Goal: Task Accomplishment & Management: Complete application form

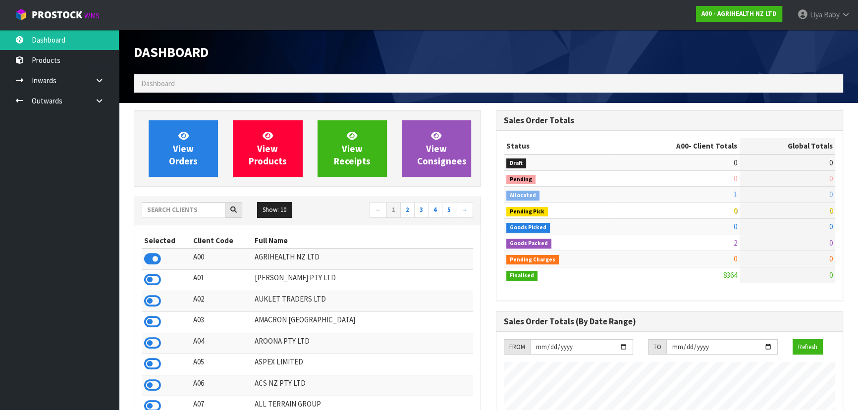
scroll to position [749, 362]
click at [176, 207] on input "text" at bounding box center [184, 209] width 84 height 15
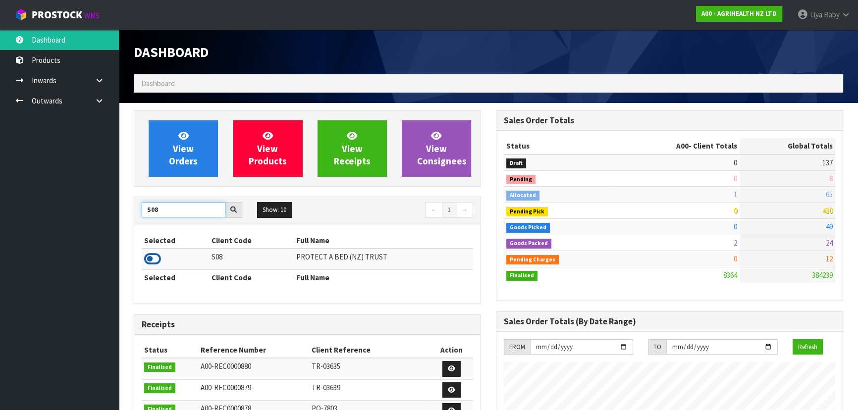
type input "S08"
click at [151, 262] on icon at bounding box center [152, 259] width 17 height 15
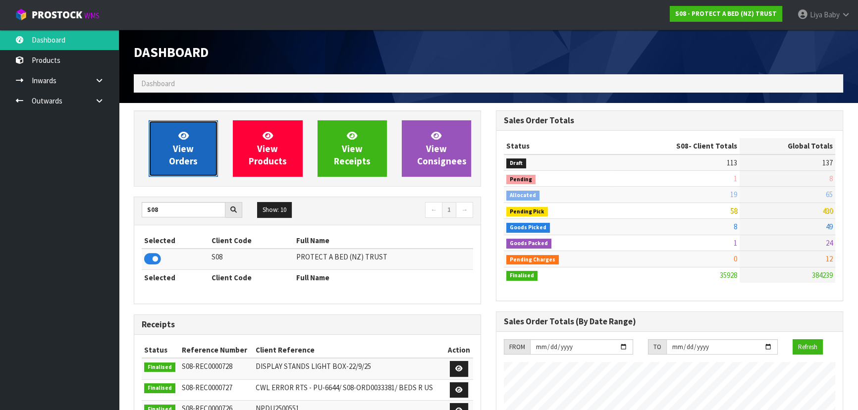
click at [168, 158] on link "View Orders" at bounding box center [183, 148] width 69 height 56
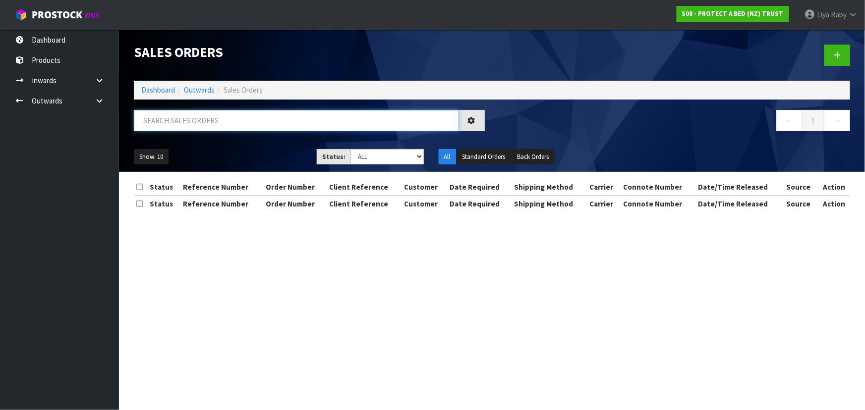
click at [184, 119] on input "text" at bounding box center [296, 120] width 325 height 21
type input "JOB-0415366"
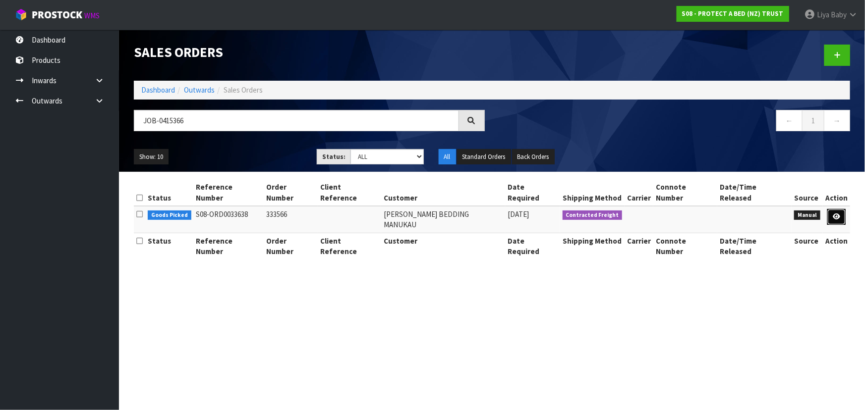
click at [840, 209] on link at bounding box center [836, 217] width 18 height 16
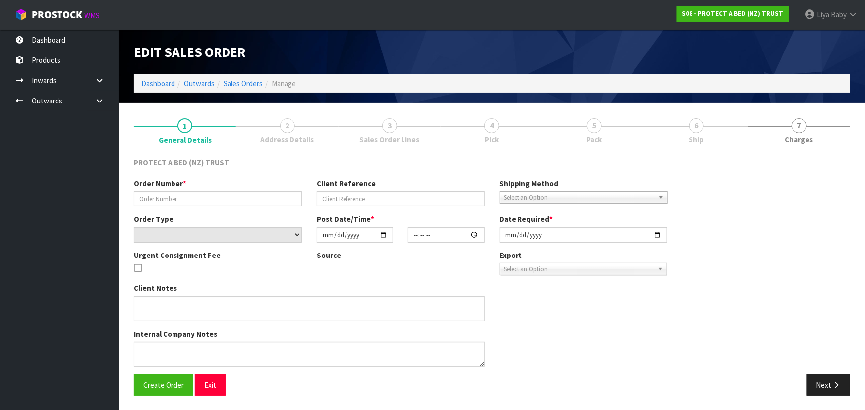
type input "333566"
select select "number:0"
type input "[DATE]"
type input "09:34:00.000"
type input "[DATE]"
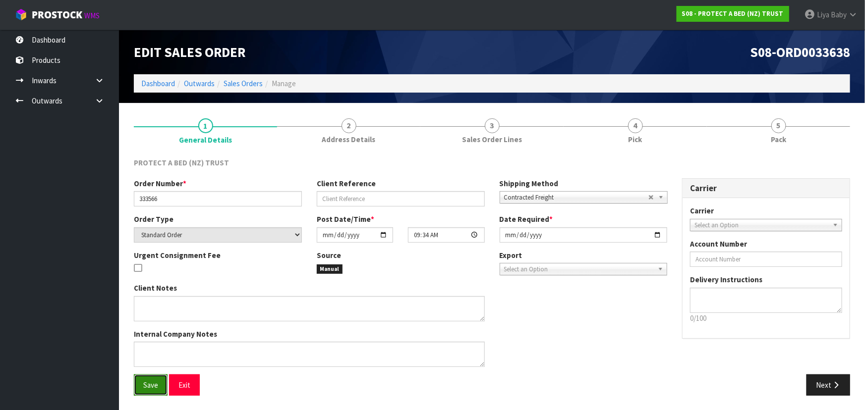
click at [159, 386] on button "Save" at bounding box center [151, 385] width 34 height 21
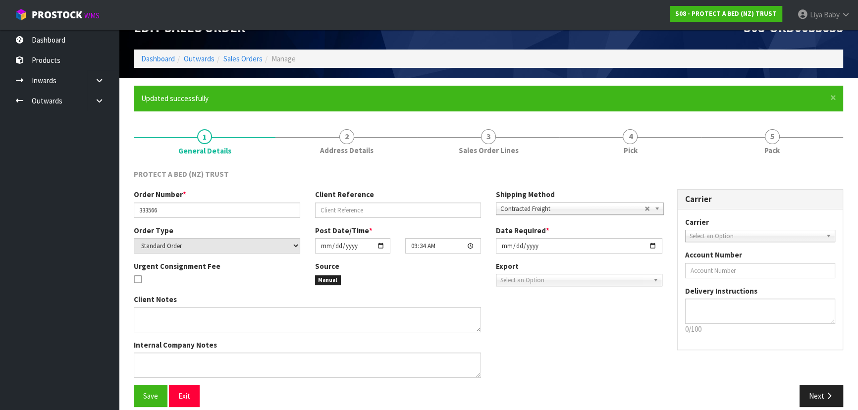
scroll to position [36, 0]
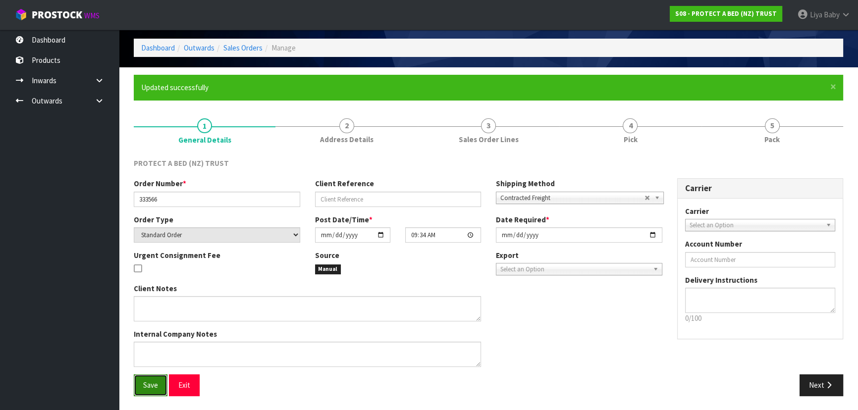
click at [160, 391] on button "Save" at bounding box center [151, 385] width 34 height 21
click at [156, 382] on span "Save" at bounding box center [150, 385] width 15 height 9
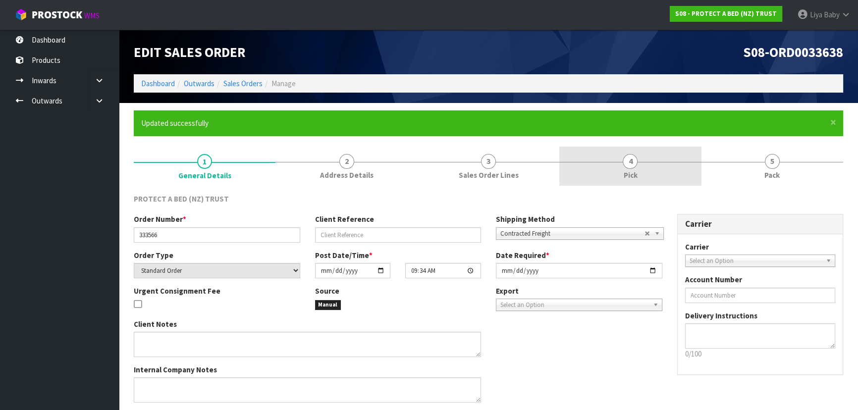
click at [651, 173] on link "4 Pick" at bounding box center [630, 166] width 142 height 39
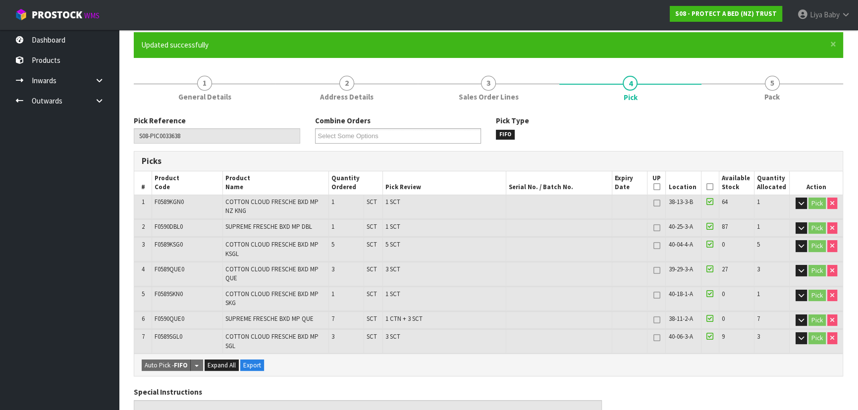
scroll to position [90, 0]
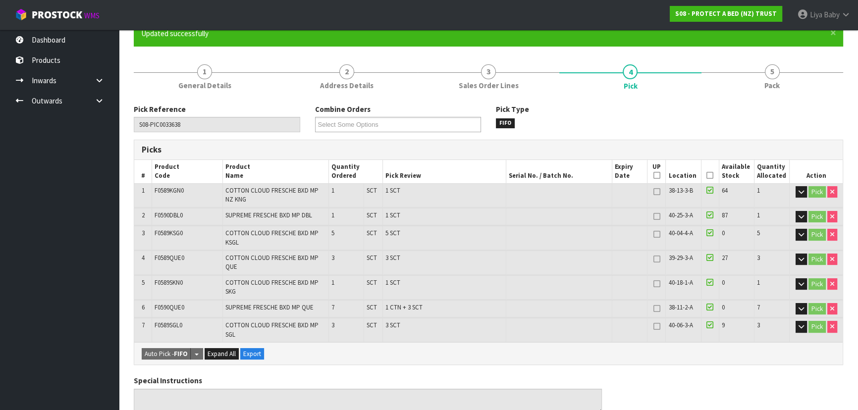
click at [710, 176] on icon at bounding box center [710, 175] width 7 height 0
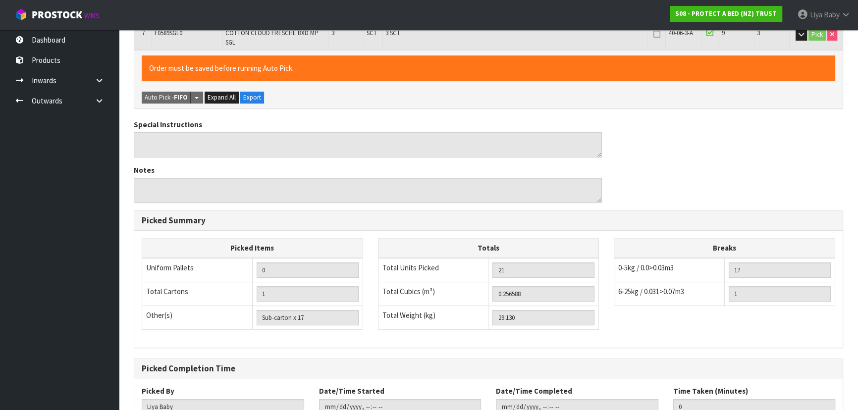
scroll to position [453, 0]
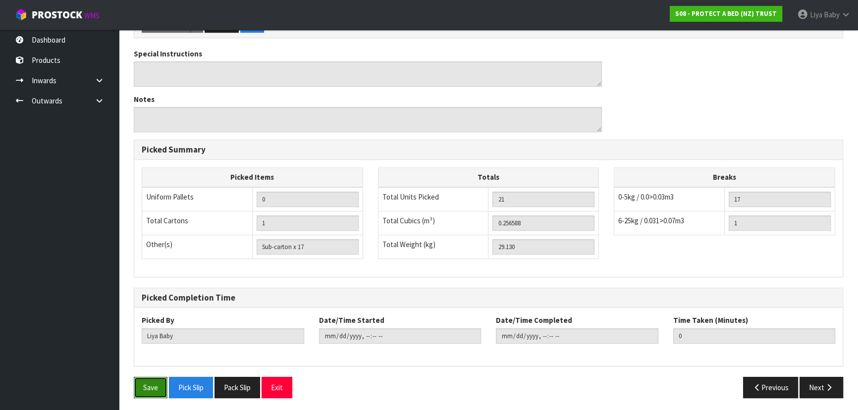
click at [141, 385] on button "Save" at bounding box center [151, 387] width 34 height 21
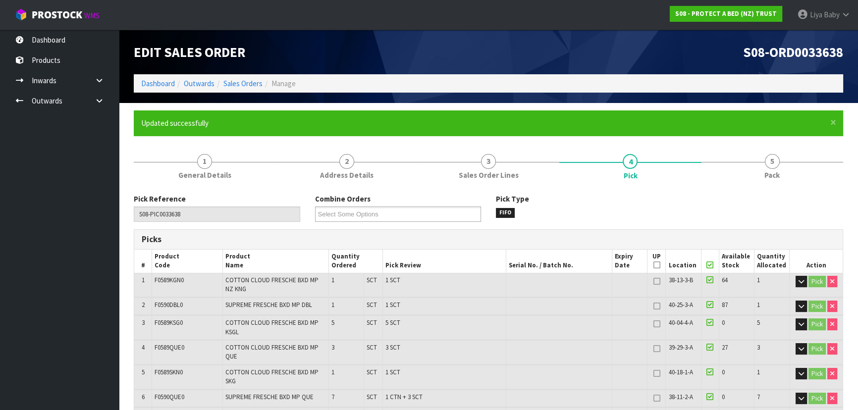
type input "[DATE]T08:56:36"
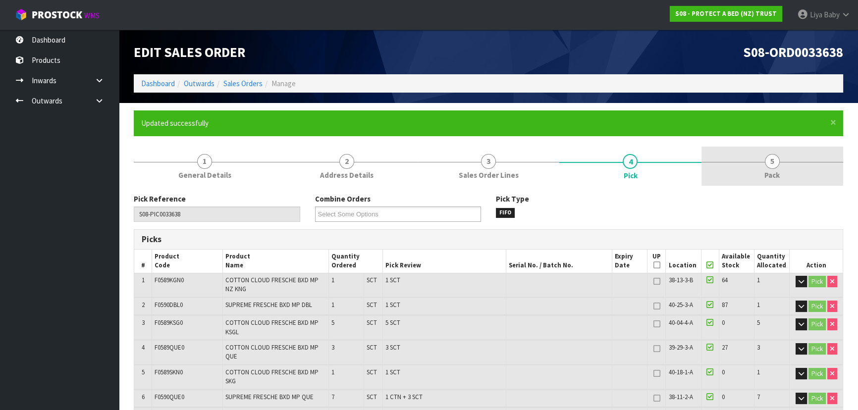
click at [763, 177] on link "5 Pack" at bounding box center [773, 166] width 142 height 39
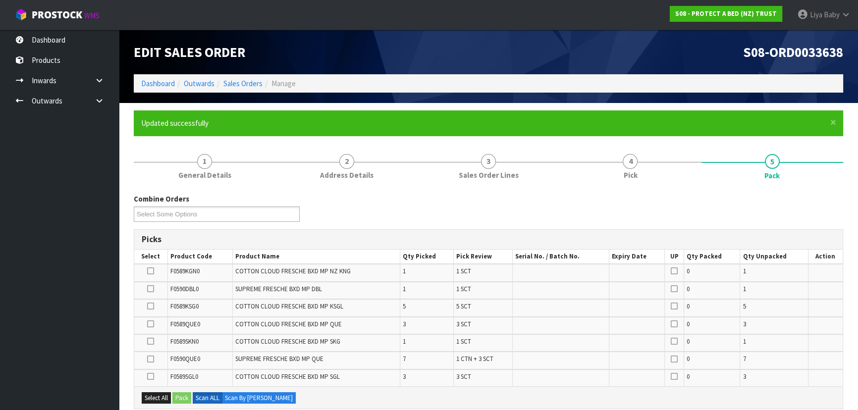
scroll to position [180, 0]
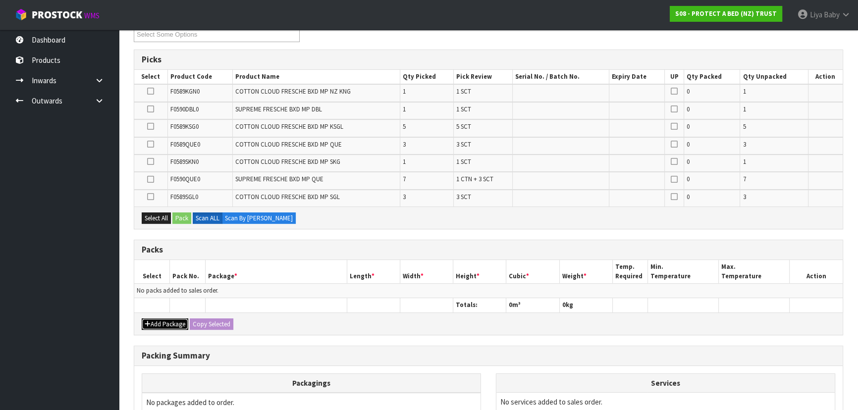
click at [172, 324] on button "Add Package" at bounding box center [165, 325] width 47 height 12
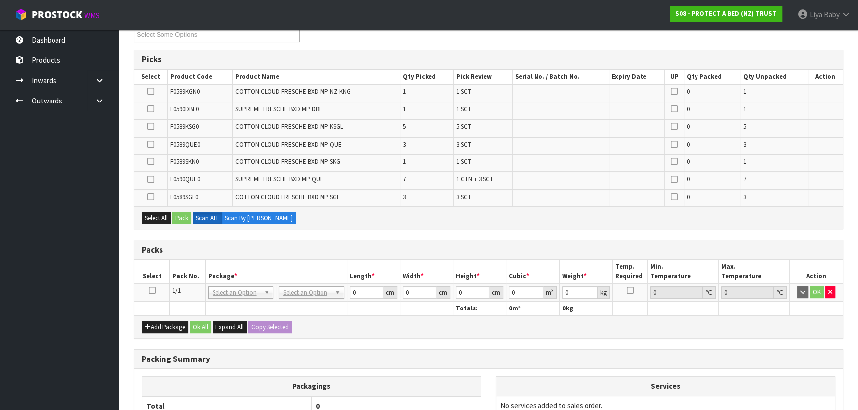
click at [152, 290] on icon at bounding box center [152, 290] width 7 height 0
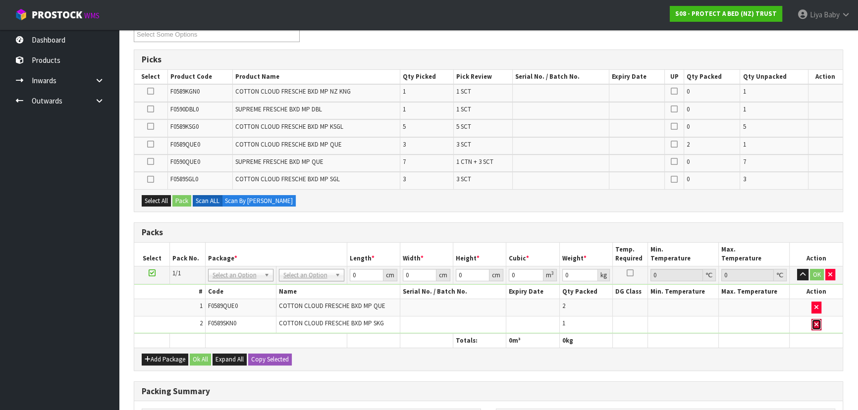
click at [818, 322] on icon "button" at bounding box center [817, 325] width 4 height 6
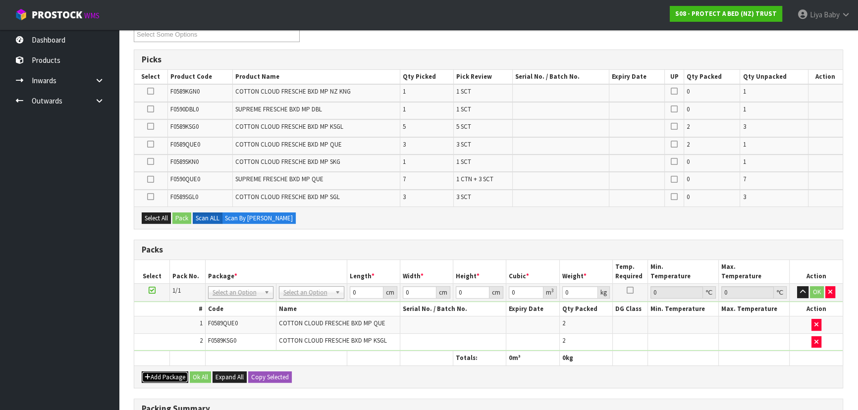
click at [173, 377] on button "Add Package" at bounding box center [165, 378] width 47 height 12
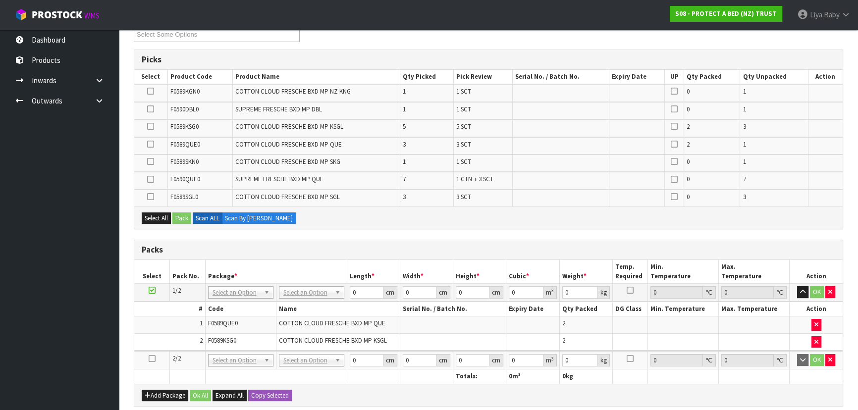
click at [153, 359] on icon at bounding box center [152, 359] width 7 height 0
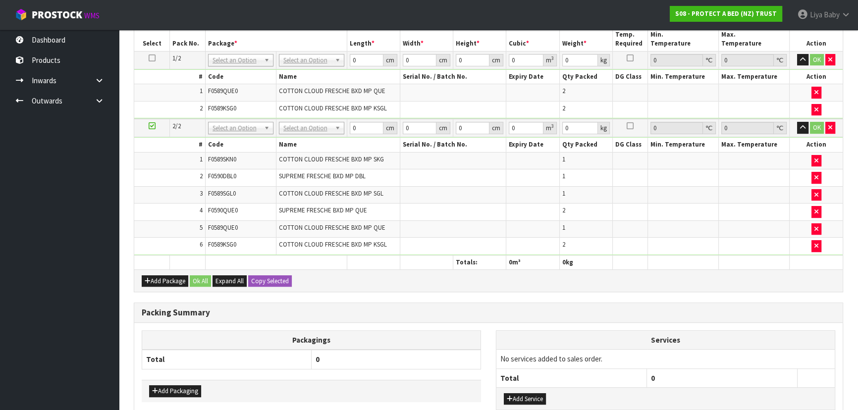
scroll to position [360, 0]
click at [164, 279] on button "Add Package" at bounding box center [165, 281] width 47 height 12
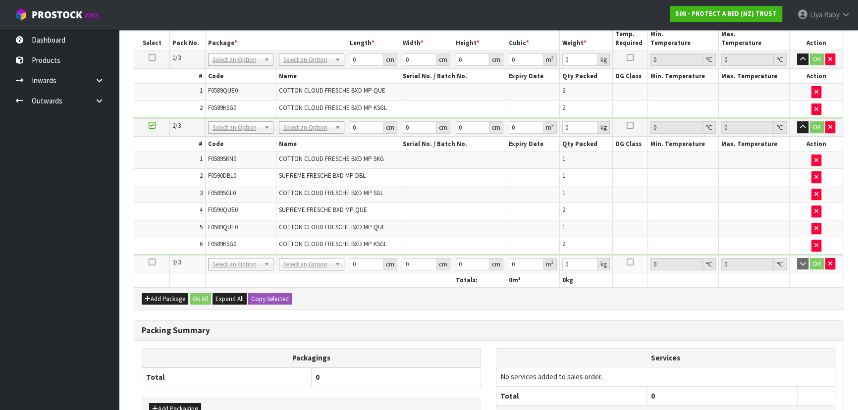
click at [151, 262] on icon at bounding box center [152, 262] width 7 height 0
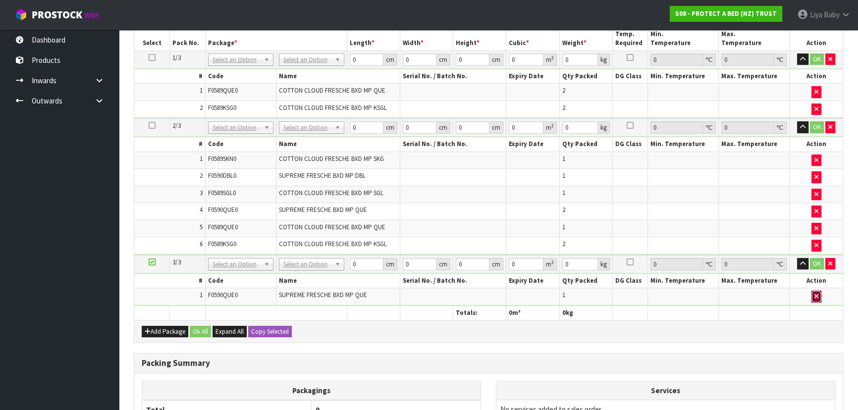
click at [816, 296] on icon "button" at bounding box center [817, 296] width 4 height 6
click at [168, 327] on button "Add Package" at bounding box center [165, 332] width 47 height 12
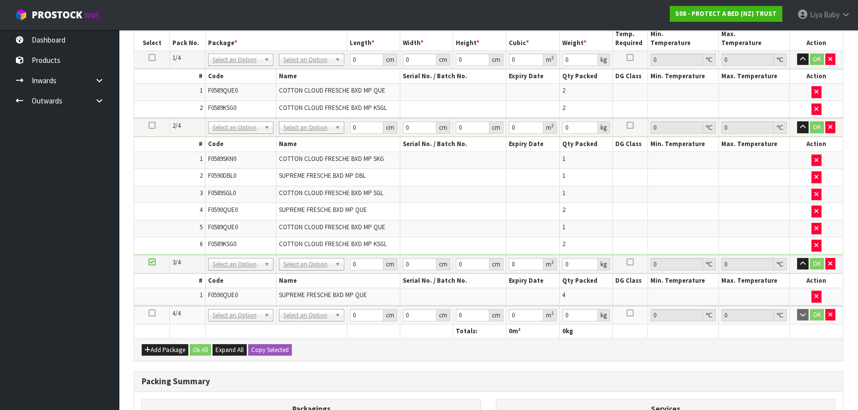
click at [152, 313] on icon at bounding box center [152, 313] width 7 height 0
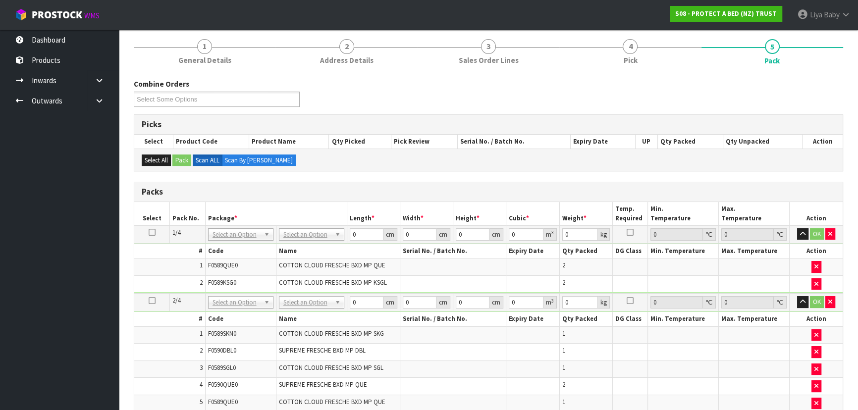
scroll to position [143, 0]
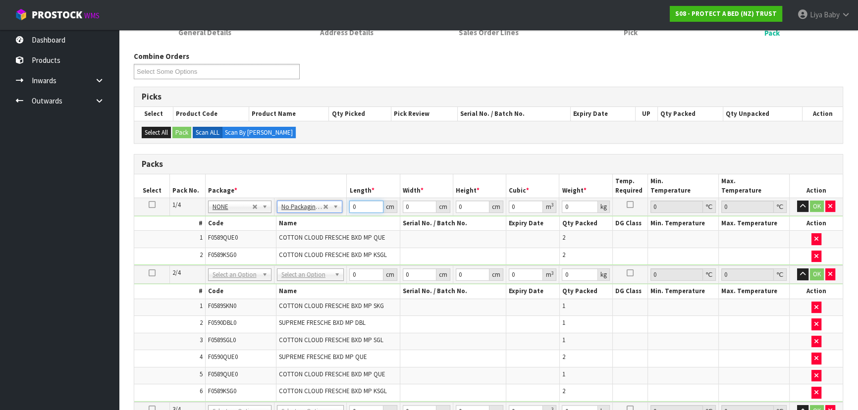
click at [360, 208] on input "0" at bounding box center [366, 207] width 34 height 12
type input "60"
type input "34"
type input "3"
type input "0.00612"
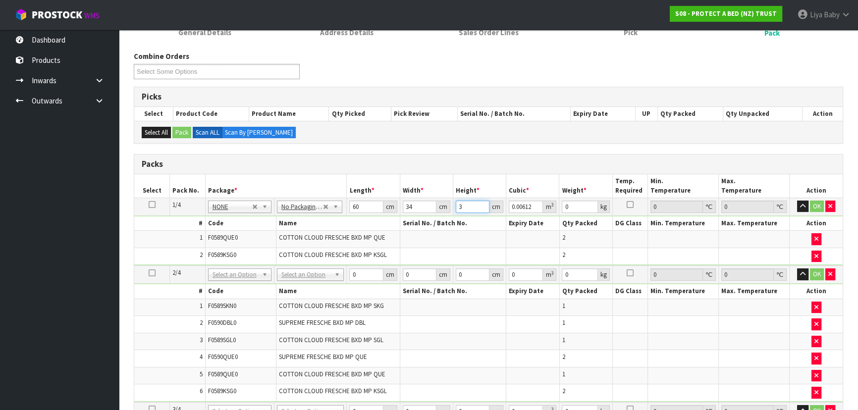
type input "32"
type input "0.06528"
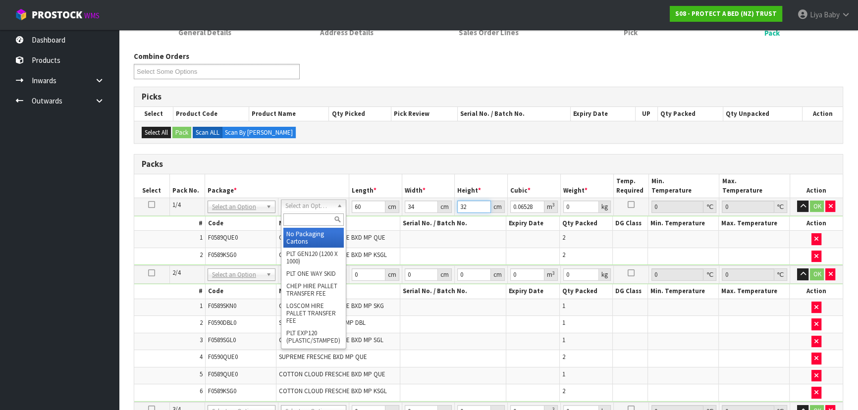
type input "32"
click at [312, 218] on input "text" at bounding box center [313, 220] width 60 height 12
type input "OC"
type input "0"
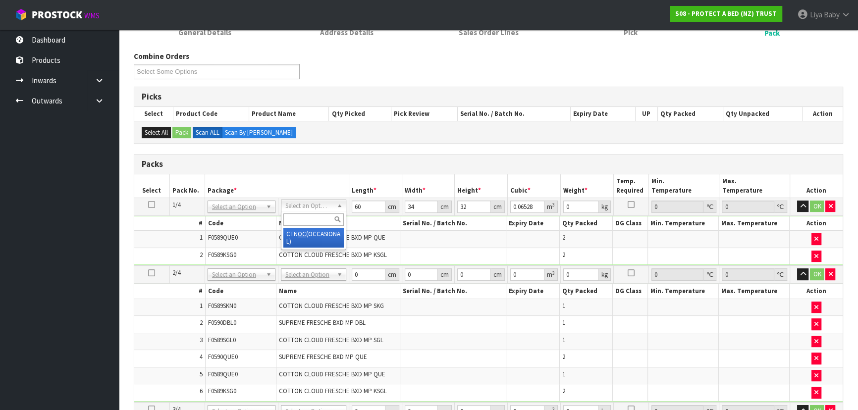
type input "0"
type input "5.3"
click at [363, 207] on input "0" at bounding box center [366, 207] width 34 height 12
type input "60"
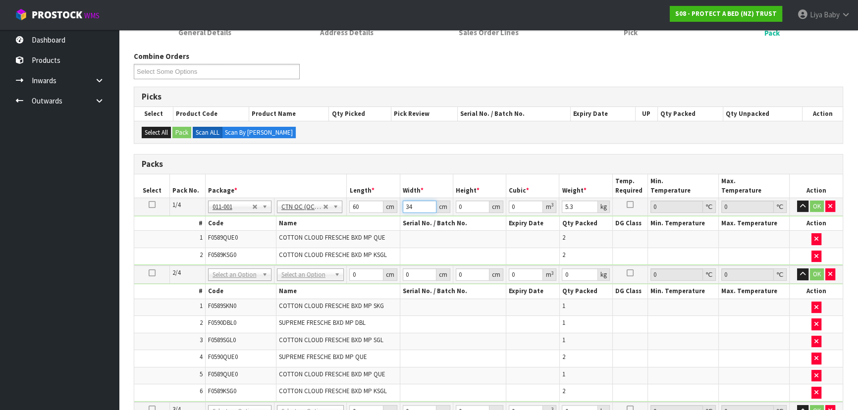
type input "34"
type input "3"
type input "0.00612"
type input "32"
type input "0.06528"
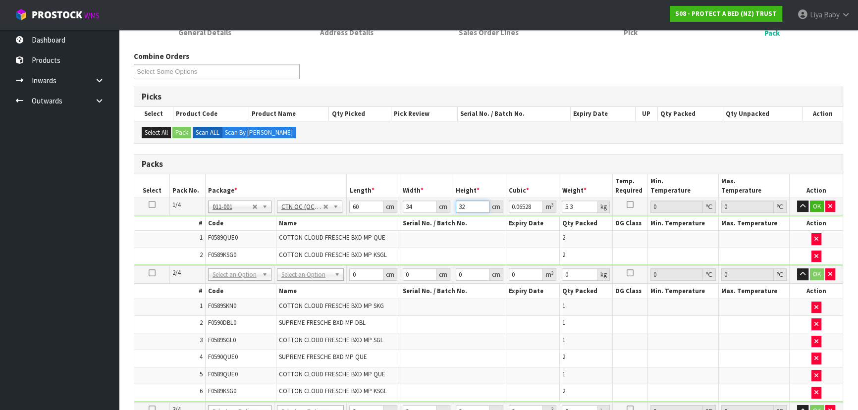
type input "32"
type input "6"
click at [818, 203] on button "OK" at bounding box center [817, 207] width 14 height 12
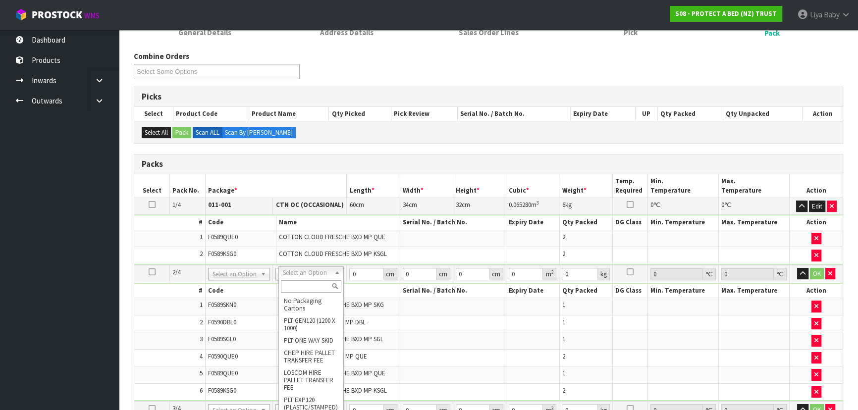
click at [302, 285] on input "text" at bounding box center [311, 286] width 61 height 12
type input "CTN9"
type input "51"
type input "38"
type input "58.5"
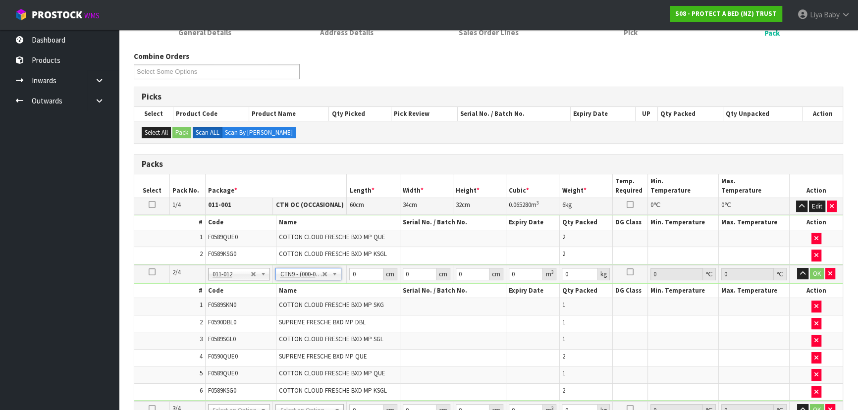
type input "0.113373"
type input "11.03"
click at [370, 276] on input "51" at bounding box center [366, 274] width 34 height 12
type input "5"
type input "0.011115"
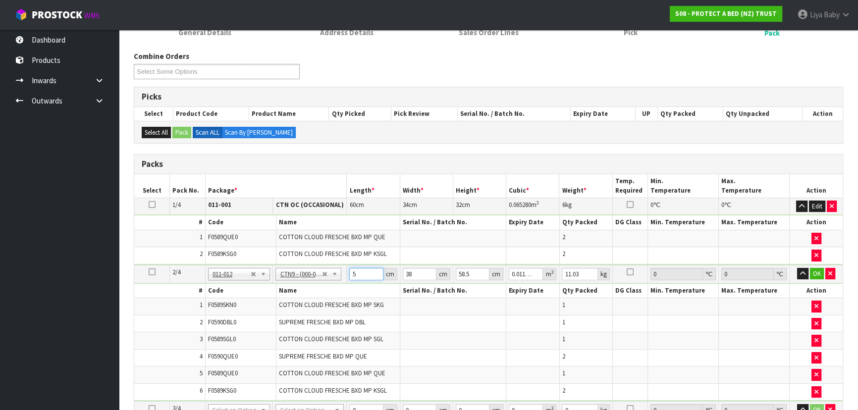
type input "0"
type input "5"
type input "0.011115"
type input "52"
type input "0.115596"
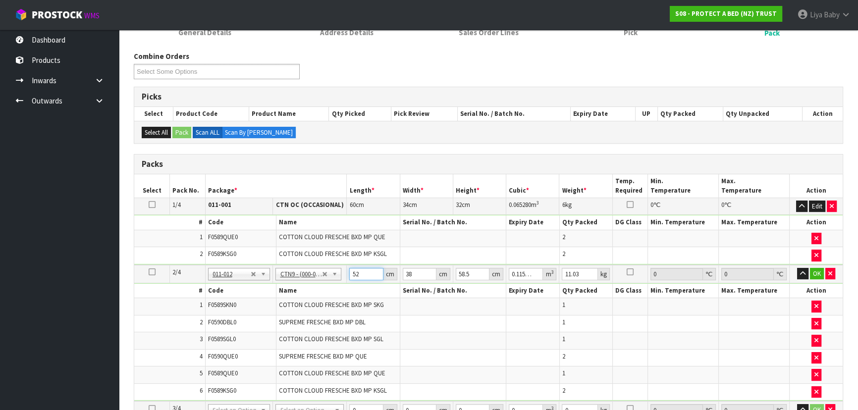
type input "52"
type input "0"
type input "4"
type input "0.012168"
type input "40"
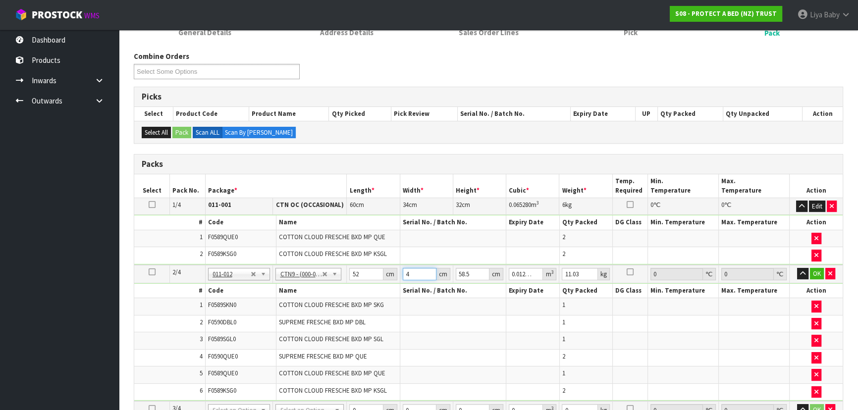
type input "0.12168"
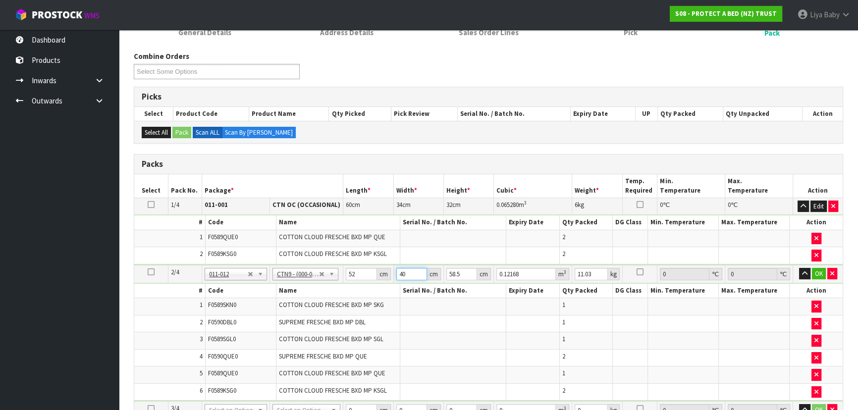
type input "40"
type input "0"
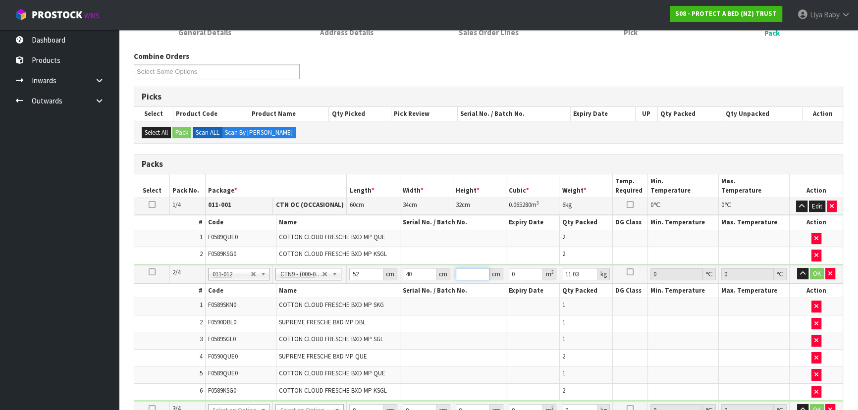
type input "6"
type input "0.01248"
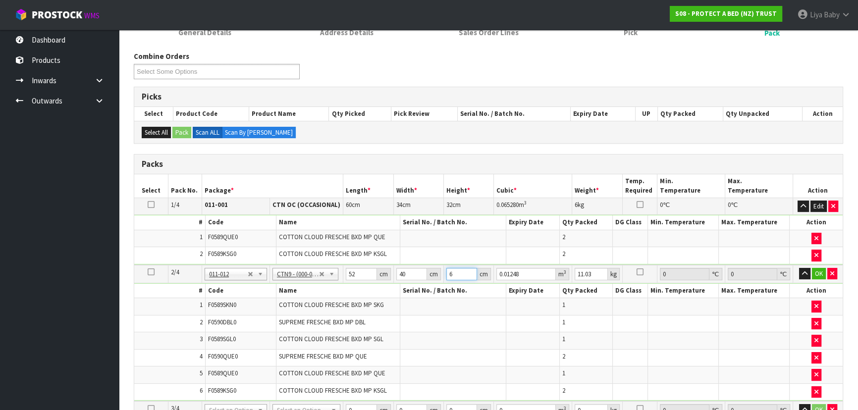
type input "61"
type input "0.12688"
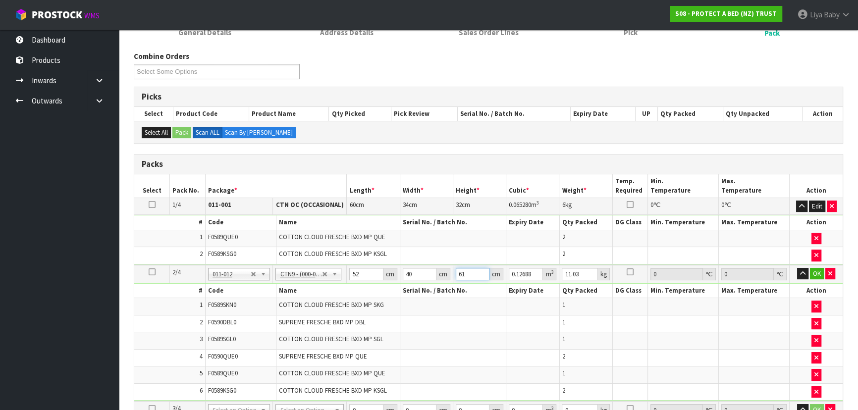
type input "61"
type input "12"
click at [821, 269] on button "OK" at bounding box center [817, 274] width 14 height 12
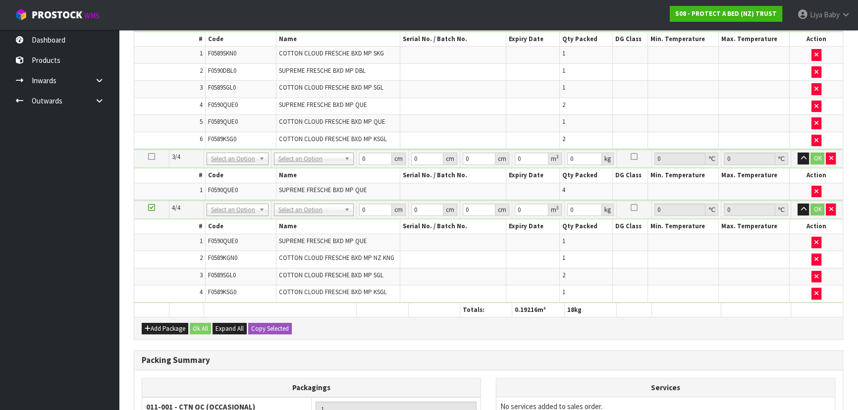
scroll to position [413, 0]
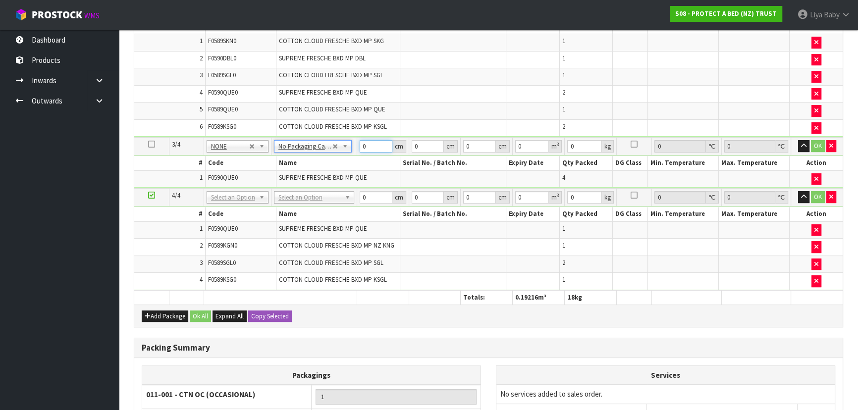
click at [370, 145] on input "0" at bounding box center [376, 146] width 33 height 12
type input "48"
click at [371, 144] on input "48" at bounding box center [376, 146] width 33 height 12
type input "4"
type input "60"
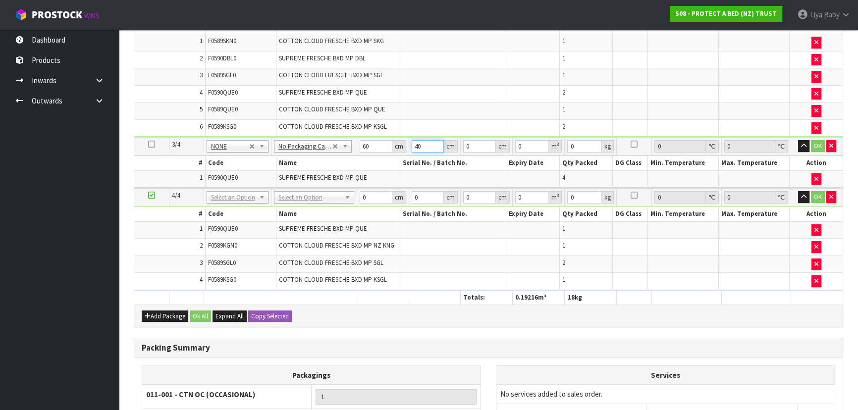
type input "40"
type input "3"
type input "0.0072"
type input "32"
type input "0.0768"
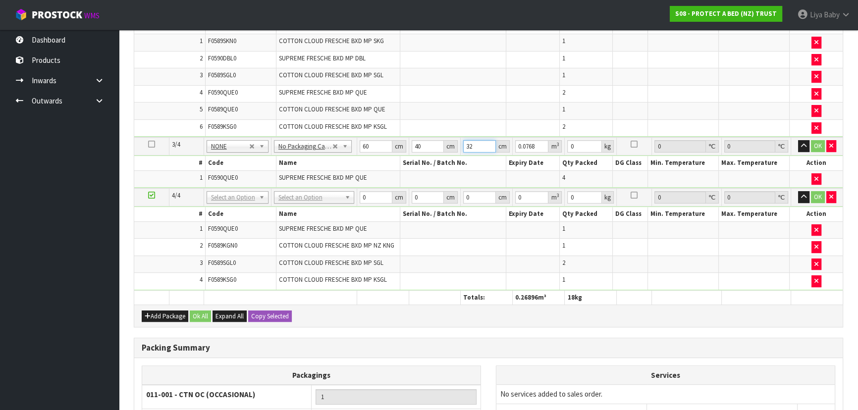
type input "32"
type input "7"
click at [817, 142] on button "OK" at bounding box center [818, 146] width 14 height 12
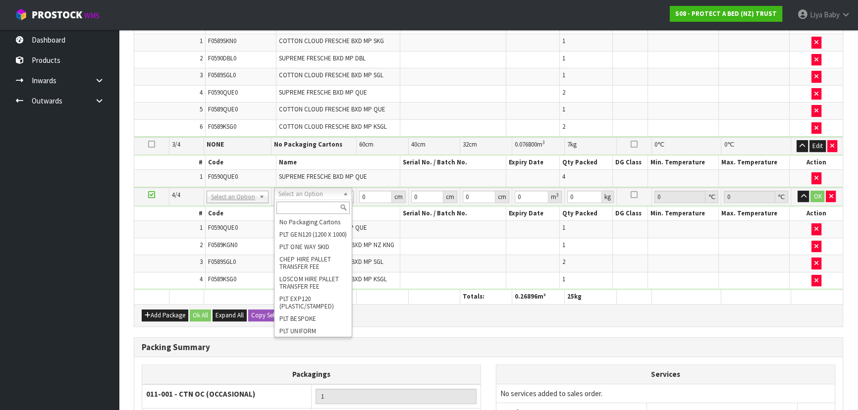
click at [304, 209] on input "text" at bounding box center [313, 208] width 73 height 12
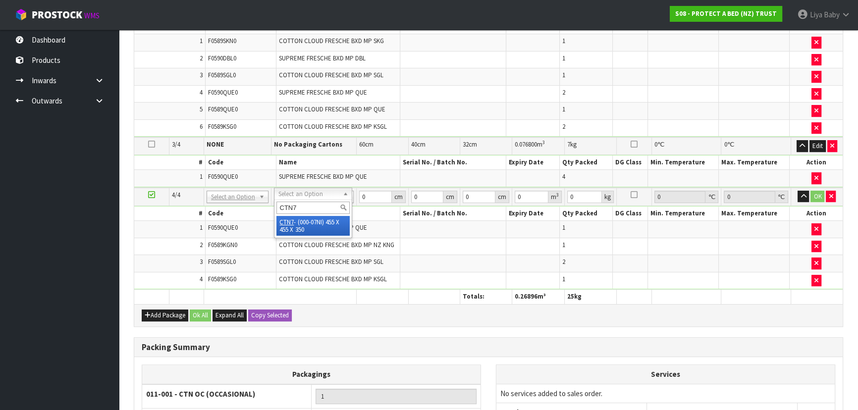
type input "CTN7"
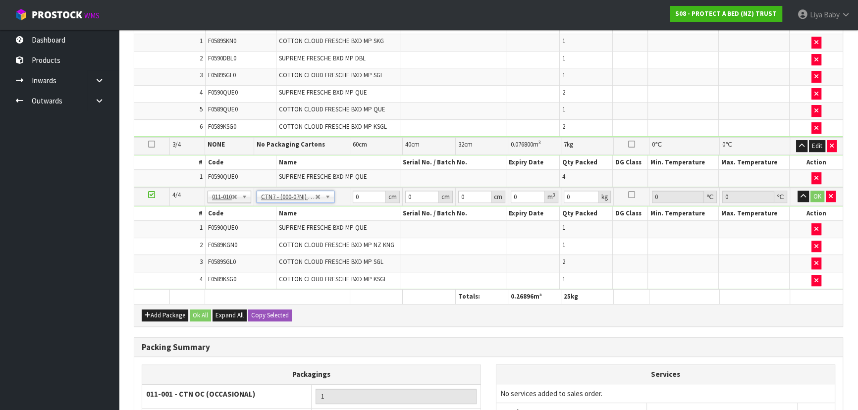
type input "45.5"
type input "35"
type input "0.072459"
type input "6.5"
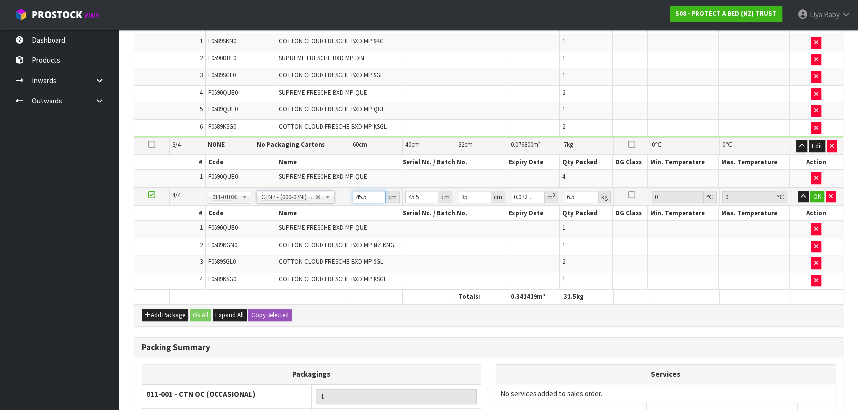
click at [369, 193] on input "45.5" at bounding box center [370, 197] width 34 height 12
type input "45"
type input "0.071663"
type input "4"
type input "0.00637"
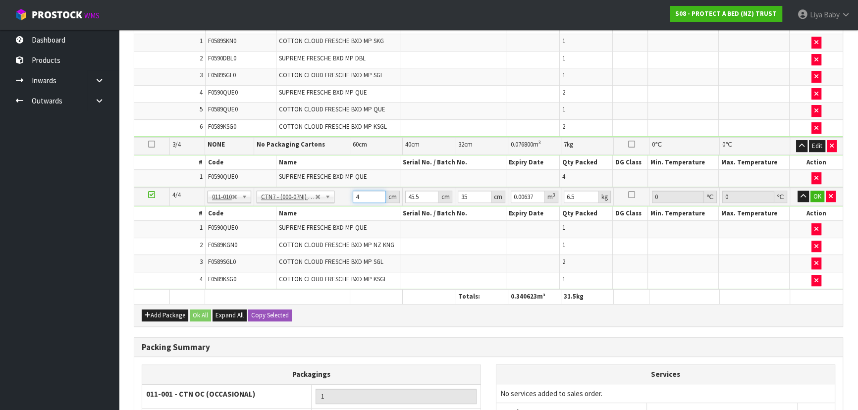
type input "0"
type input "4"
type input "0.00637"
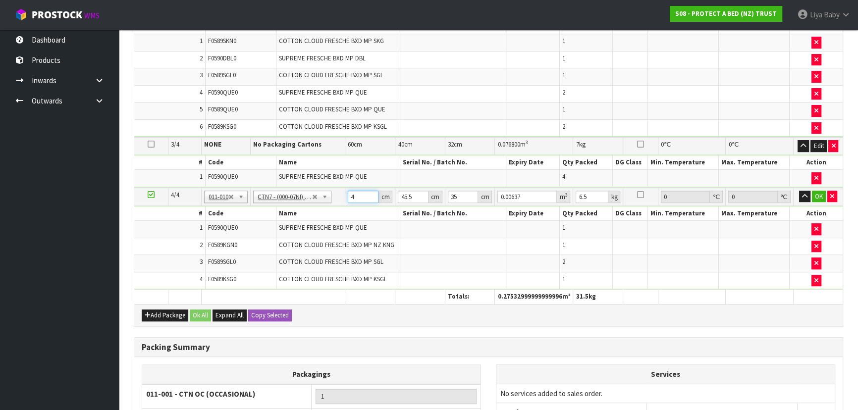
type input "48"
type input "0.07644"
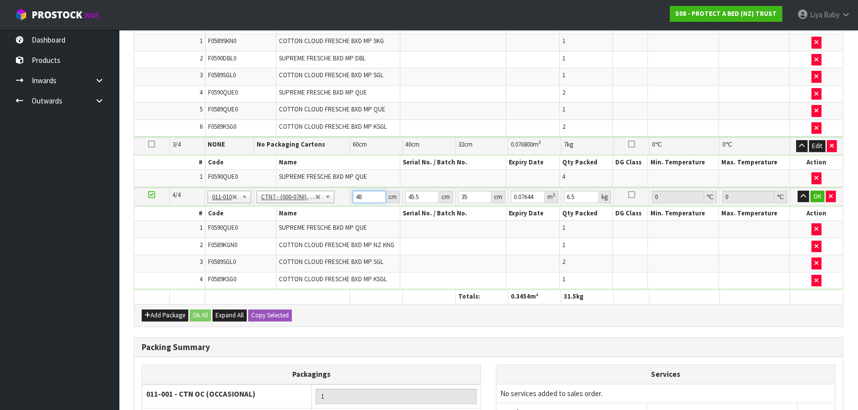
type input "48"
type input "0"
type input "4"
type input "0.00672"
type input "47"
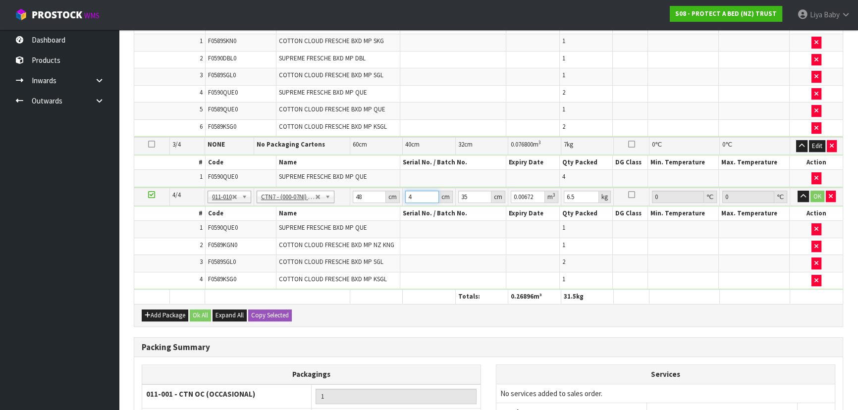
type input "0.07896"
type input "47"
type input "0"
type input "3"
type input "0.006768"
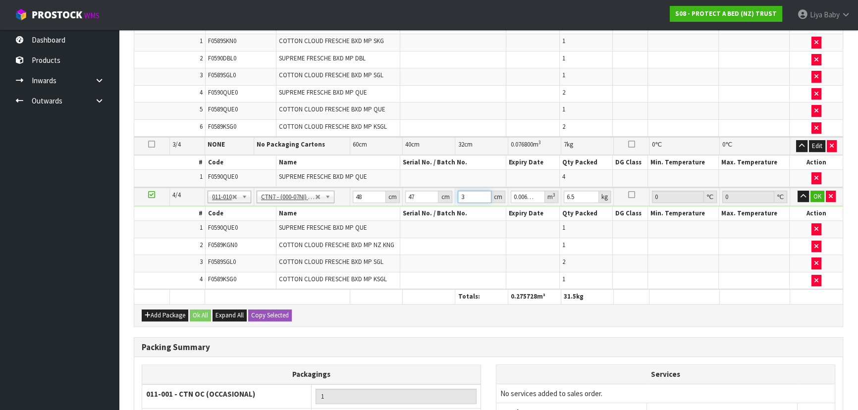
type input "37"
type input "0.083472"
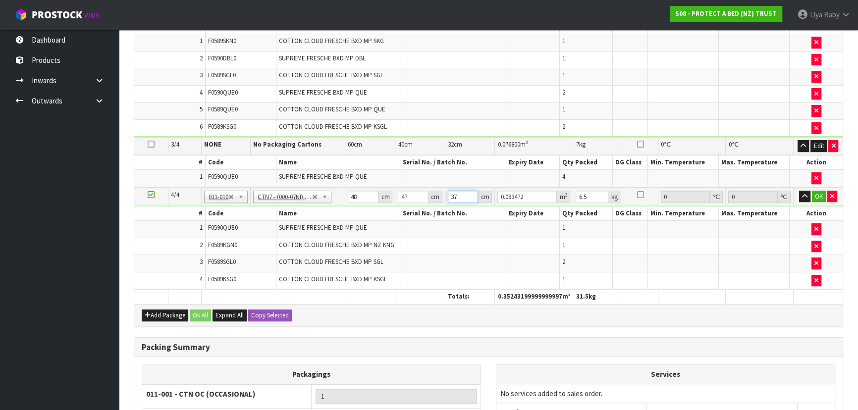
type input "37"
type input "7"
click at [816, 194] on button "OK" at bounding box center [819, 197] width 14 height 12
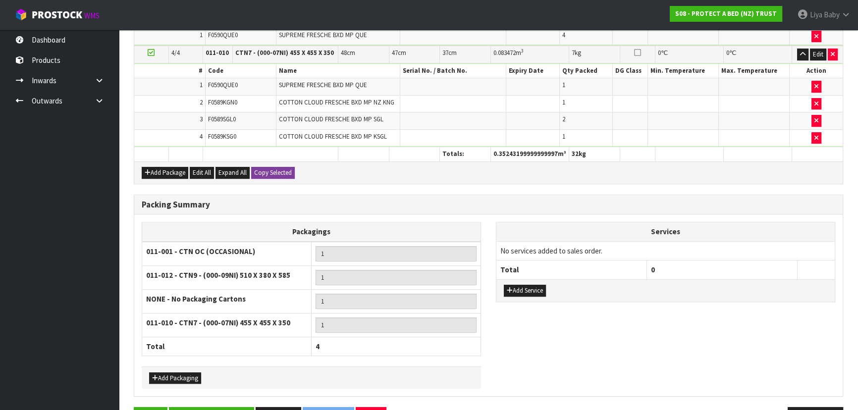
scroll to position [576, 0]
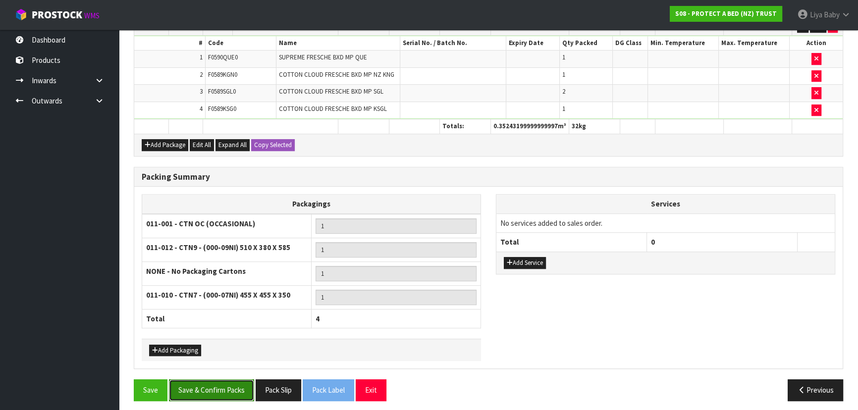
click at [233, 388] on button "Save & Confirm Packs" at bounding box center [211, 390] width 85 height 21
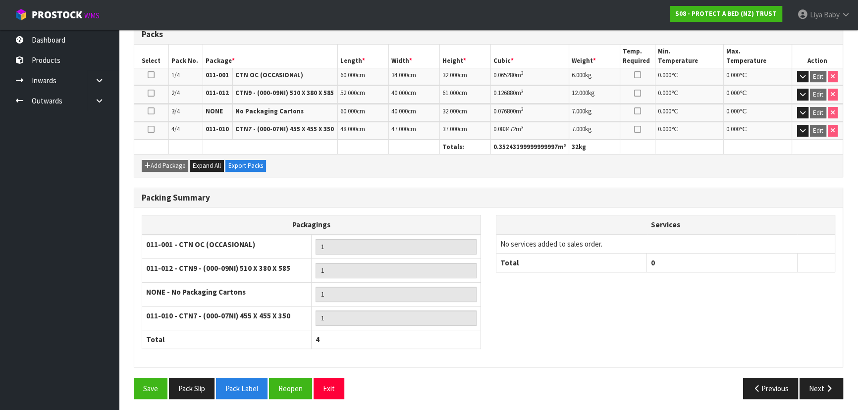
scroll to position [274, 0]
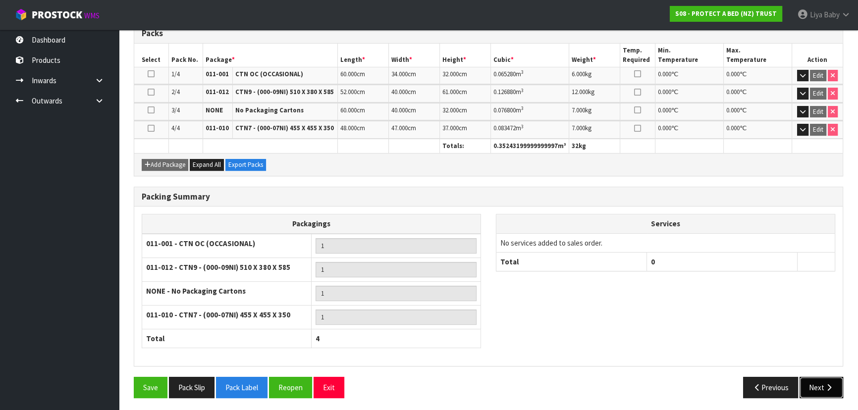
click at [821, 385] on button "Next" at bounding box center [822, 387] width 44 height 21
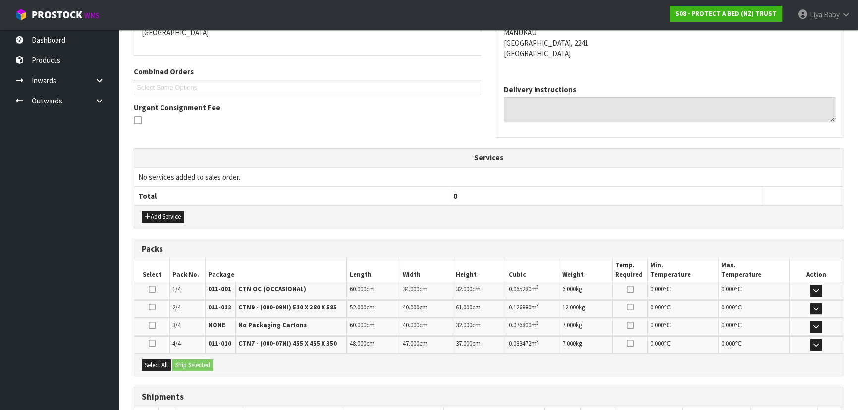
scroll to position [296, 0]
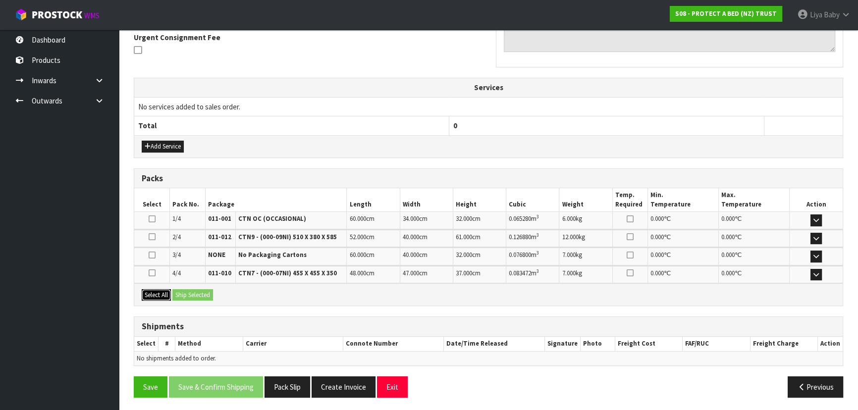
click at [155, 292] on button "Select All" at bounding box center [156, 295] width 29 height 12
click at [208, 293] on button "Ship Selected" at bounding box center [192, 295] width 41 height 12
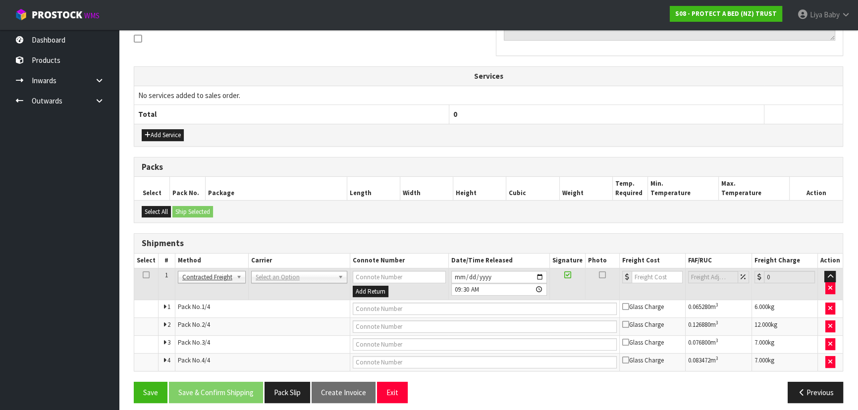
scroll to position [314, 0]
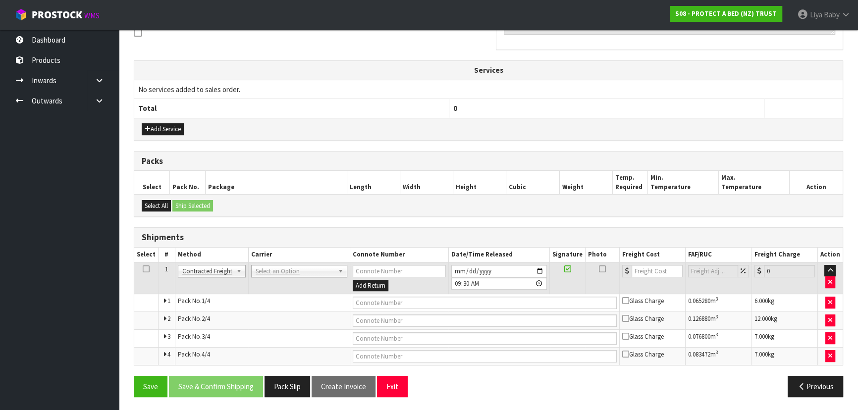
click at [146, 269] on icon at bounding box center [146, 269] width 7 height 0
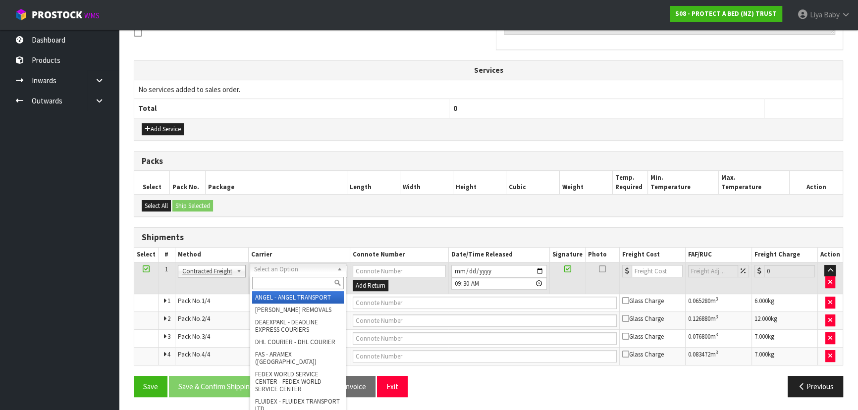
click at [294, 278] on input "text" at bounding box center [298, 283] width 92 height 12
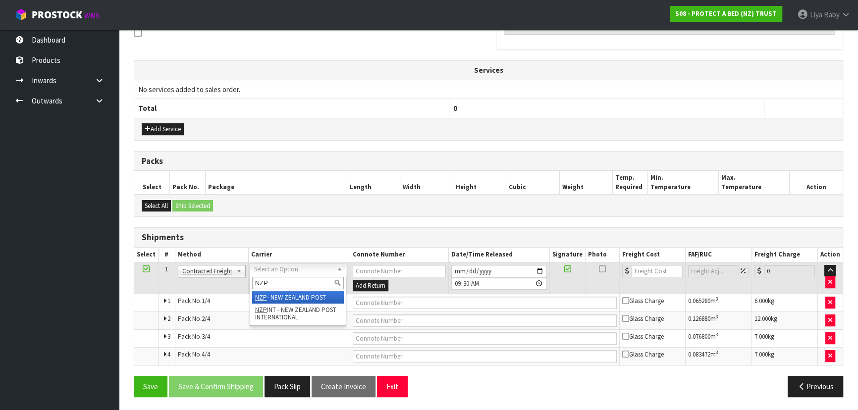
type input "NZP"
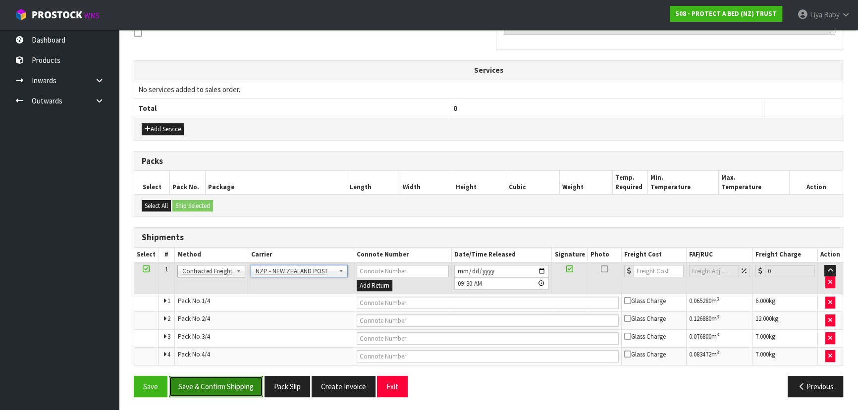
click at [208, 382] on button "Save & Confirm Shipping" at bounding box center [216, 386] width 94 height 21
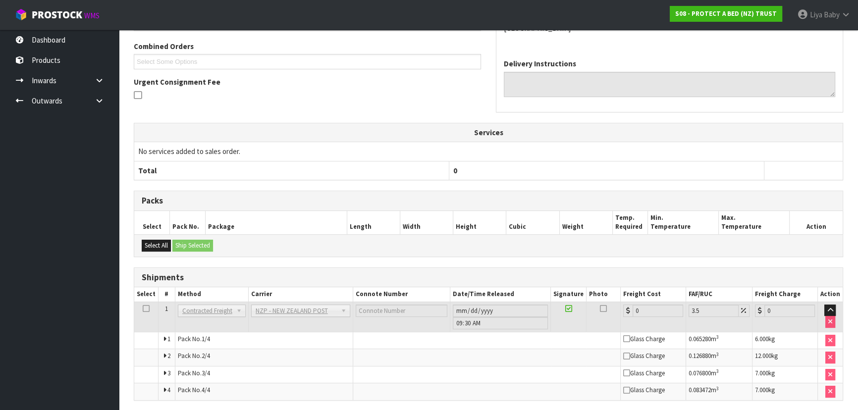
scroll to position [297, 0]
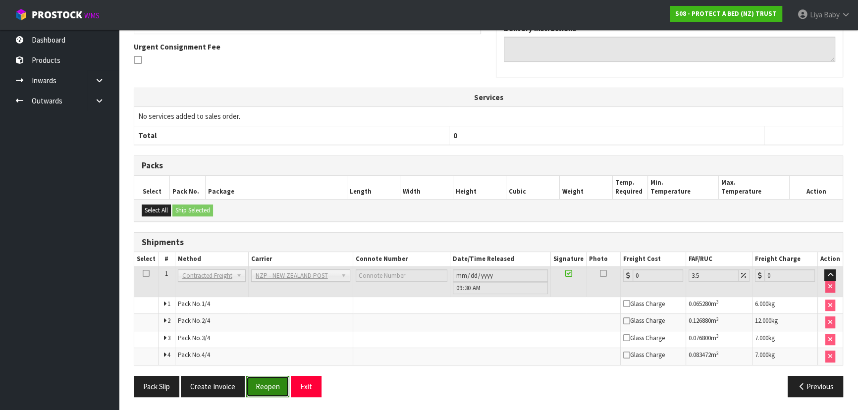
click at [258, 376] on button "Reopen" at bounding box center [267, 386] width 43 height 21
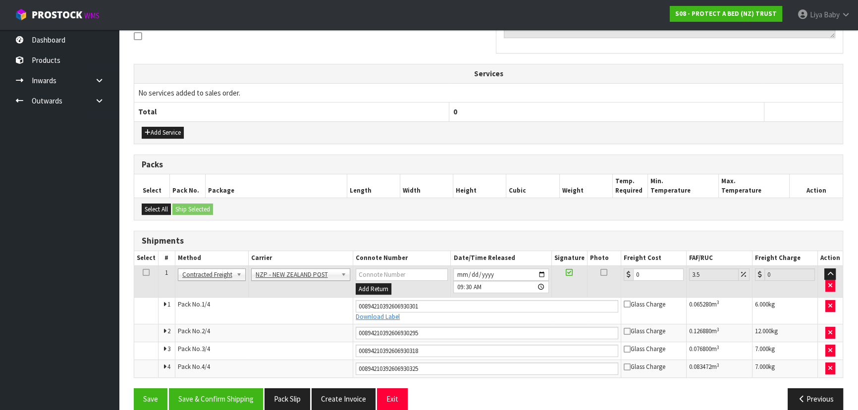
scroll to position [323, 0]
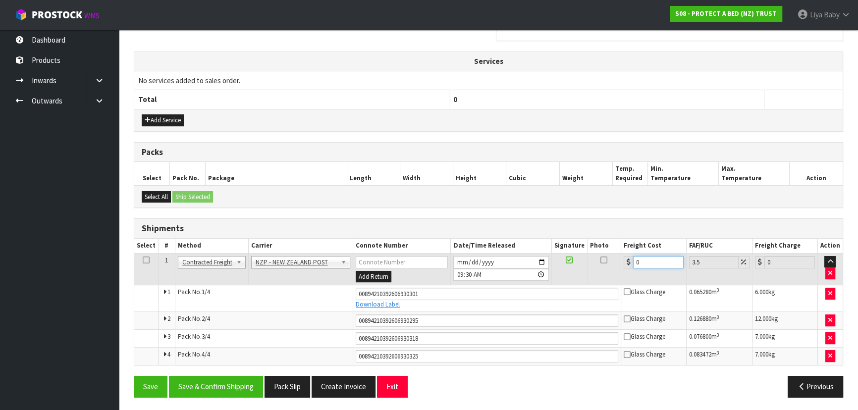
click at [648, 264] on input "0" at bounding box center [658, 262] width 51 height 12
type input "2"
type input "2.07"
type input "21"
type input "21.73"
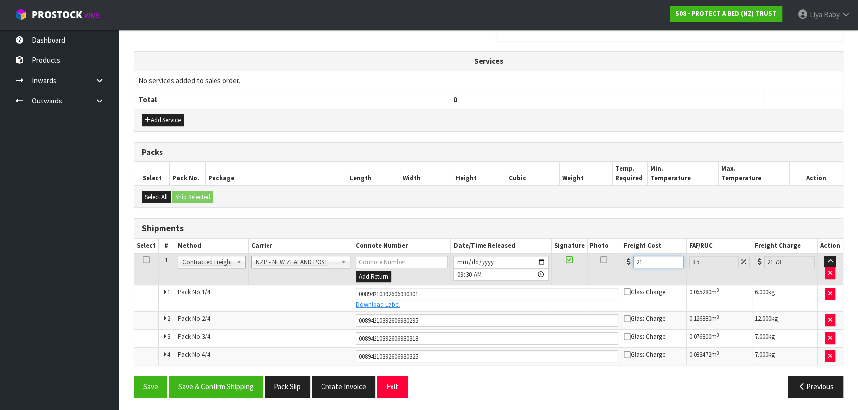
type input "21.2"
type input "21.94"
type input "21.20"
click at [146, 260] on icon at bounding box center [146, 260] width 7 height 0
click at [223, 386] on button "Save & Confirm Shipping" at bounding box center [216, 386] width 94 height 21
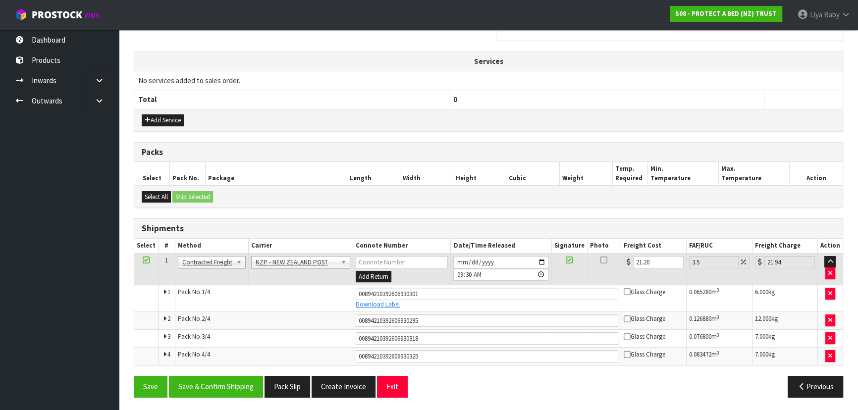
scroll to position [0, 0]
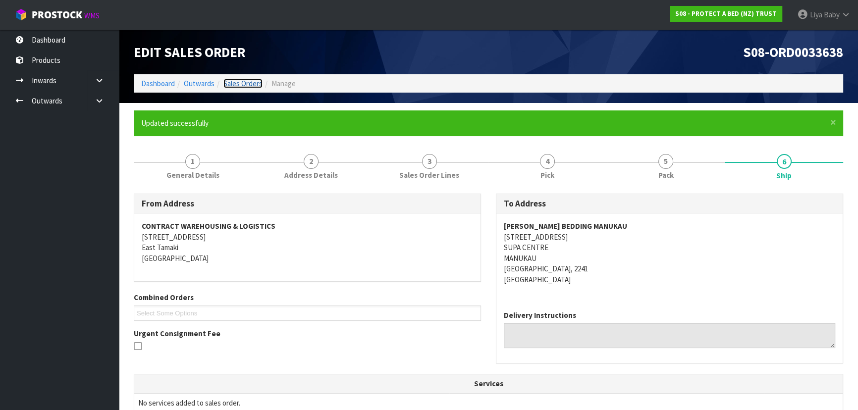
click at [240, 83] on link "Sales Orders" at bounding box center [242, 83] width 39 height 9
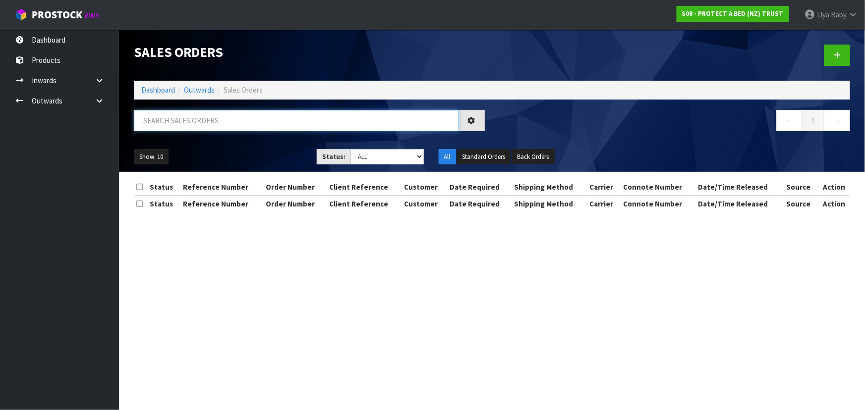
click at [232, 125] on input "text" at bounding box center [296, 120] width 325 height 21
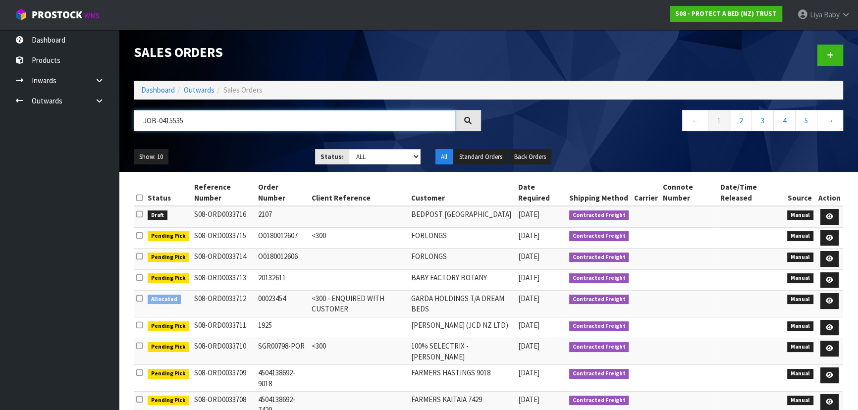
type input "JOB-0415535"
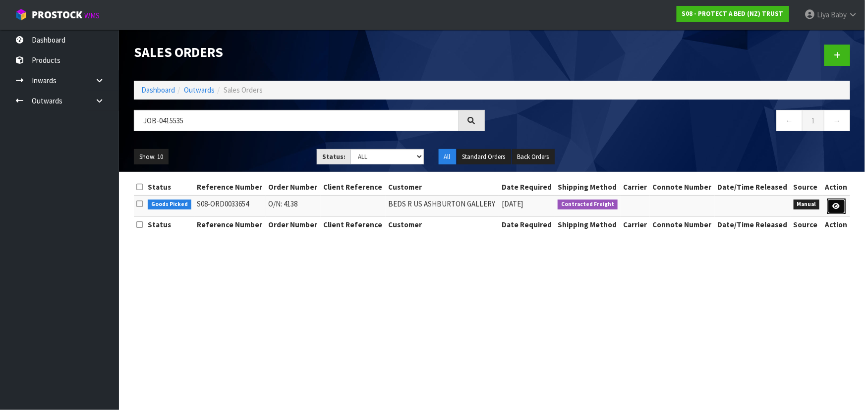
click at [828, 203] on link at bounding box center [836, 207] width 18 height 16
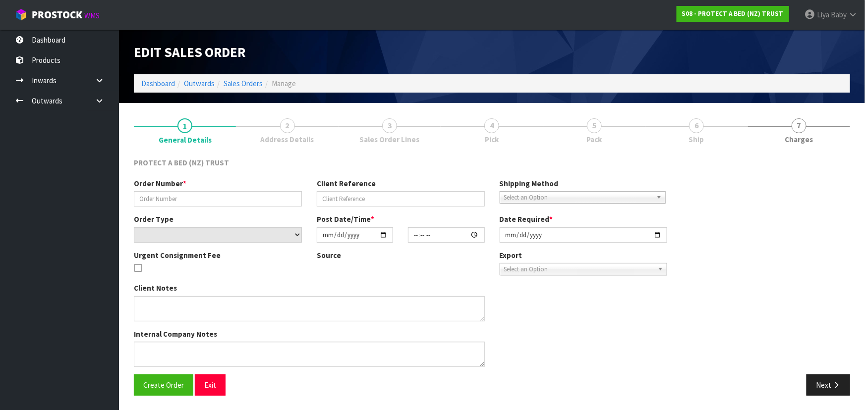
type input "O/N: 4138"
select select "number:0"
type input "[DATE]"
type input "08:13:00.000"
type input "[DATE]"
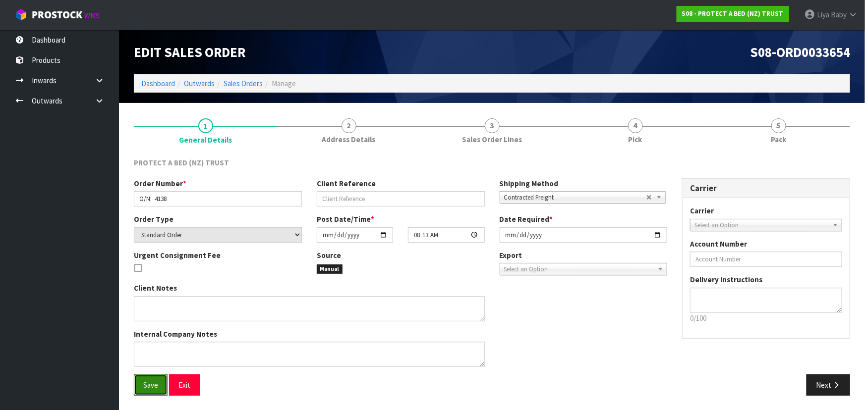
click at [159, 381] on button "Save" at bounding box center [151, 385] width 34 height 21
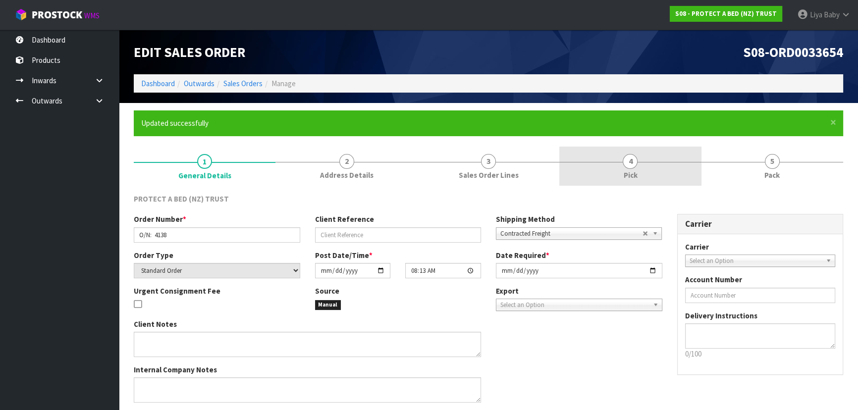
click at [644, 173] on link "4 Pick" at bounding box center [630, 166] width 142 height 39
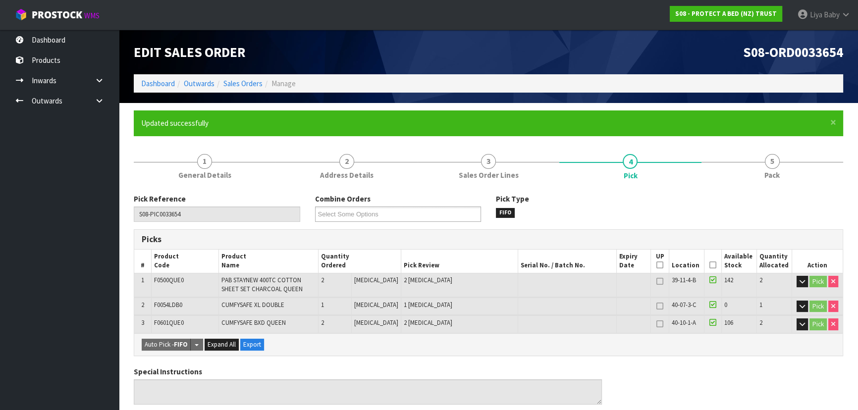
click at [710, 265] on icon at bounding box center [713, 265] width 7 height 0
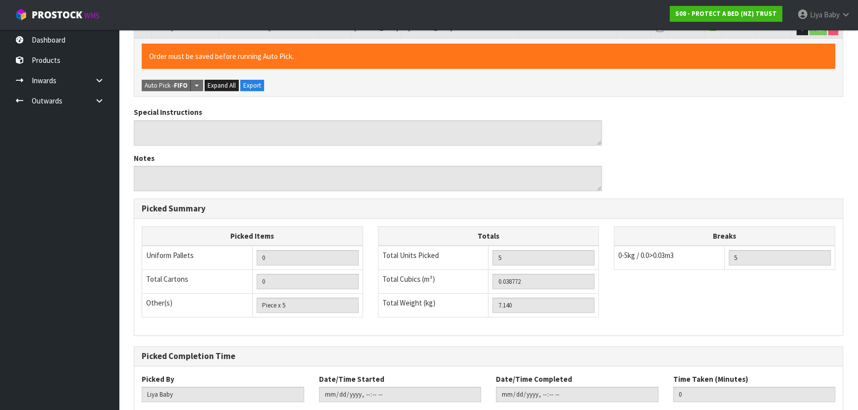
scroll to position [355, 0]
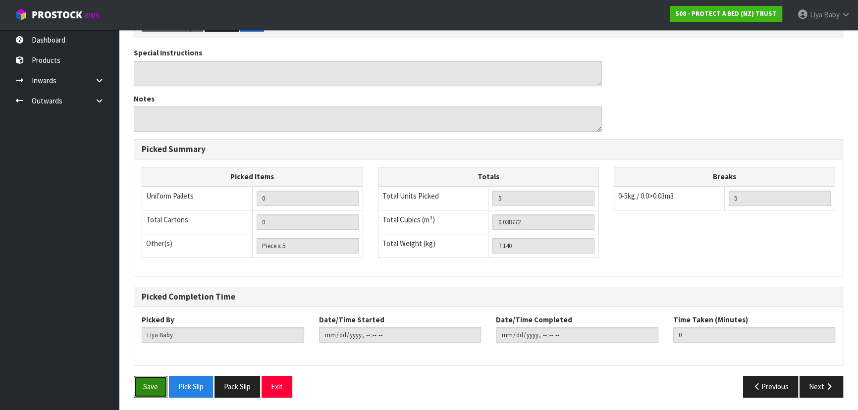
click at [149, 383] on button "Save" at bounding box center [151, 386] width 34 height 21
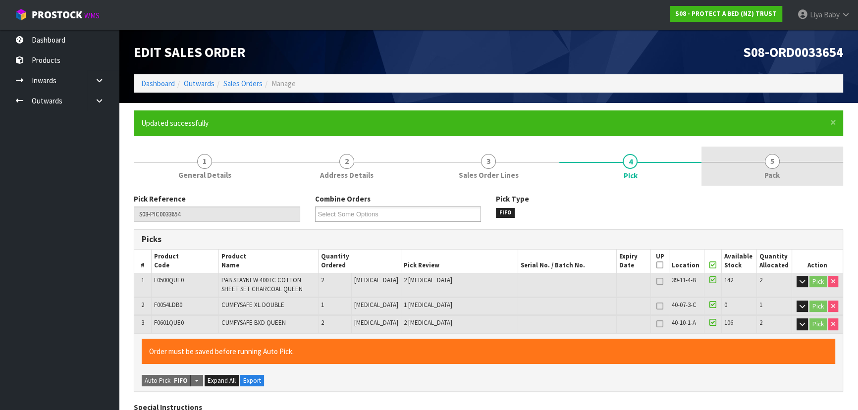
type input "[DATE]T09:34:55"
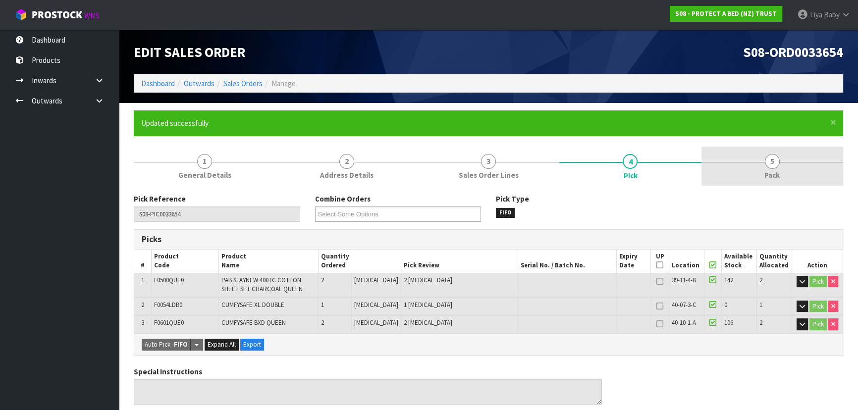
drag, startPoint x: 745, startPoint y: 161, endPoint x: 728, endPoint y: 173, distance: 21.2
click at [746, 161] on link "5 Pack" at bounding box center [773, 166] width 142 height 39
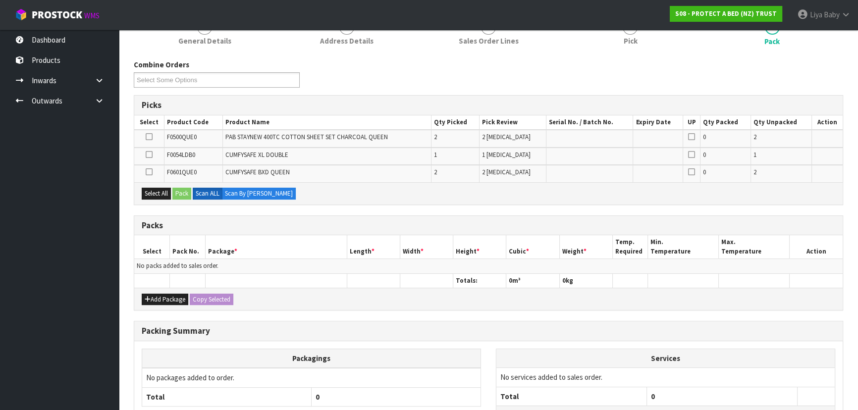
scroll to position [135, 0]
drag, startPoint x: 162, startPoint y: 299, endPoint x: 151, endPoint y: 279, distance: 22.9
click at [162, 299] on button "Add Package" at bounding box center [165, 299] width 47 height 12
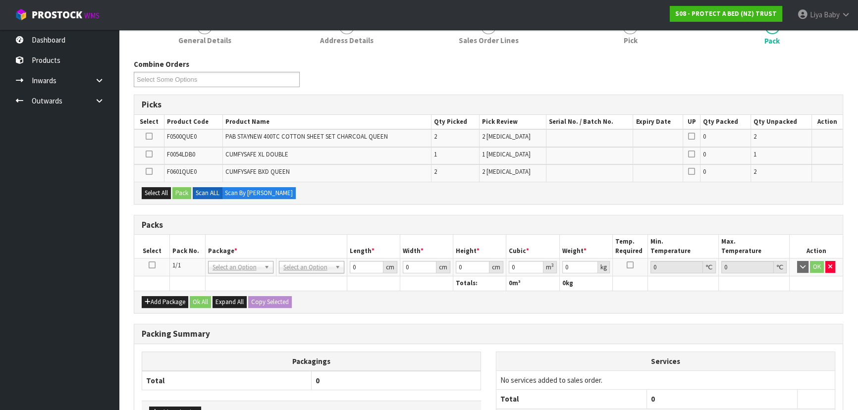
click at [151, 265] on icon at bounding box center [152, 265] width 7 height 0
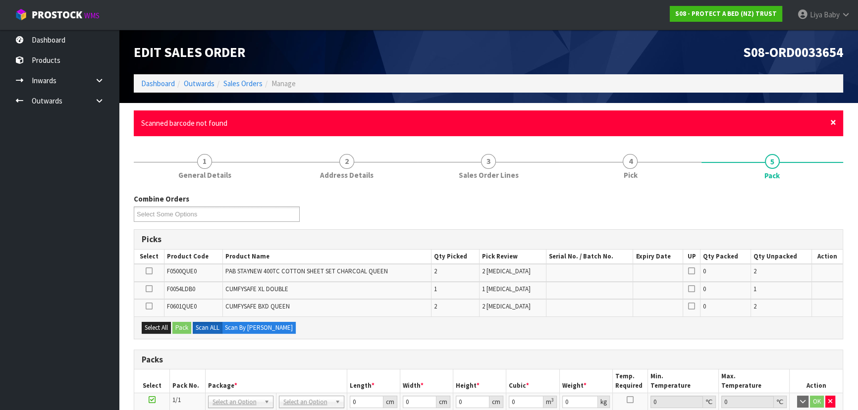
click at [833, 121] on span "×" at bounding box center [834, 122] width 6 height 14
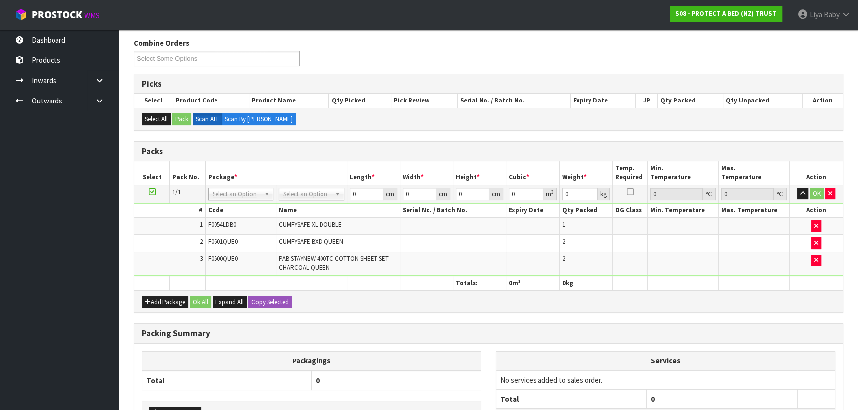
scroll to position [135, 0]
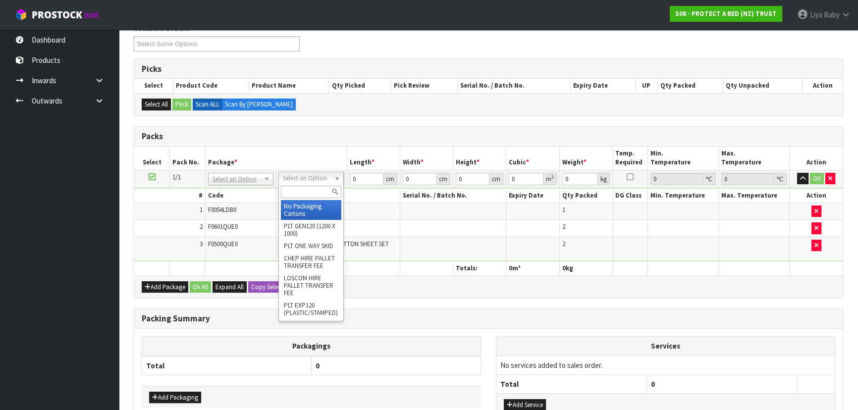
click at [324, 191] on input "text" at bounding box center [311, 192] width 60 height 12
type input "CTN7"
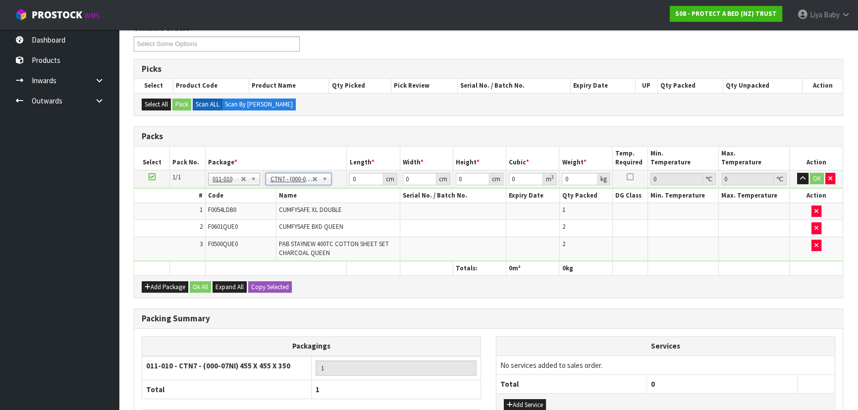
type input "45.5"
type input "35"
type input "0.072459"
type input "7.34"
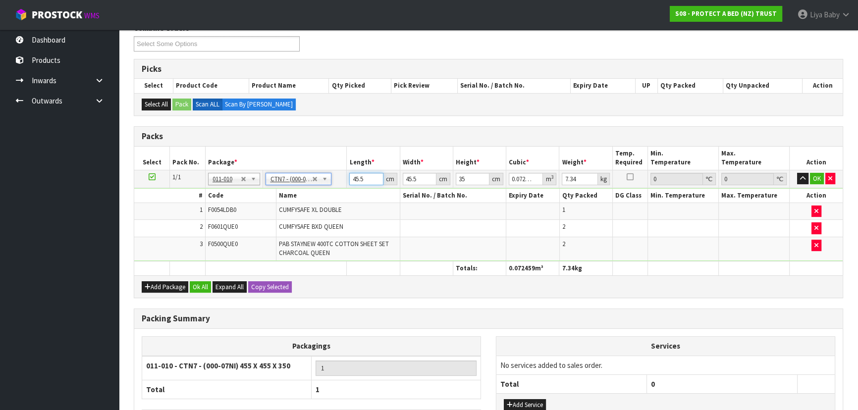
click at [366, 181] on input "45.5" at bounding box center [366, 179] width 34 height 12
type input "45"
type input "0.071663"
type input "4"
type input "0.00637"
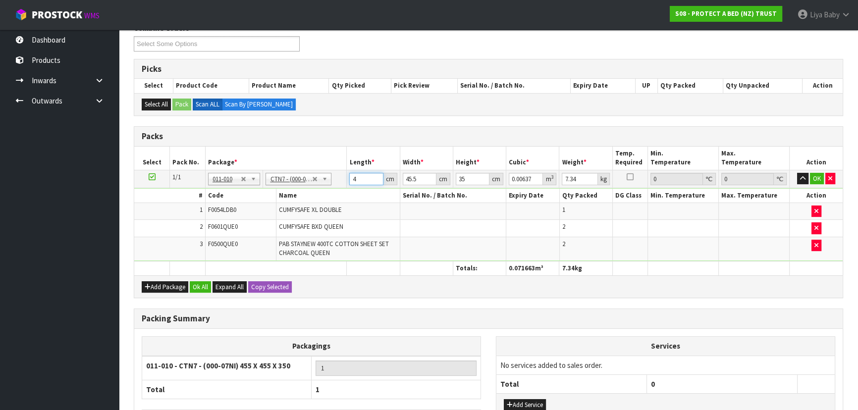
type input "0"
type input "4"
type input "0.00637"
type input "46"
type input "0.073255"
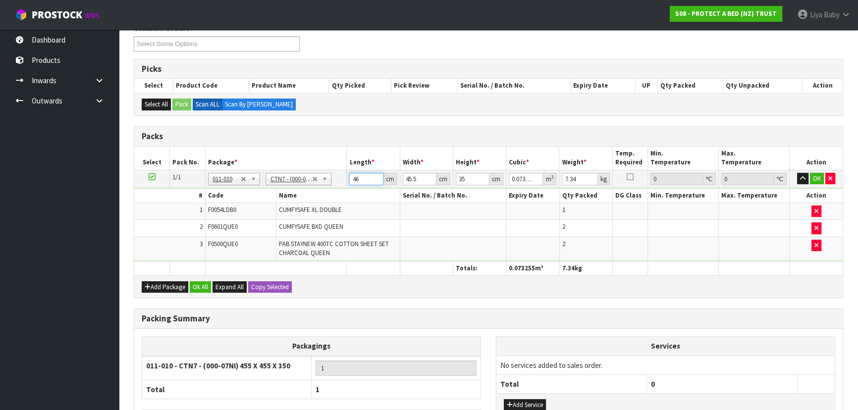
type input "46"
type input "0"
type input "4"
type input "0.00644"
type input "48"
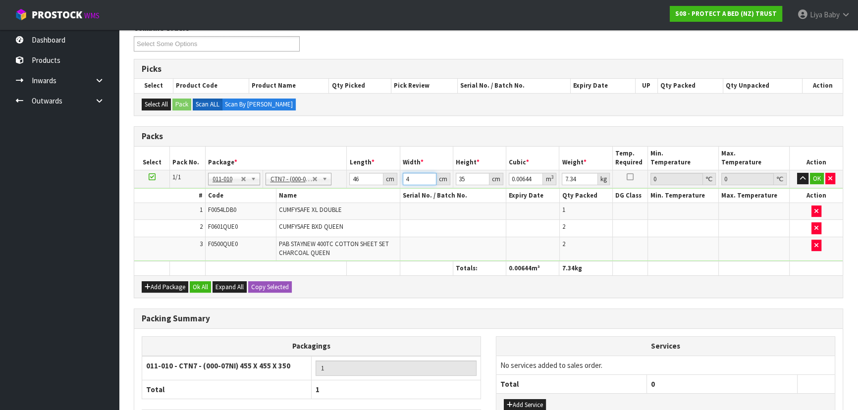
type input "0.07728"
type input "48"
type input "0"
type input "3"
type input "0.006624"
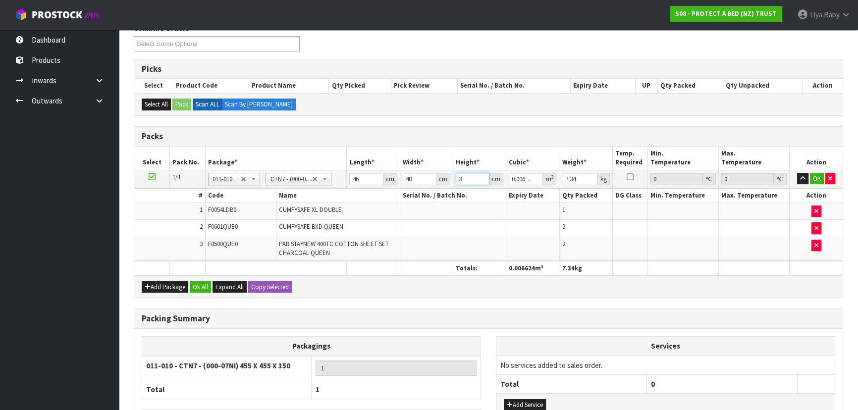
type input "32"
type input "0.070656"
type input "32"
type input "8"
click at [818, 173] on button "OK" at bounding box center [817, 179] width 14 height 12
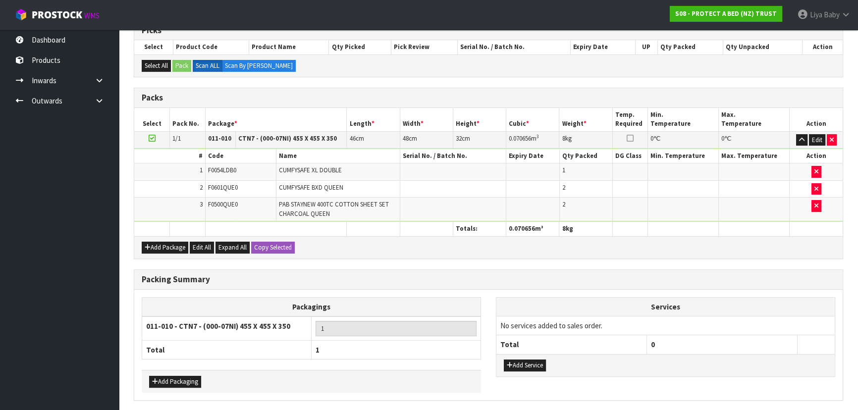
scroll to position [208, 0]
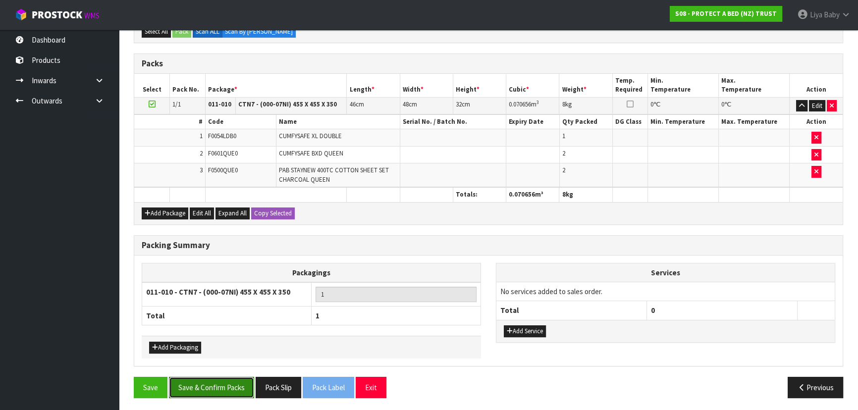
click at [188, 391] on button "Save & Confirm Packs" at bounding box center [211, 387] width 85 height 21
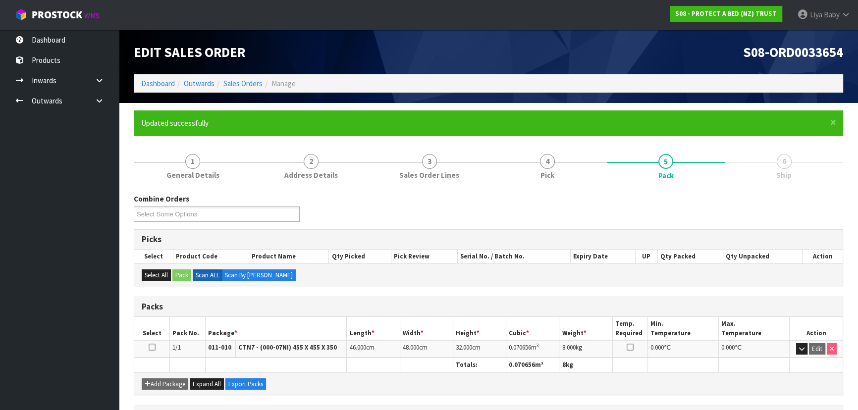
scroll to position [149, 0]
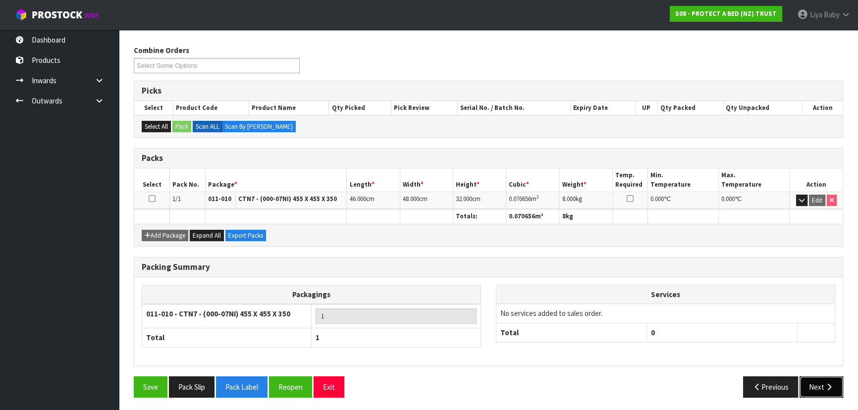
click at [813, 384] on button "Next" at bounding box center [822, 387] width 44 height 21
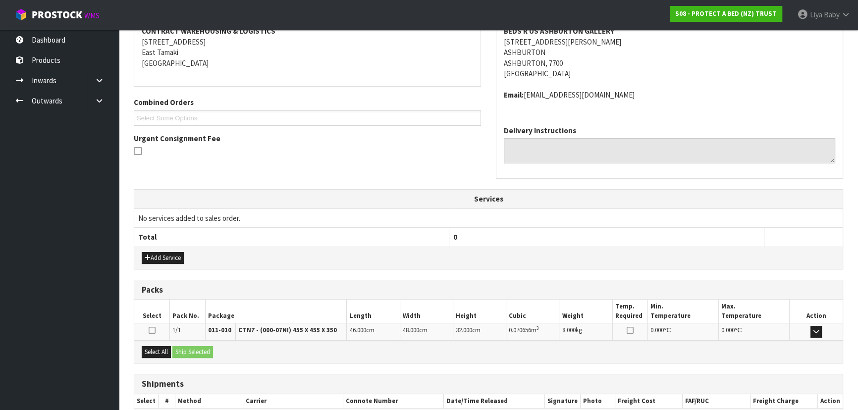
scroll to position [253, 0]
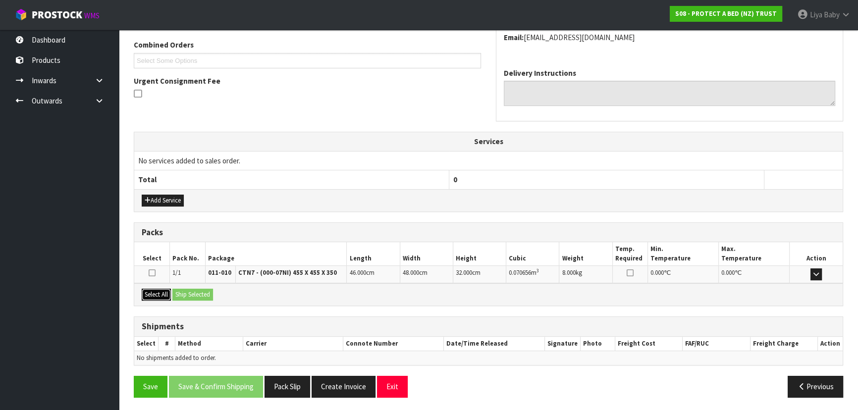
click at [151, 292] on button "Select All" at bounding box center [156, 295] width 29 height 12
click at [187, 292] on button "Ship Selected" at bounding box center [192, 295] width 41 height 12
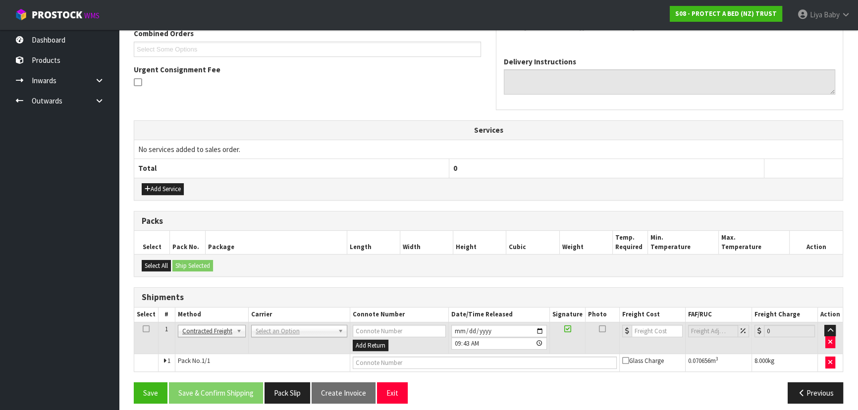
scroll to position [271, 0]
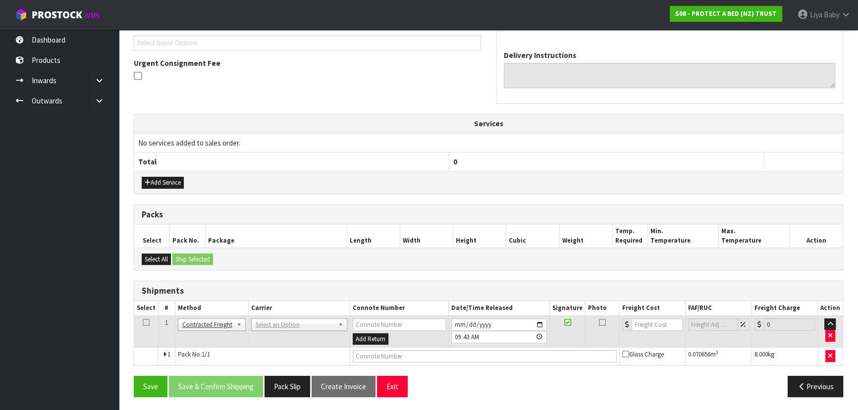
drag, startPoint x: 144, startPoint y: 321, endPoint x: 174, endPoint y: 325, distance: 30.5
click at [145, 323] on icon at bounding box center [146, 323] width 7 height 0
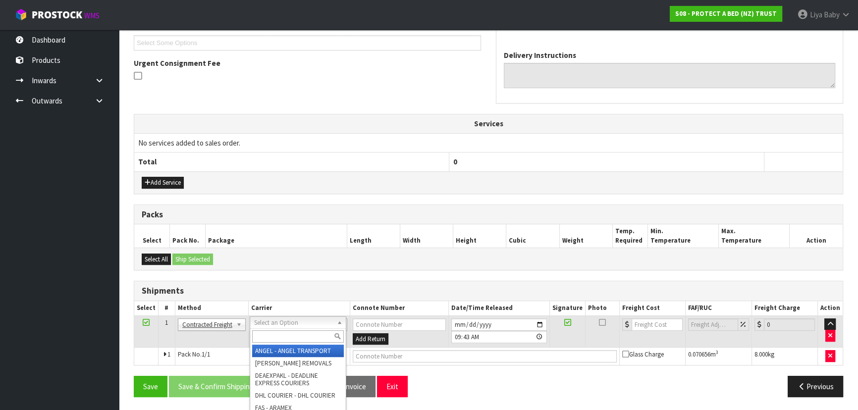
click at [258, 340] on input "text" at bounding box center [298, 337] width 92 height 12
type input "NZP"
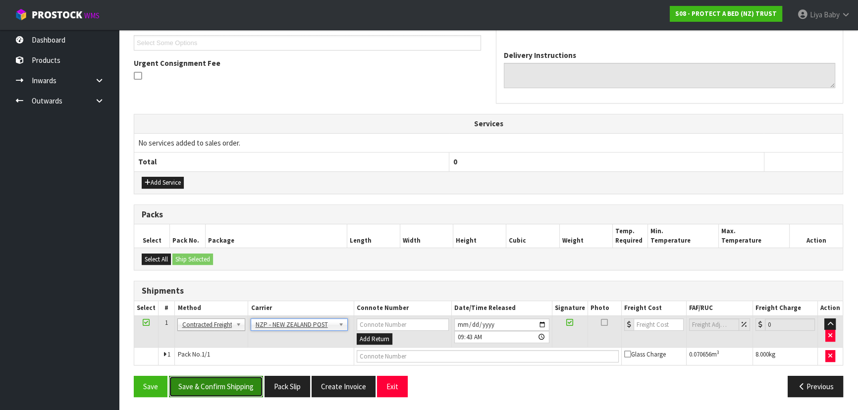
click at [198, 382] on button "Save & Confirm Shipping" at bounding box center [216, 386] width 94 height 21
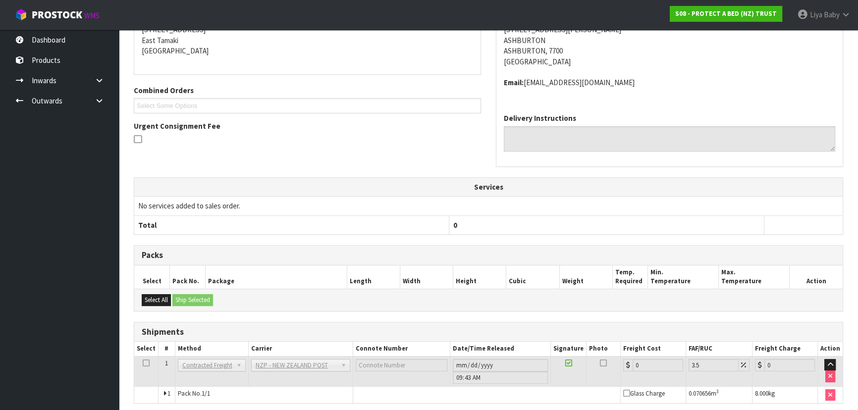
scroll to position [257, 0]
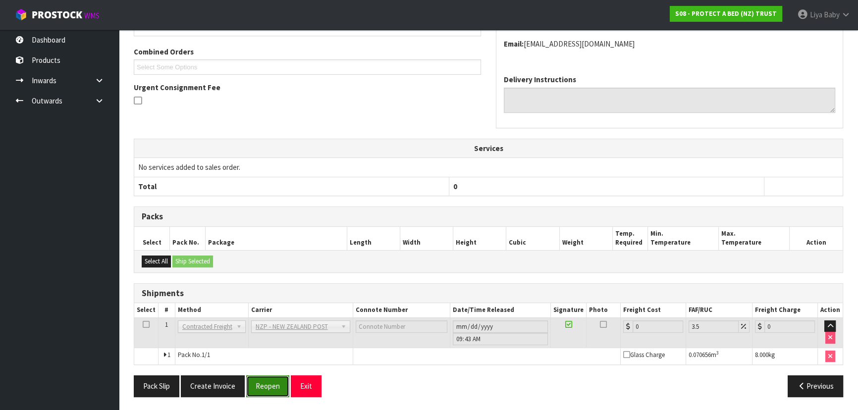
click at [279, 384] on button "Reopen" at bounding box center [267, 386] width 43 height 21
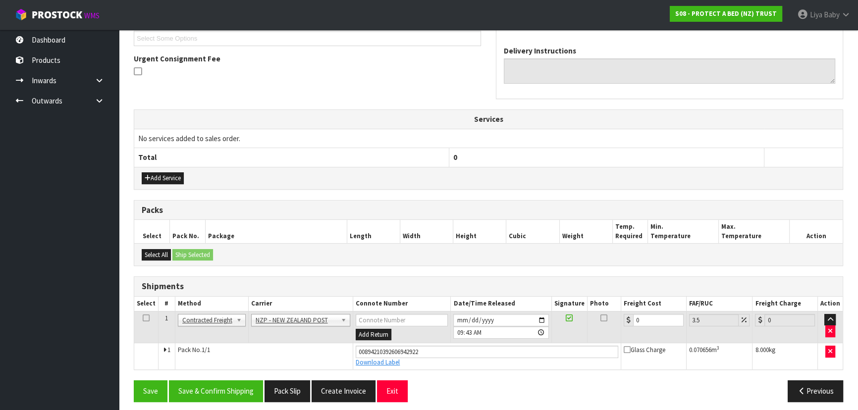
scroll to position [279, 0]
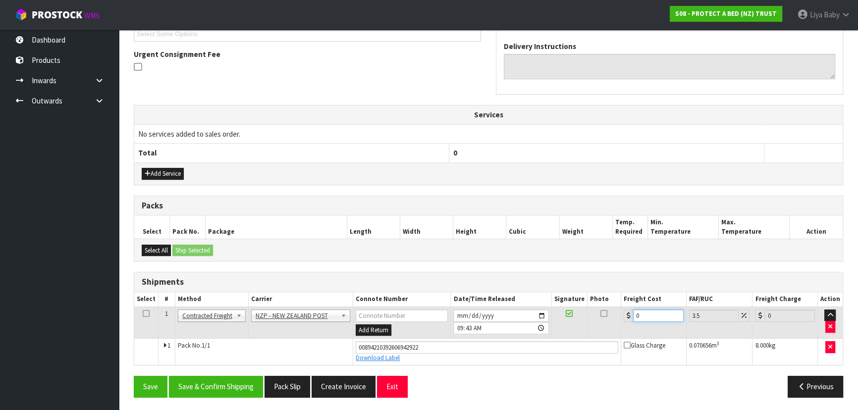
click at [654, 310] on input "0" at bounding box center [658, 316] width 51 height 12
type input "1"
type input "1.03"
type input "19"
type input "19.66"
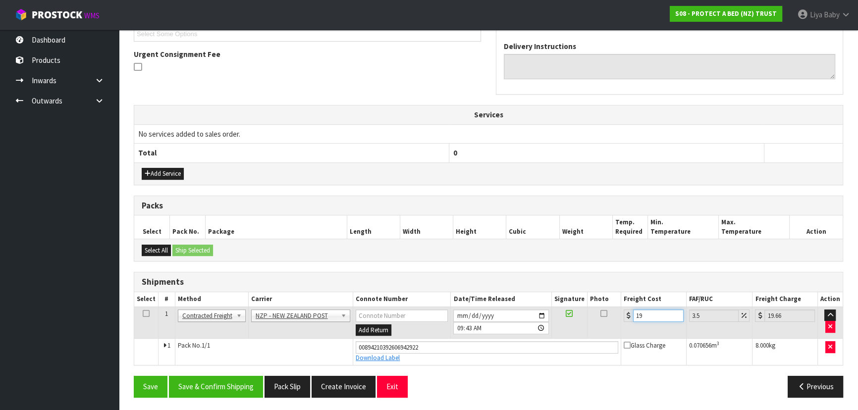
type input "19.9"
type input "20.6"
type input "19.94"
type input "20.64"
type input "19.94"
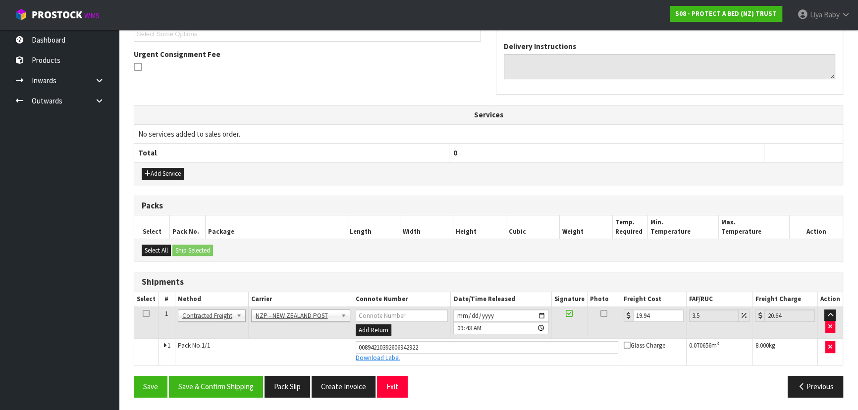
click at [146, 314] on icon at bounding box center [146, 314] width 7 height 0
click at [201, 390] on button "Save & Confirm Shipping" at bounding box center [216, 386] width 94 height 21
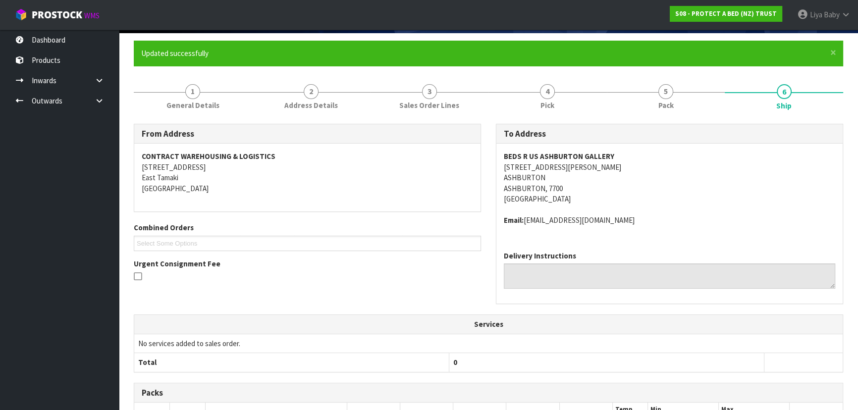
scroll to position [0, 0]
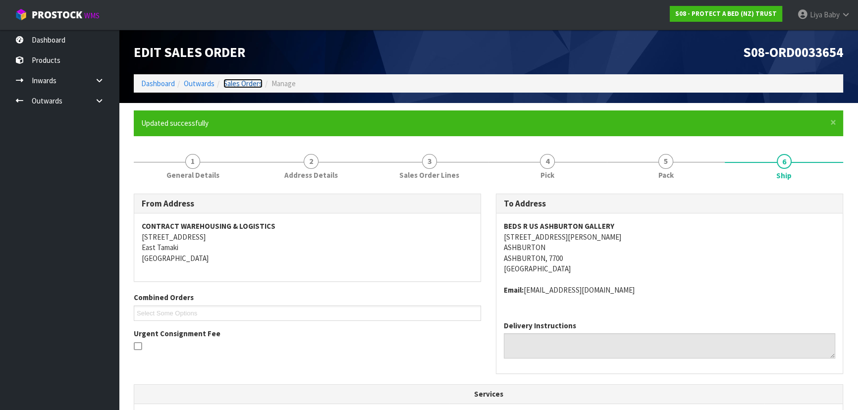
click at [228, 83] on link "Sales Orders" at bounding box center [242, 83] width 39 height 9
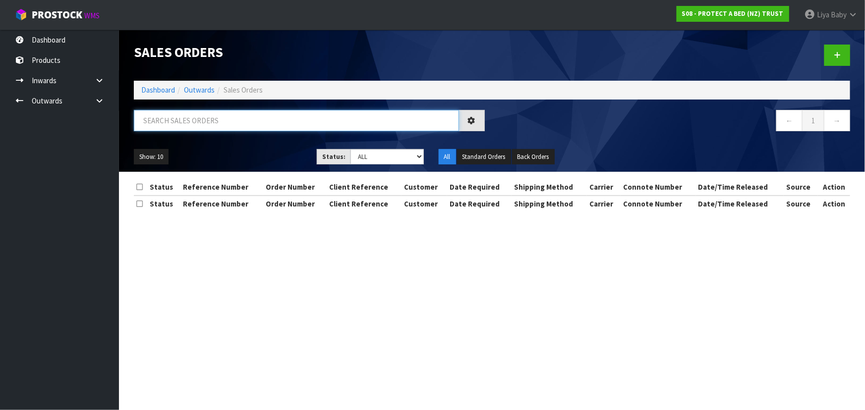
click at [175, 123] on input "text" at bounding box center [296, 120] width 325 height 21
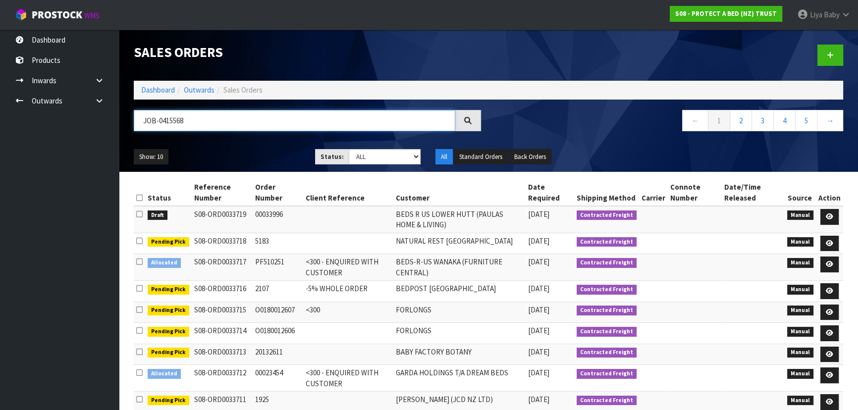
type input "JOB-0415568"
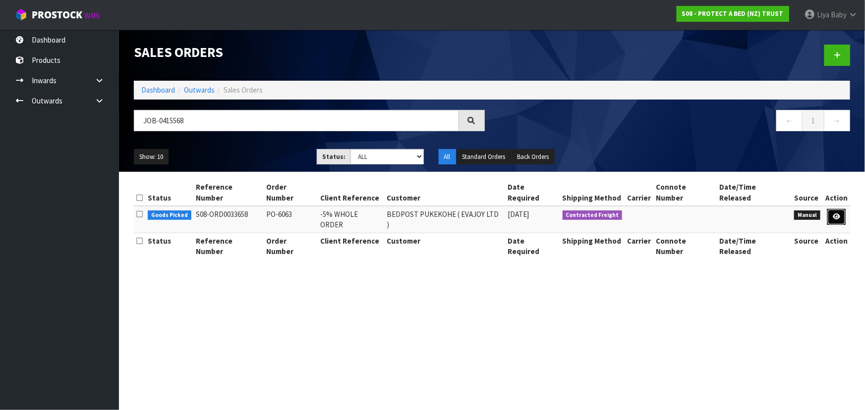
click at [835, 214] on icon at bounding box center [836, 217] width 7 height 6
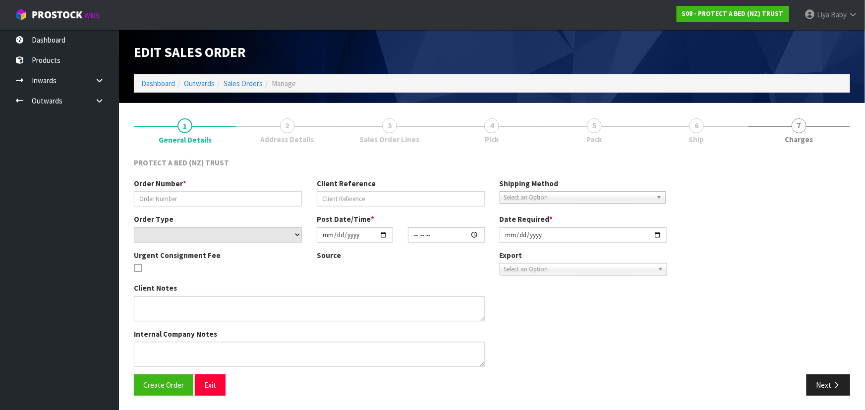
type input "PO-6063"
type input "-5% WHOLE ORDER"
select select "number:0"
type input "[DATE]"
type input "10:33:00.000"
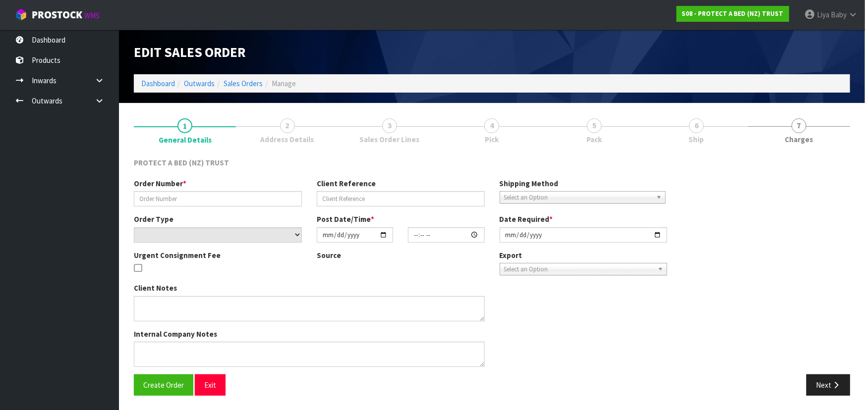
type input "[DATE]"
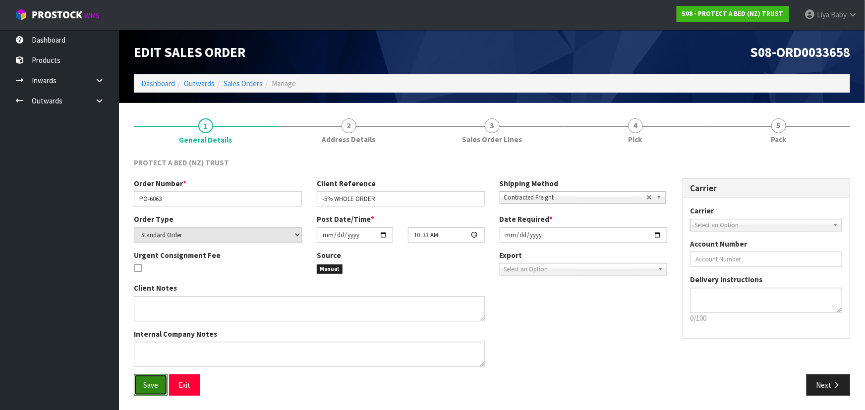
click at [157, 391] on button "Save" at bounding box center [151, 385] width 34 height 21
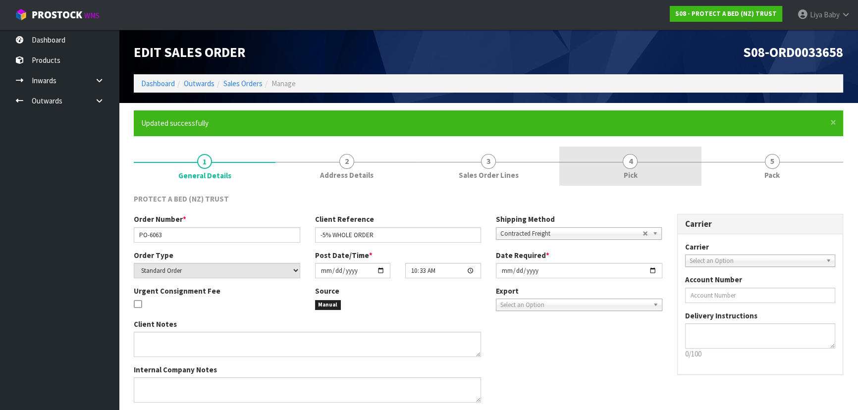
click at [605, 167] on link "4 Pick" at bounding box center [630, 166] width 142 height 39
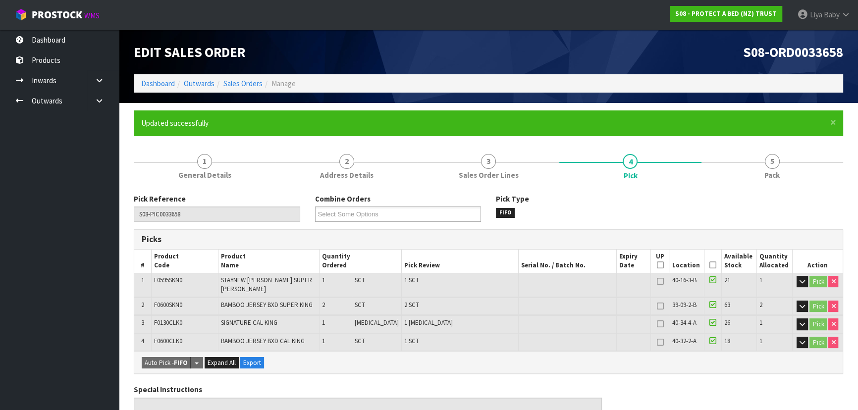
click at [706, 263] on th "Picked" at bounding box center [713, 261] width 17 height 23
drag, startPoint x: 708, startPoint y: 263, endPoint x: 718, endPoint y: 282, distance: 22.2
click at [711, 265] on icon at bounding box center [713, 265] width 7 height 0
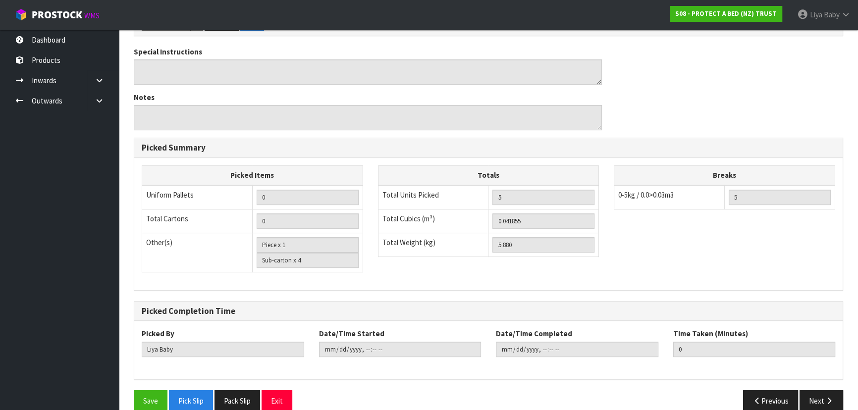
scroll to position [382, 0]
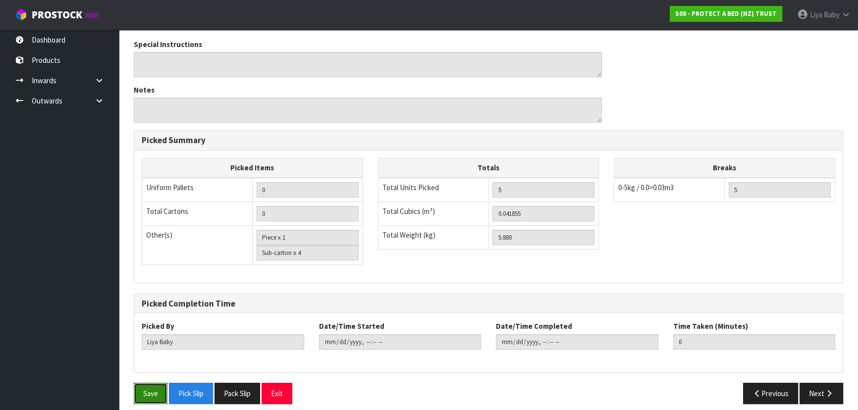
click at [153, 384] on button "Save" at bounding box center [151, 393] width 34 height 21
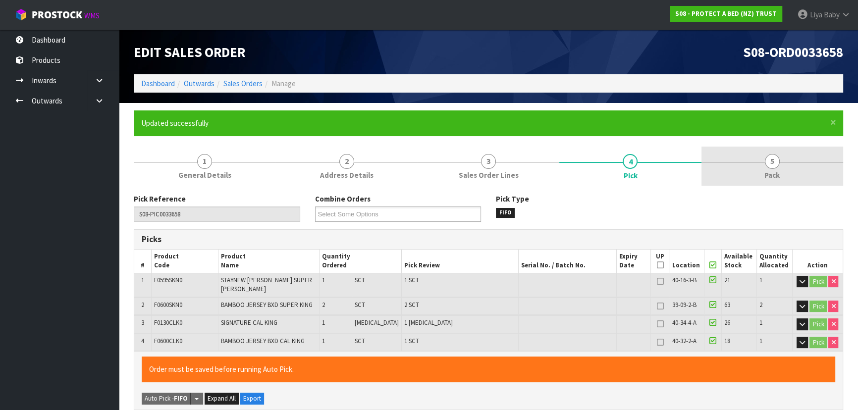
click at [781, 165] on link "5 Pack" at bounding box center [773, 166] width 142 height 39
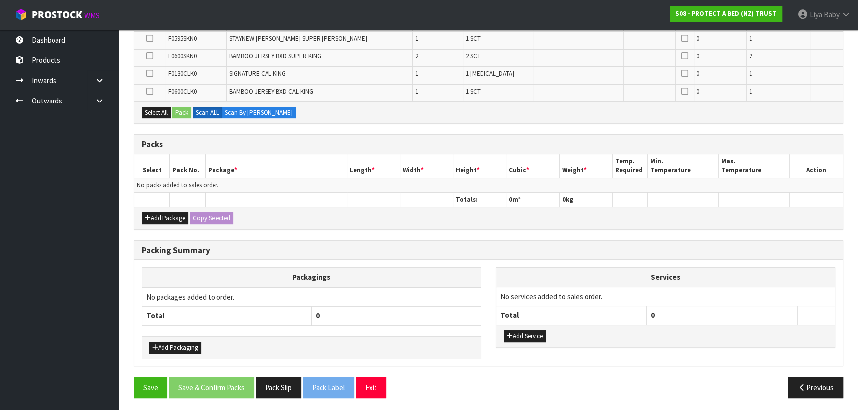
scroll to position [233, 0]
click at [168, 217] on button "Add Package" at bounding box center [165, 219] width 47 height 12
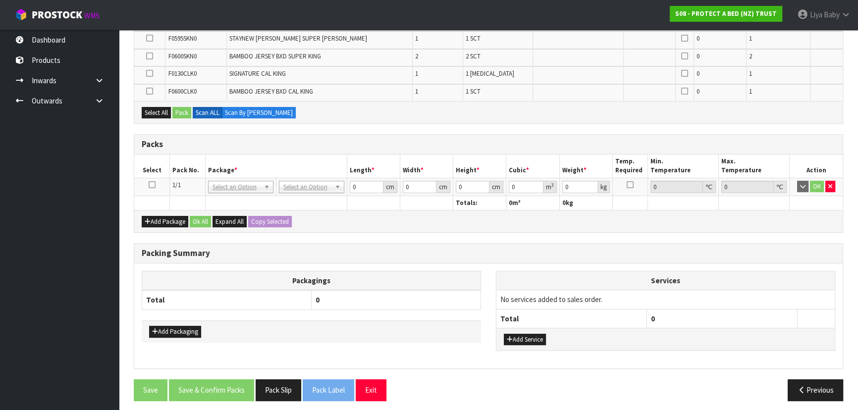
click at [152, 185] on icon at bounding box center [152, 185] width 7 height 0
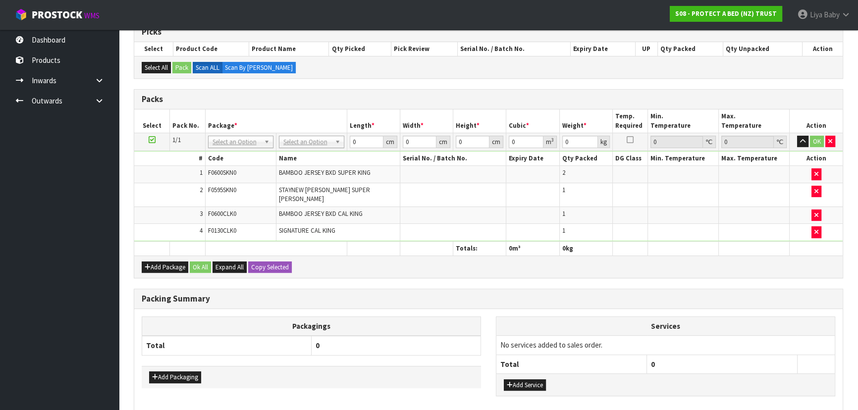
scroll to position [249, 0]
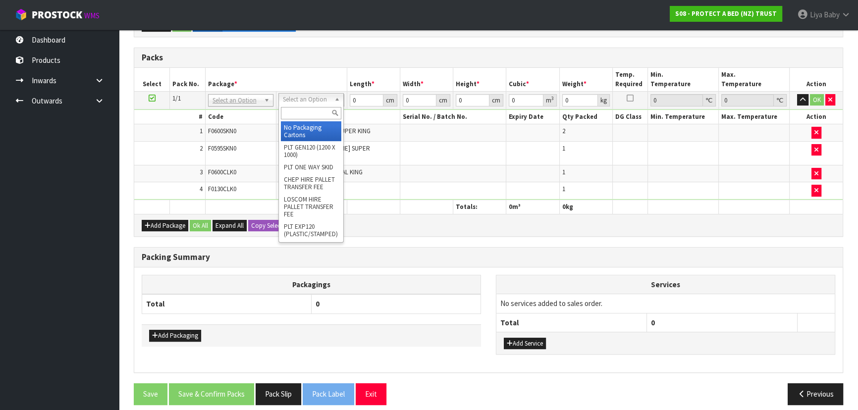
drag, startPoint x: 324, startPoint y: 113, endPoint x: 308, endPoint y: 106, distance: 17.5
click at [323, 113] on input "text" at bounding box center [311, 113] width 60 height 12
type input "OC"
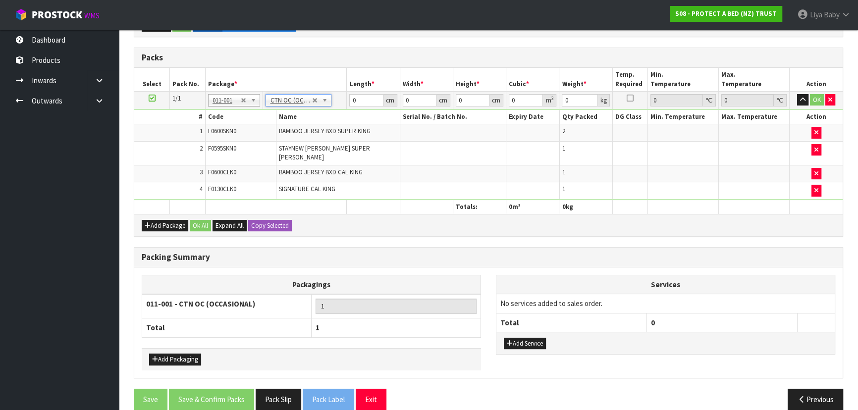
type input "5.88"
click at [364, 103] on input "0" at bounding box center [366, 100] width 34 height 12
type input "60"
type input "41"
type input "3"
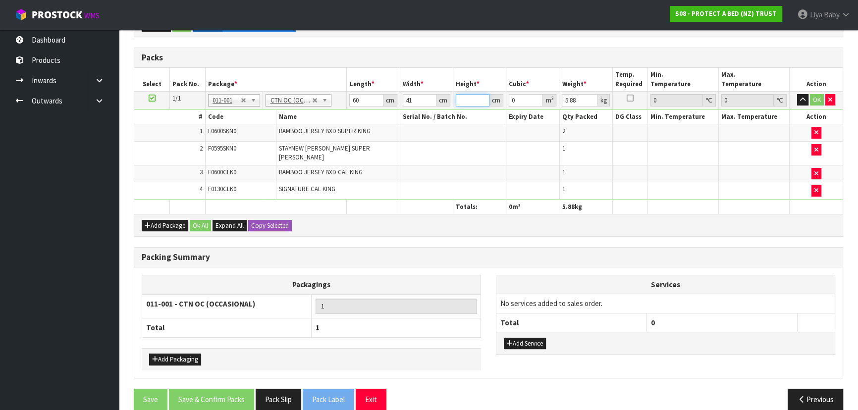
type input "0.00738"
type input "32"
type input "0.07872"
type input "32"
type input "7"
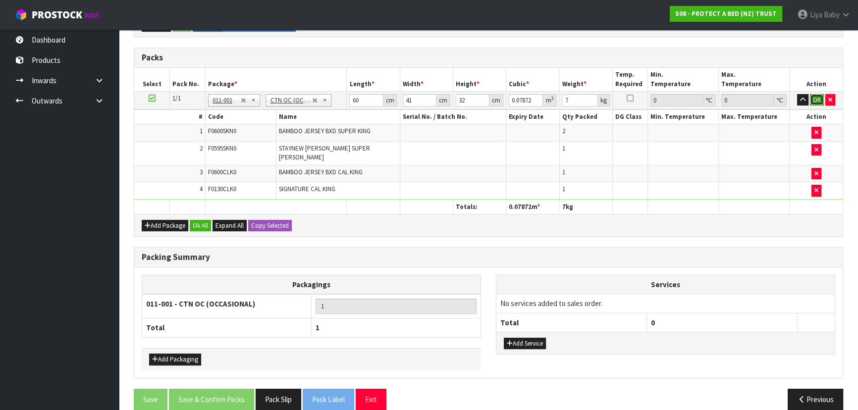
click at [818, 100] on button "OK" at bounding box center [817, 100] width 14 height 12
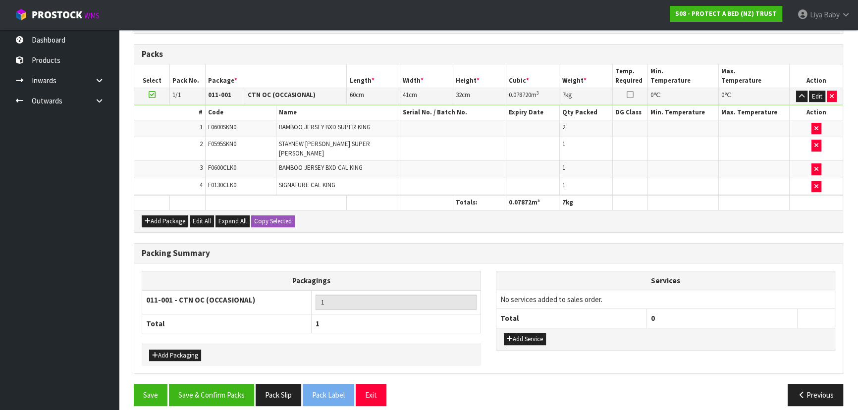
scroll to position [254, 0]
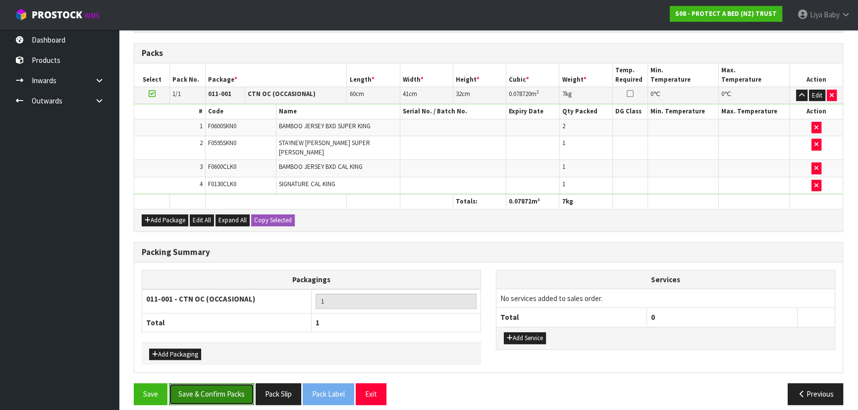
click at [221, 393] on button "Save & Confirm Packs" at bounding box center [211, 394] width 85 height 21
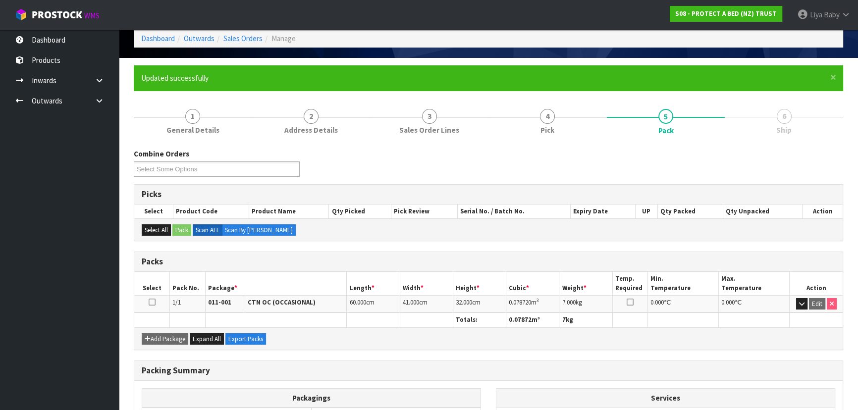
scroll to position [149, 0]
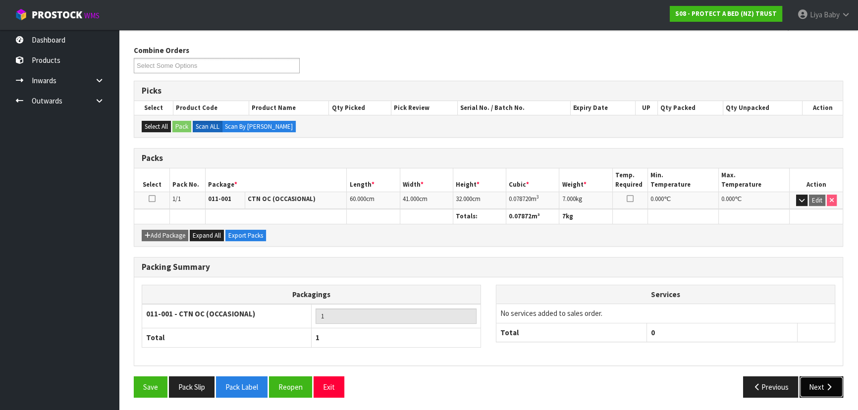
click at [824, 384] on button "Next" at bounding box center [822, 387] width 44 height 21
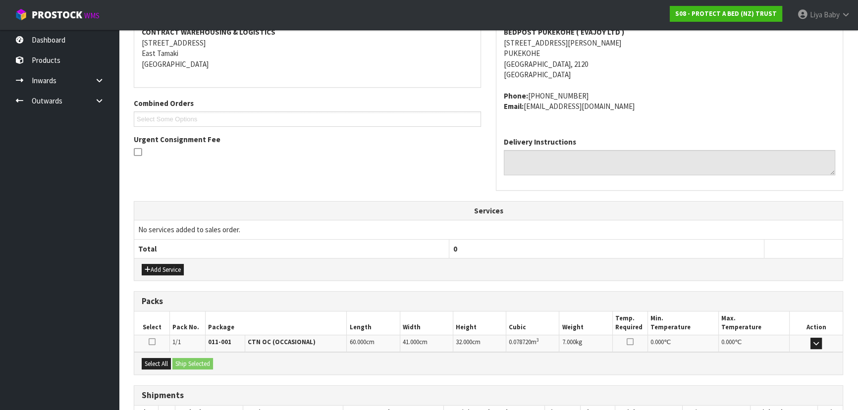
scroll to position [264, 0]
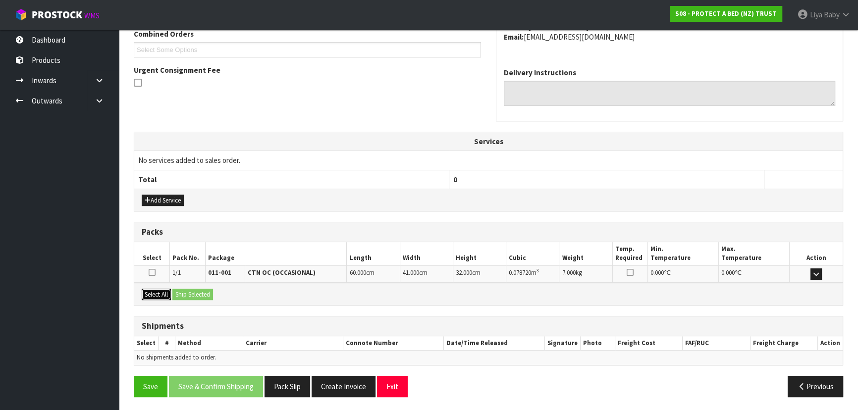
click at [159, 295] on button "Select All" at bounding box center [156, 295] width 29 height 12
click at [198, 292] on button "Ship Selected" at bounding box center [192, 295] width 41 height 12
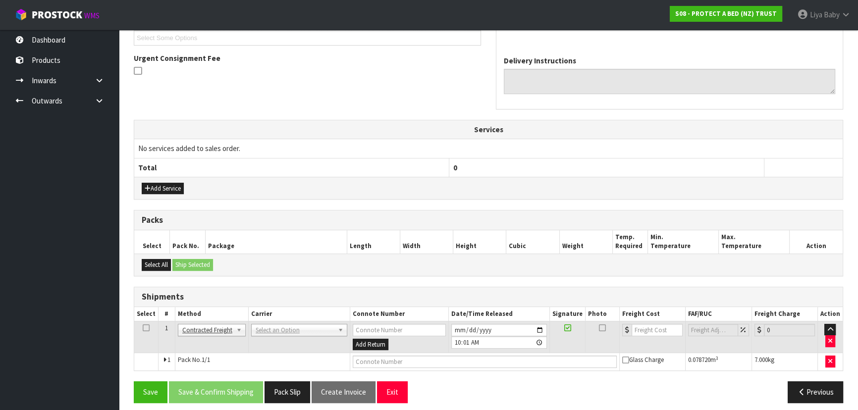
scroll to position [281, 0]
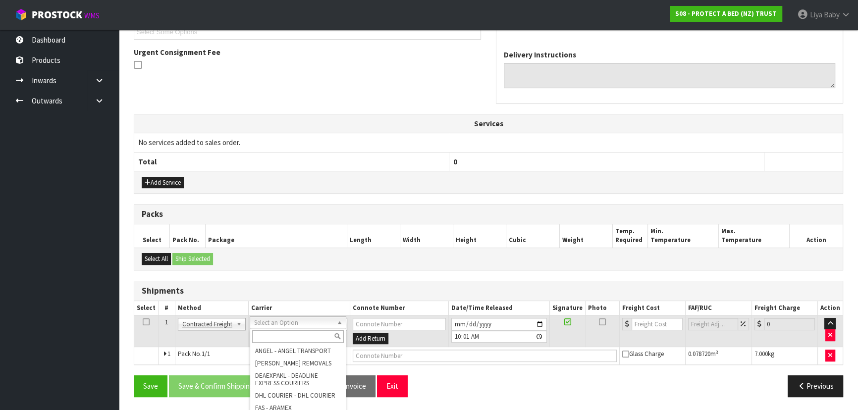
click at [281, 342] on input "text" at bounding box center [298, 337] width 92 height 12
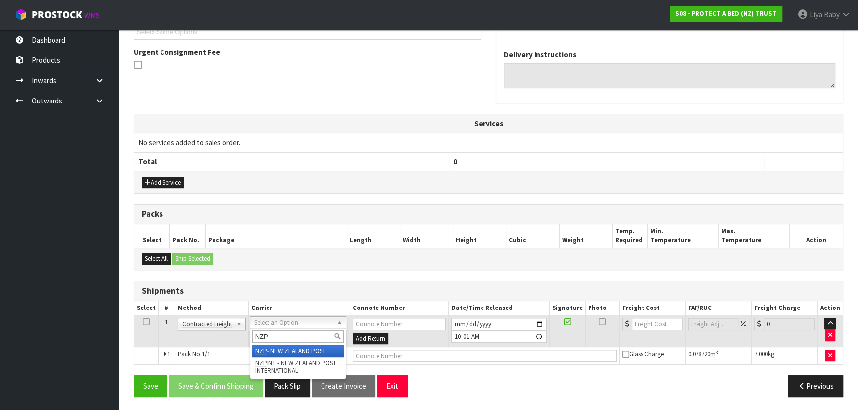
type input "NZP"
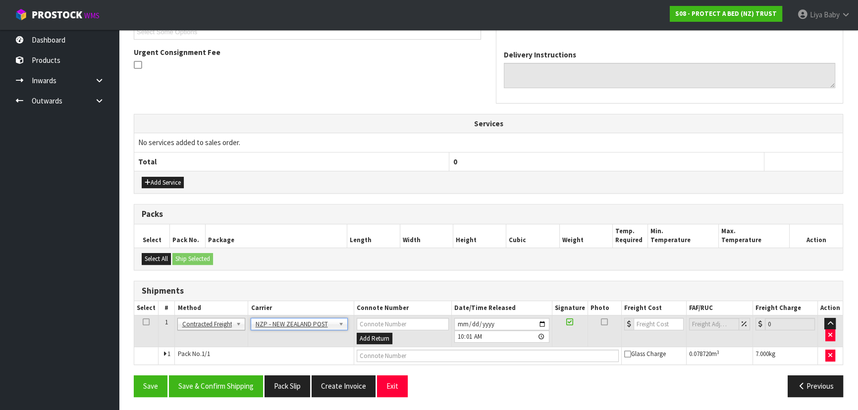
click at [143, 322] on icon at bounding box center [146, 322] width 7 height 0
click at [215, 384] on button "Save & Confirm Shipping" at bounding box center [216, 386] width 94 height 21
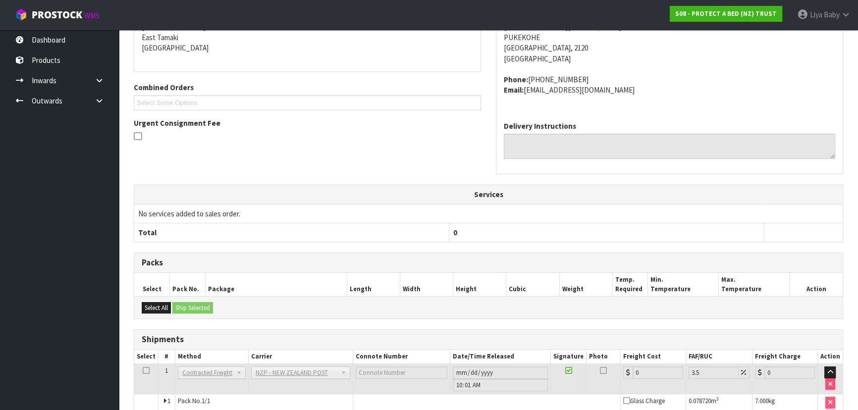
scroll to position [268, 0]
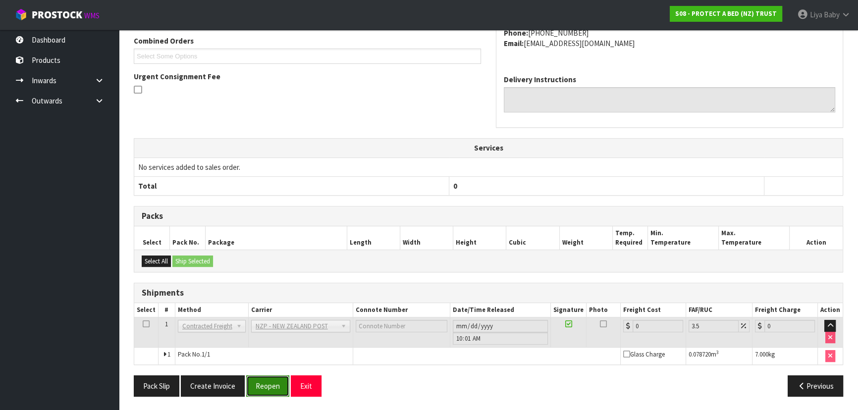
click at [272, 381] on button "Reopen" at bounding box center [267, 386] width 43 height 21
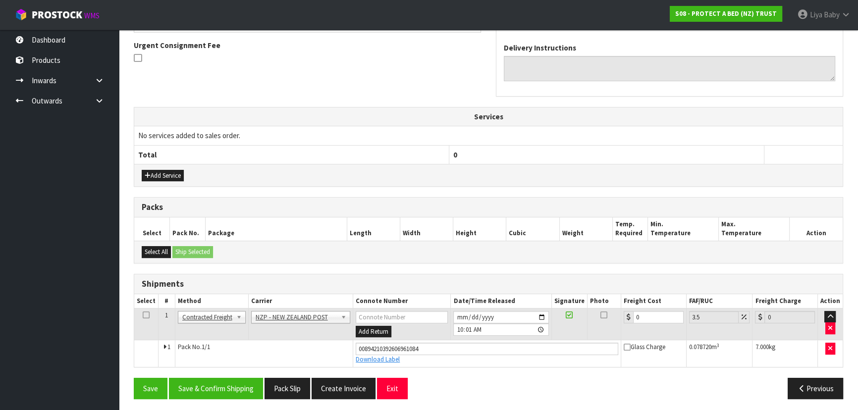
scroll to position [290, 0]
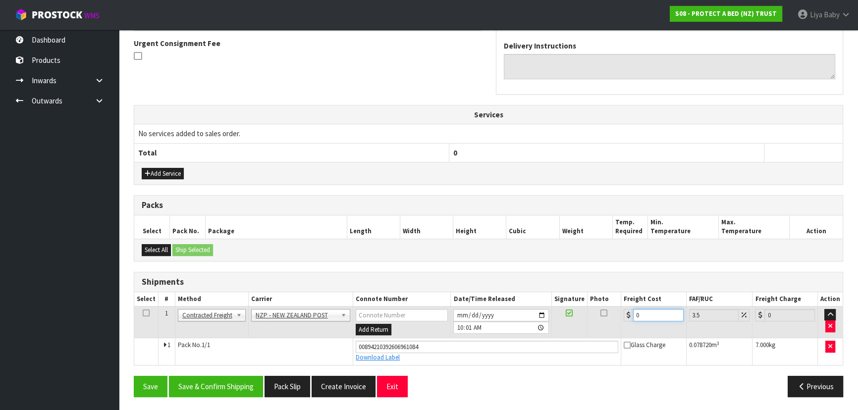
click at [642, 316] on input "0" at bounding box center [658, 315] width 51 height 12
type input "4"
type input "4.14"
type input "4.3"
type input "4.45"
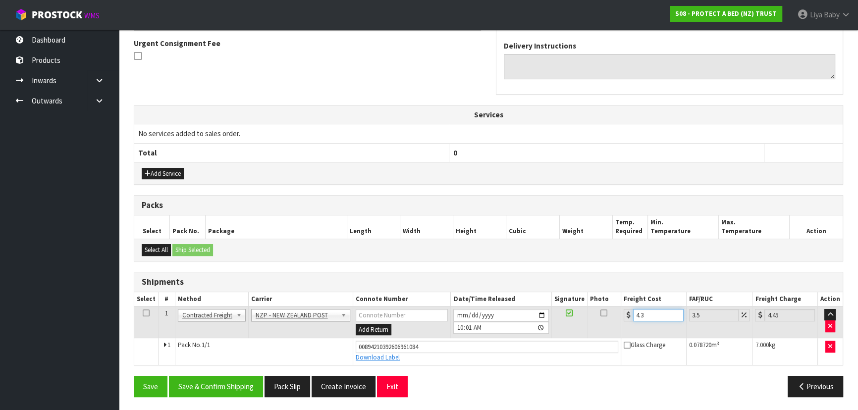
type input "4.33"
type input "4.48"
type input "4.33"
click at [146, 313] on icon at bounding box center [146, 313] width 7 height 0
click at [217, 392] on button "Save & Confirm Shipping" at bounding box center [216, 386] width 94 height 21
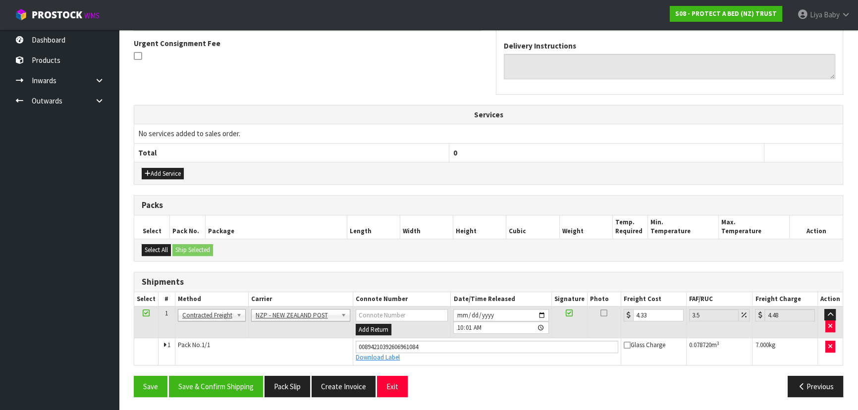
scroll to position [0, 0]
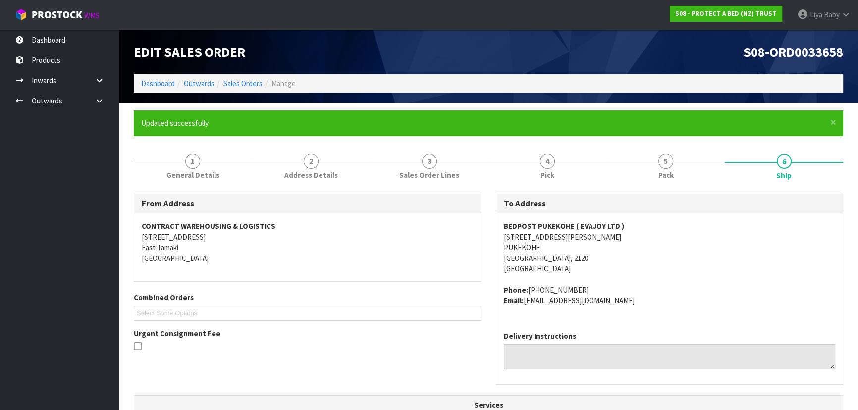
click at [240, 78] on li "Sales Orders" at bounding box center [239, 83] width 48 height 10
click at [240, 83] on link "Sales Orders" at bounding box center [242, 83] width 39 height 9
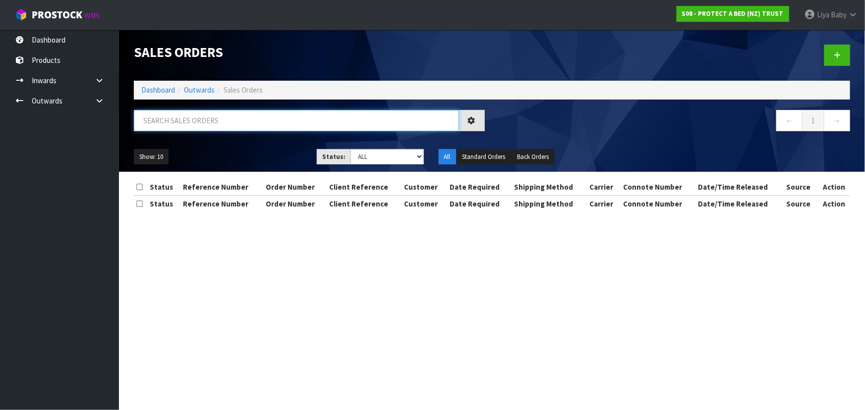
click at [211, 130] on input "text" at bounding box center [296, 120] width 325 height 21
type input "JOB-0415366"
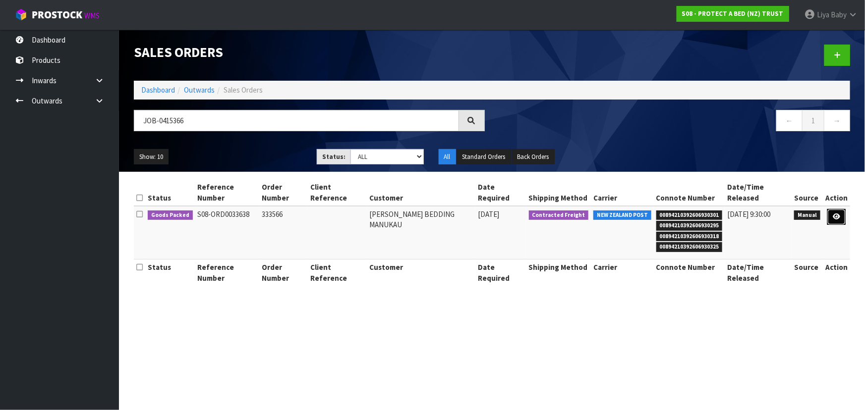
click at [838, 215] on icon at bounding box center [836, 217] width 7 height 6
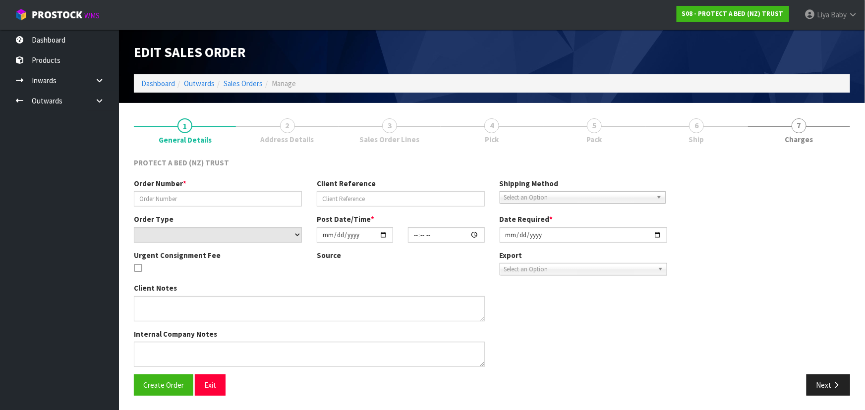
type input "333566"
select select "number:0"
type input "[DATE]"
type input "09:34:00.000"
type input "[DATE]"
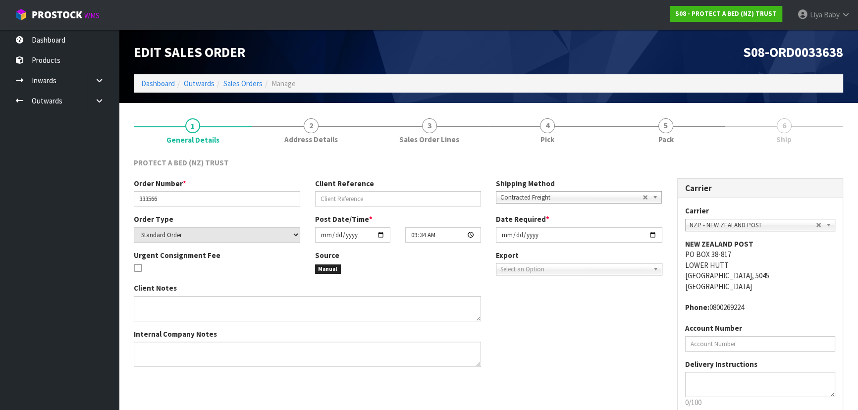
scroll to position [59, 0]
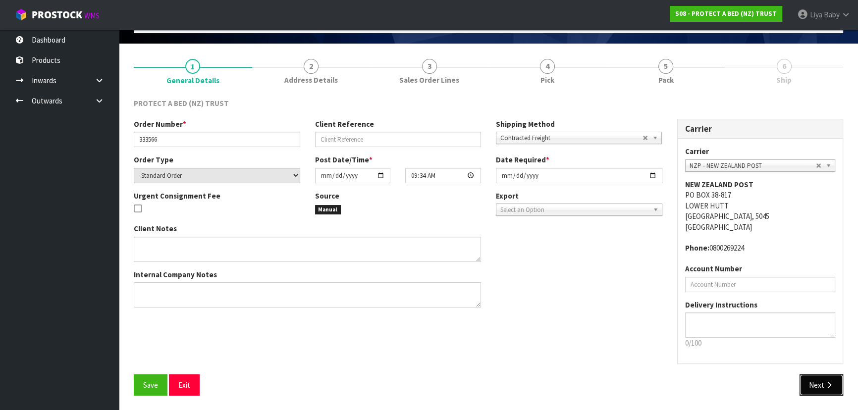
click at [831, 391] on button "Next" at bounding box center [822, 385] width 44 height 21
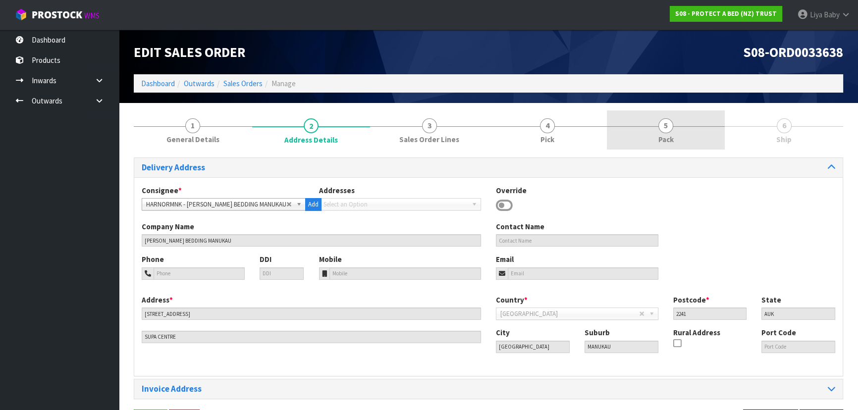
click at [673, 131] on link "5 Pack" at bounding box center [666, 130] width 118 height 39
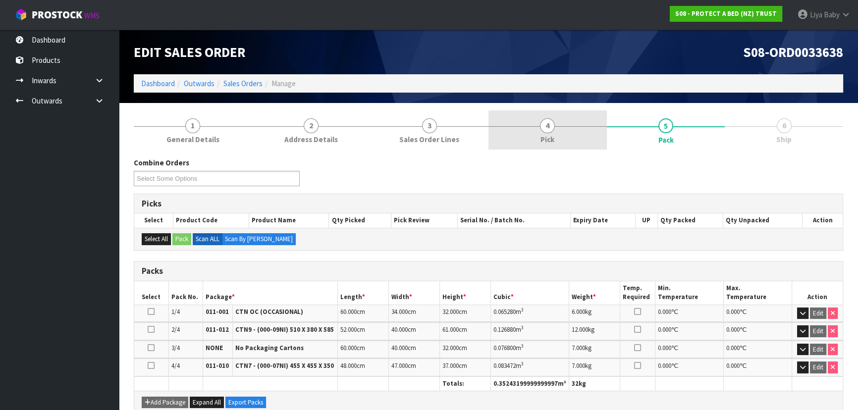
drag, startPoint x: 541, startPoint y: 130, endPoint x: 530, endPoint y: 144, distance: 17.3
click at [542, 132] on link "4 Pick" at bounding box center [548, 130] width 118 height 39
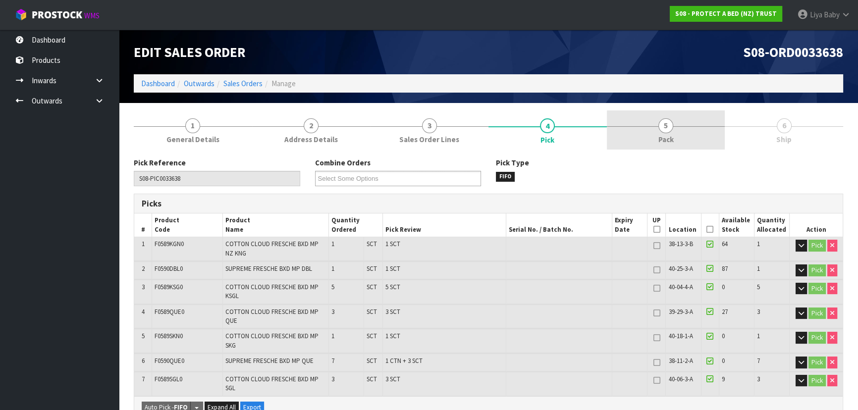
click at [666, 134] on span "Pack" at bounding box center [666, 139] width 15 height 10
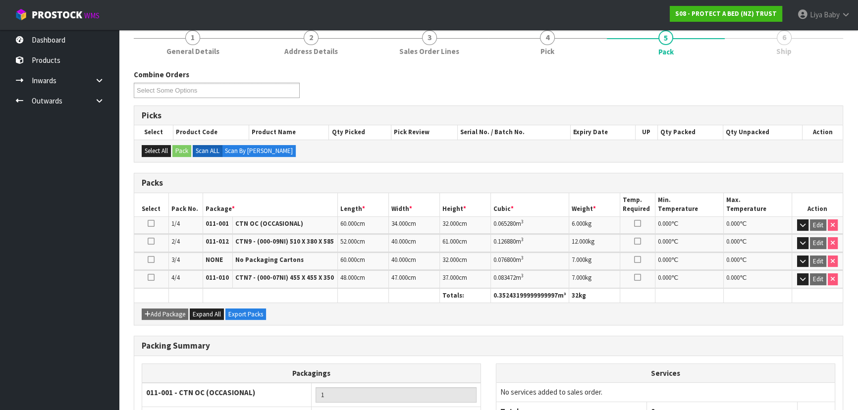
scroll to position [238, 0]
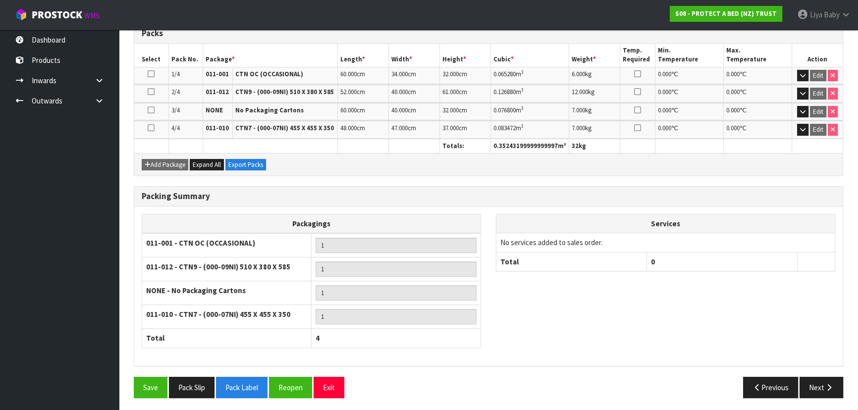
drag, startPoint x: 150, startPoint y: 93, endPoint x: 164, endPoint y: 93, distance: 13.9
click at [150, 92] on icon at bounding box center [151, 92] width 7 height 0
click at [295, 381] on button "Reopen" at bounding box center [290, 387] width 43 height 21
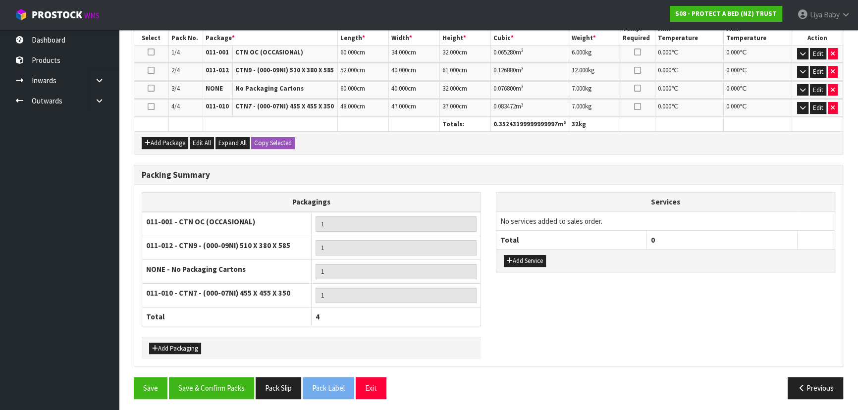
scroll to position [296, 0]
click at [801, 70] on icon "button" at bounding box center [802, 71] width 5 height 6
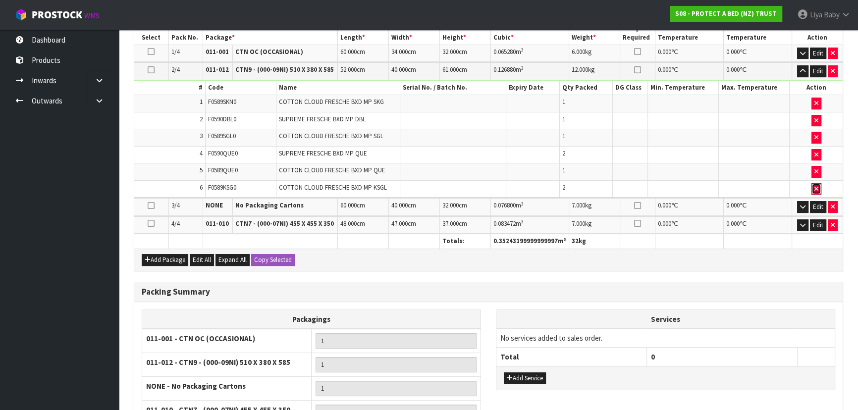
click at [819, 187] on button "button" at bounding box center [817, 189] width 10 height 12
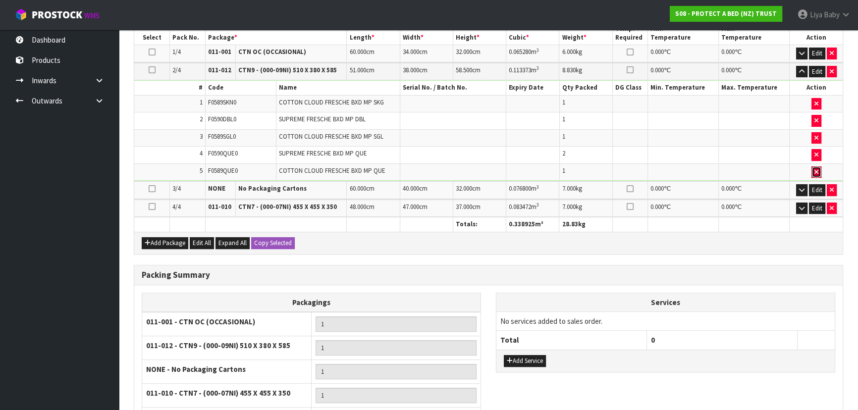
click at [817, 169] on icon "button" at bounding box center [817, 172] width 4 height 6
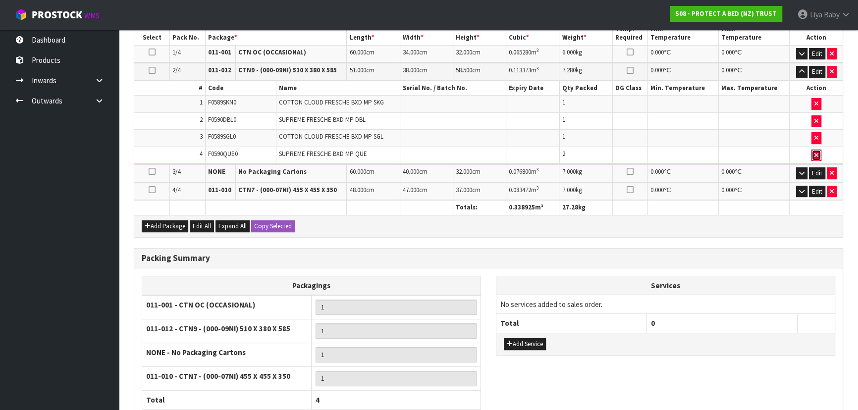
drag, startPoint x: 817, startPoint y: 155, endPoint x: 808, endPoint y: 134, distance: 22.5
click at [817, 155] on icon "button" at bounding box center [817, 155] width 4 height 6
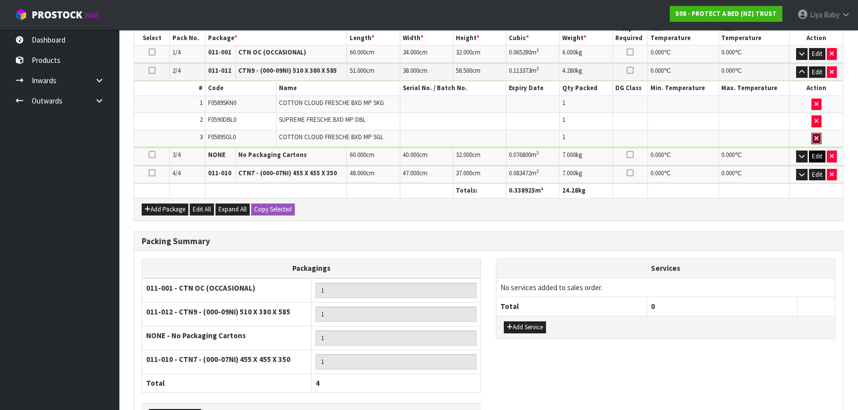
click at [813, 133] on button "button" at bounding box center [817, 139] width 10 height 12
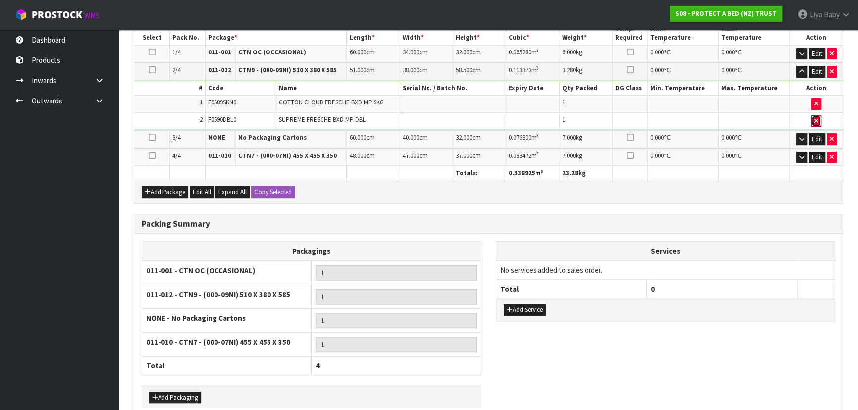
click at [814, 123] on button "button" at bounding box center [817, 121] width 10 height 12
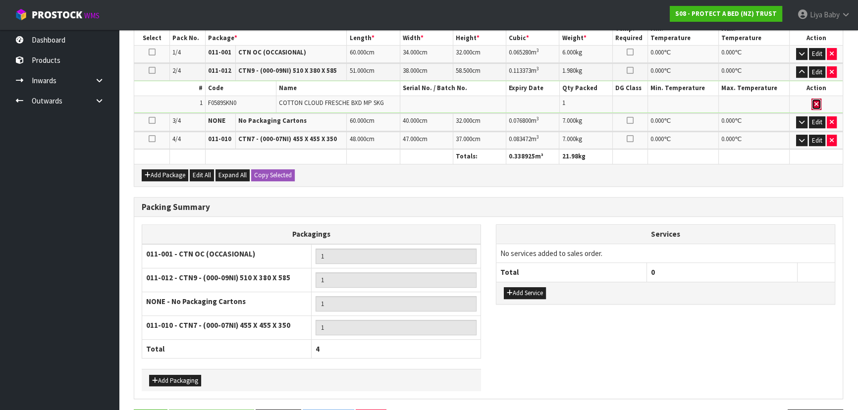
click at [818, 104] on icon "button" at bounding box center [817, 104] width 4 height 6
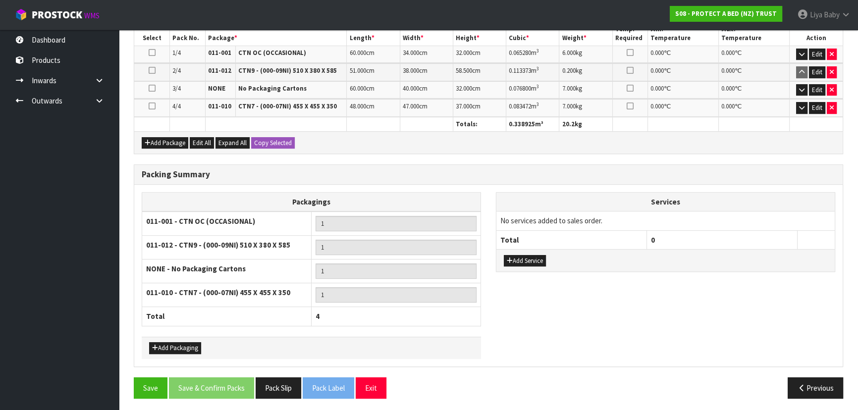
click at [151, 70] on icon at bounding box center [152, 70] width 7 height 0
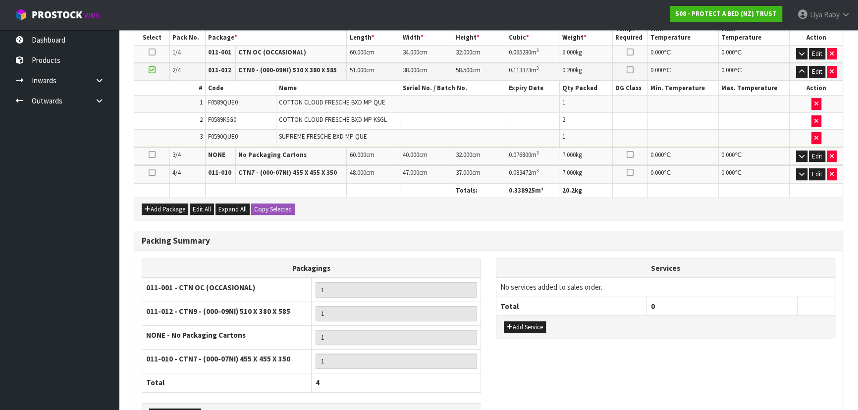
scroll to position [348, 0]
click at [159, 208] on button "Add Package" at bounding box center [165, 210] width 47 height 12
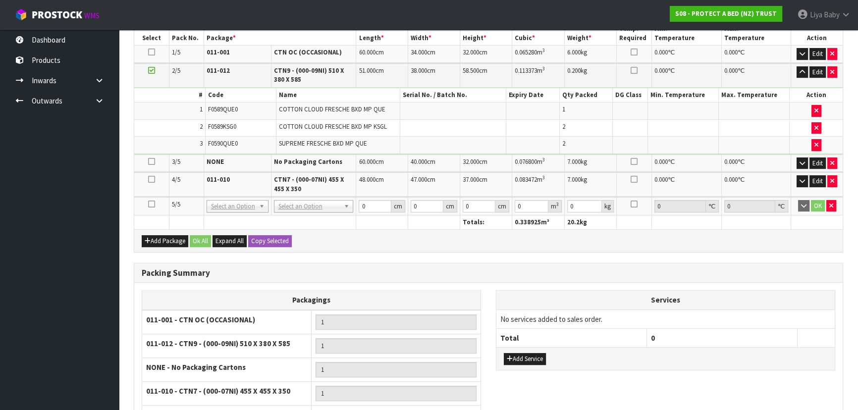
click at [151, 204] on icon at bounding box center [151, 204] width 7 height 0
click at [801, 69] on icon "button" at bounding box center [802, 72] width 5 height 6
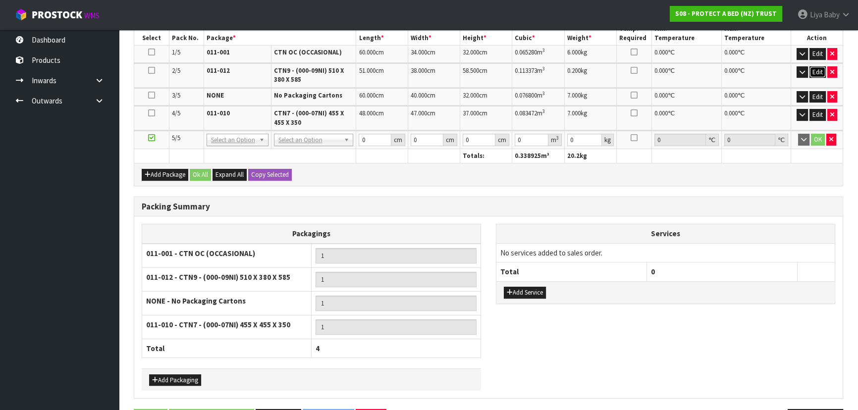
click at [823, 66] on button "Edit" at bounding box center [818, 72] width 16 height 12
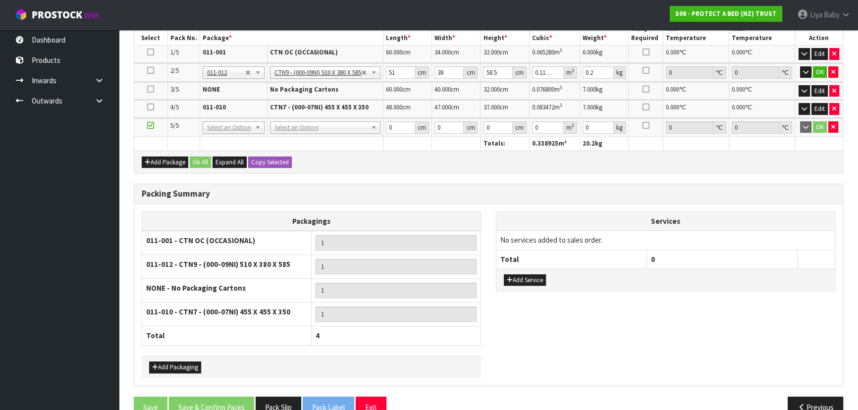
scroll to position [331, 0]
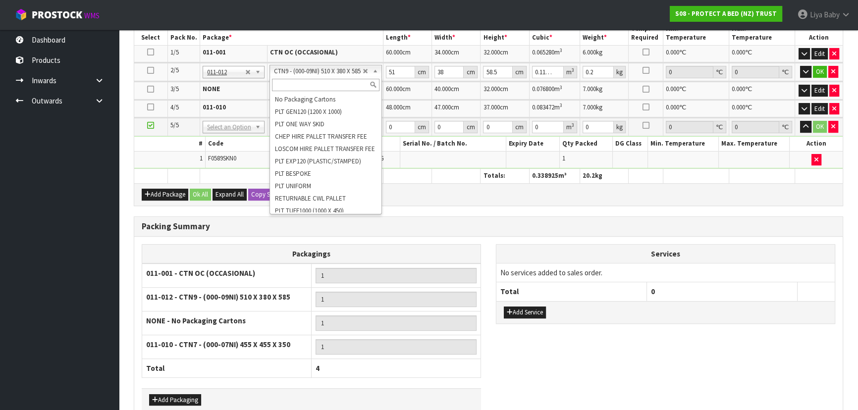
click at [340, 87] on input "text" at bounding box center [326, 85] width 108 height 12
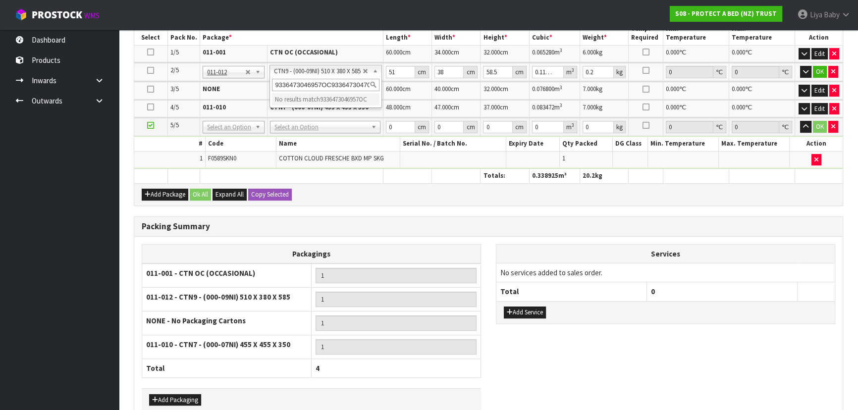
scroll to position [0, 8]
click at [337, 83] on input "9336473046957OC9336473047084" at bounding box center [326, 85] width 108 height 12
drag, startPoint x: 367, startPoint y: 81, endPoint x: 271, endPoint y: 85, distance: 95.7
click at [271, 85] on div "9336473046957OC9336473047084" at bounding box center [325, 85] width 111 height 16
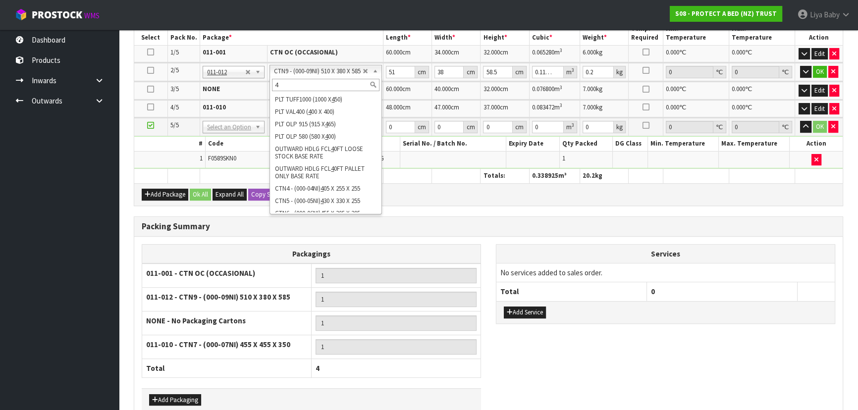
type input "4"
click at [242, 177] on th at bounding box center [291, 176] width 183 height 14
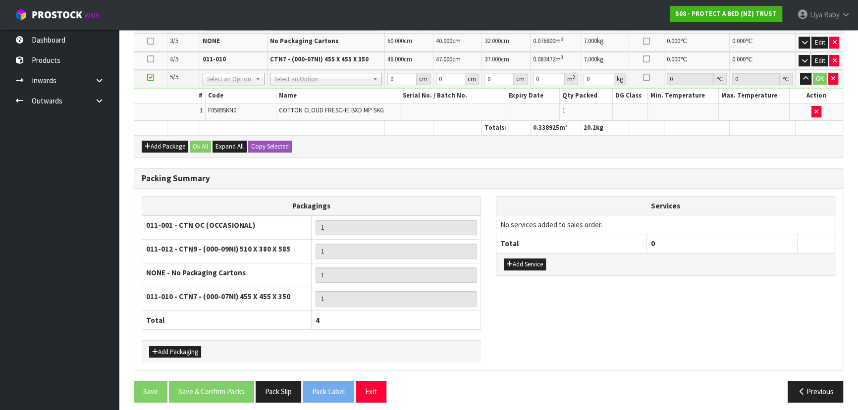
scroll to position [382, 0]
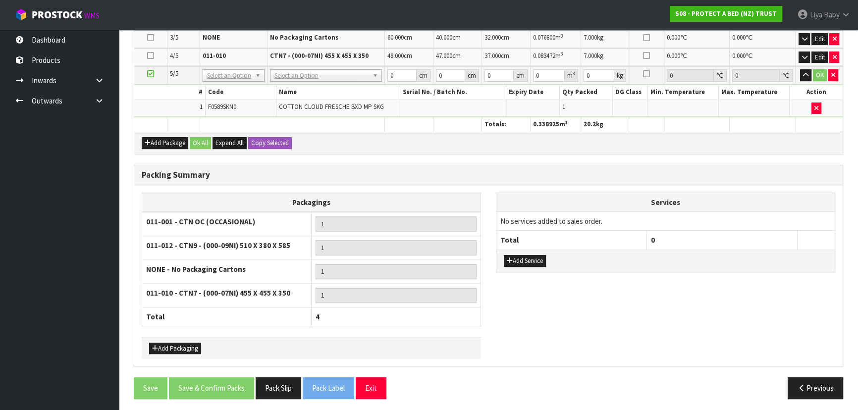
click at [367, 132] on div "Add Package Ok All Expand All Copy Selected" at bounding box center [488, 143] width 709 height 22
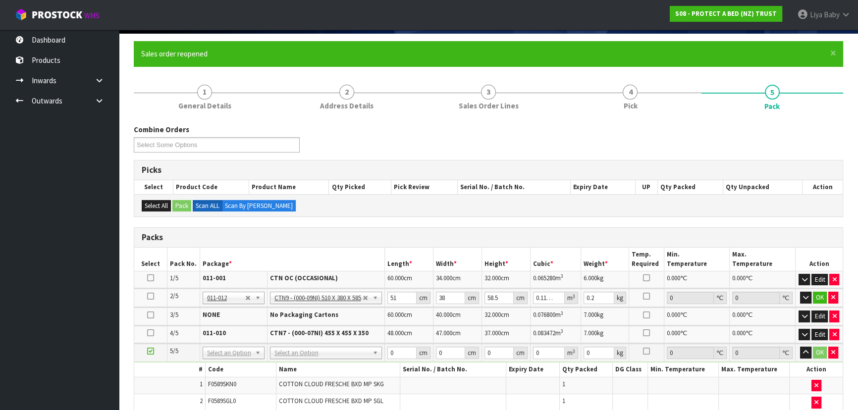
scroll to position [180, 0]
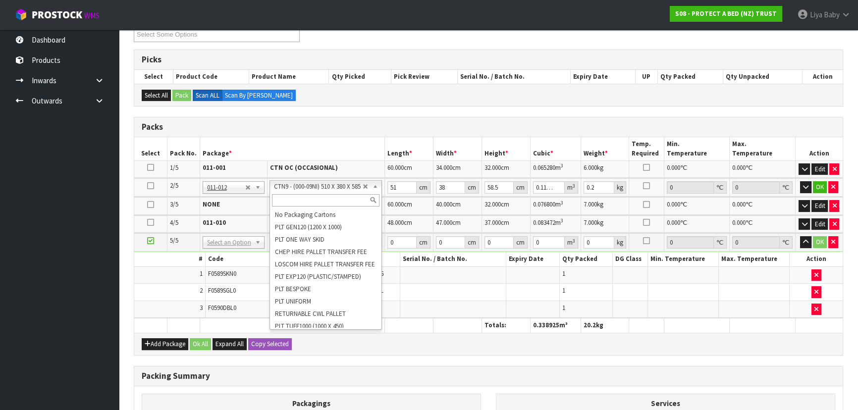
click at [339, 196] on input "text" at bounding box center [326, 200] width 108 height 12
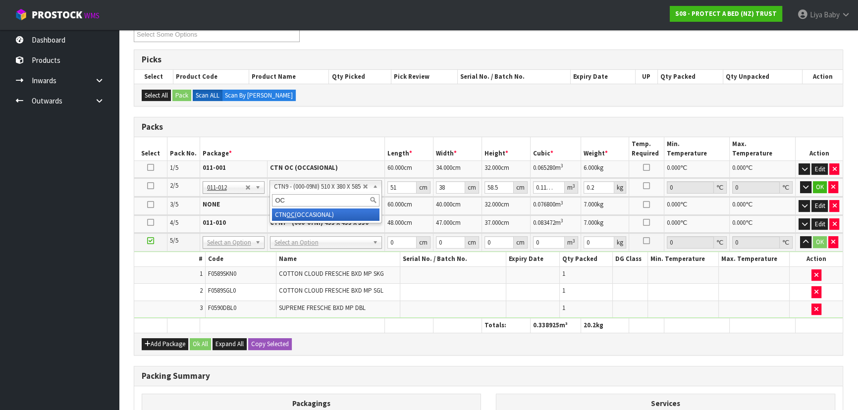
type input "OC"
drag, startPoint x: 327, startPoint y: 217, endPoint x: 338, endPoint y: 215, distance: 11.7
type input "2"
type input "0"
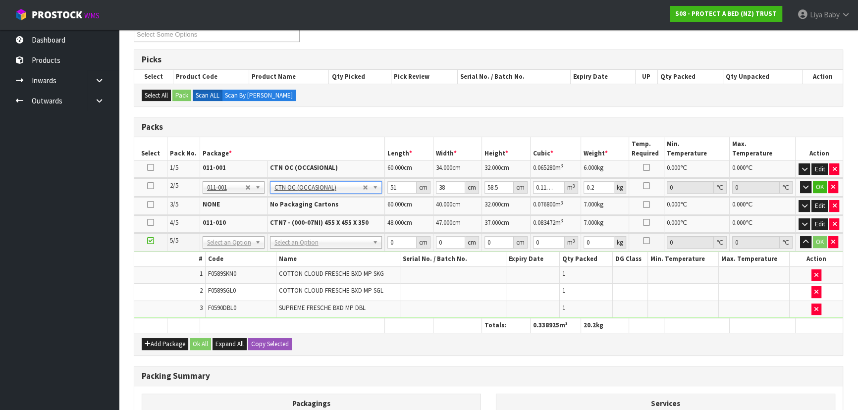
type input "0"
type input "6.75"
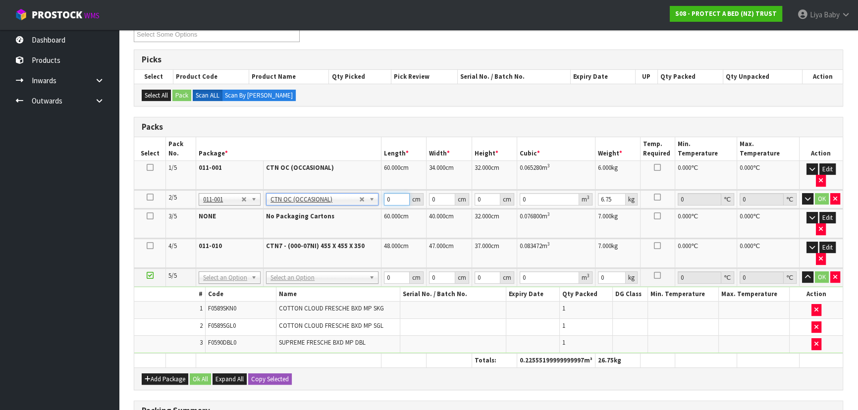
click at [393, 199] on input "0" at bounding box center [397, 199] width 26 height 12
type input "60"
type input "40"
click at [820, 197] on button "OK" at bounding box center [822, 199] width 14 height 12
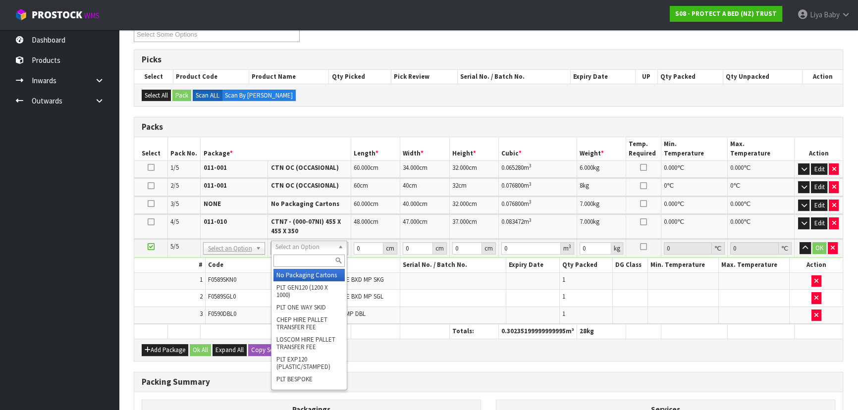
click at [306, 263] on input "text" at bounding box center [309, 261] width 71 height 12
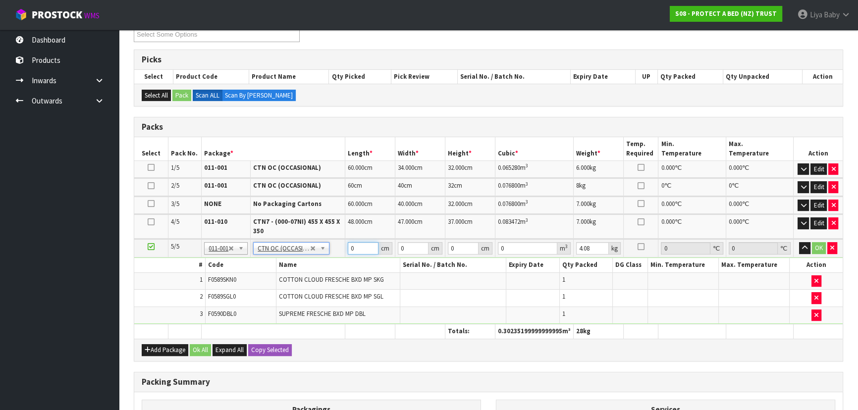
click at [358, 245] on input "0" at bounding box center [363, 248] width 31 height 12
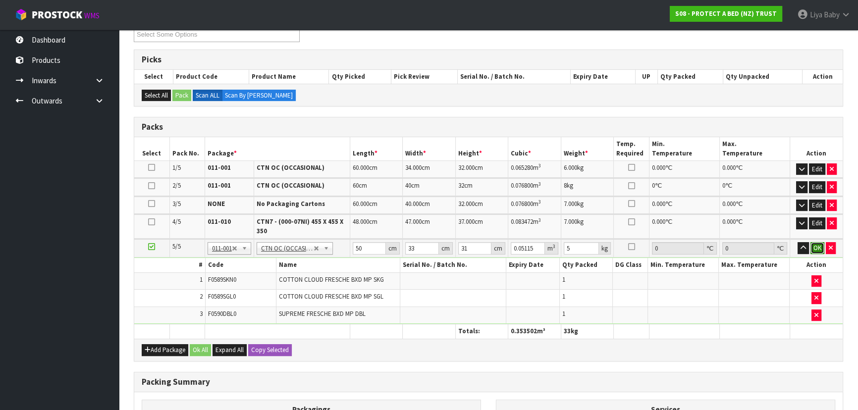
click at [822, 246] on button "OK" at bounding box center [818, 248] width 14 height 12
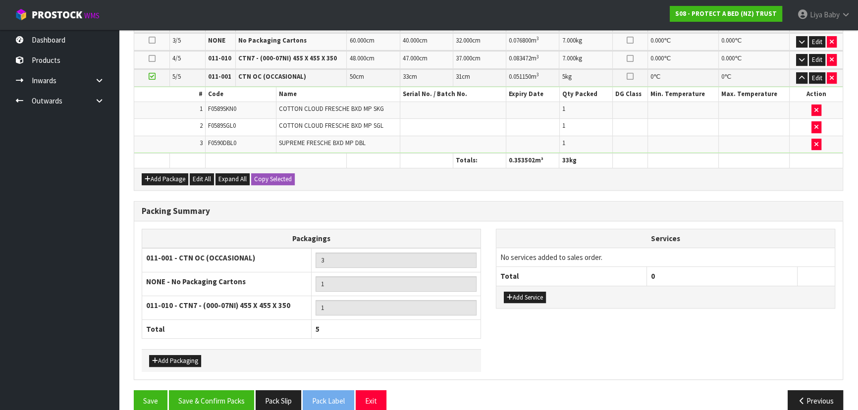
scroll to position [356, 0]
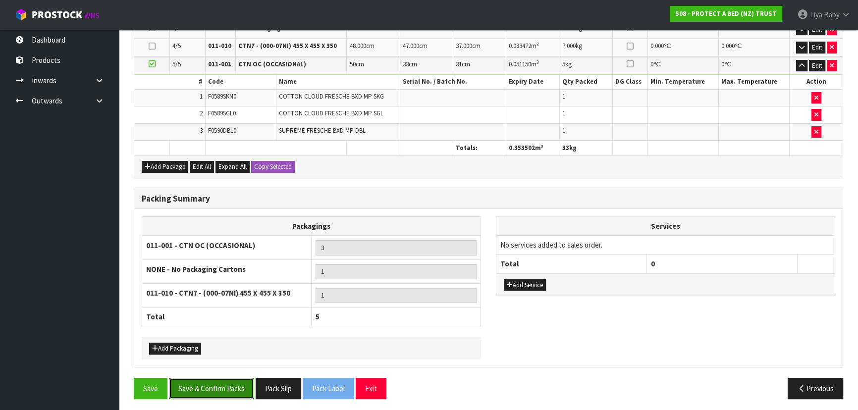
click at [218, 391] on button "Save & Confirm Packs" at bounding box center [211, 388] width 85 height 21
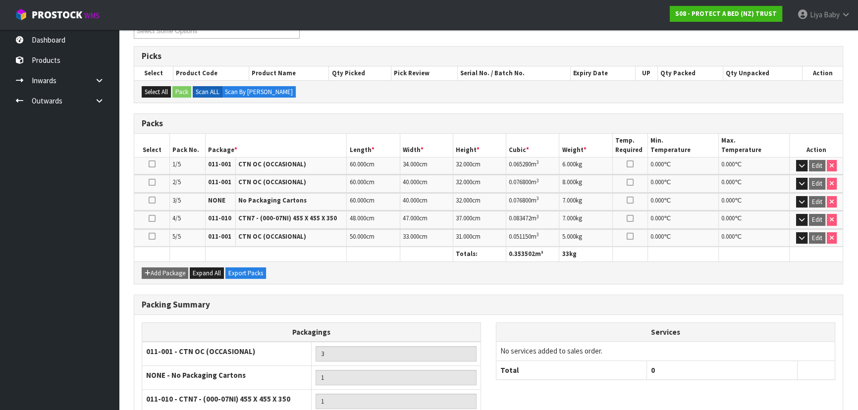
scroll to position [268, 0]
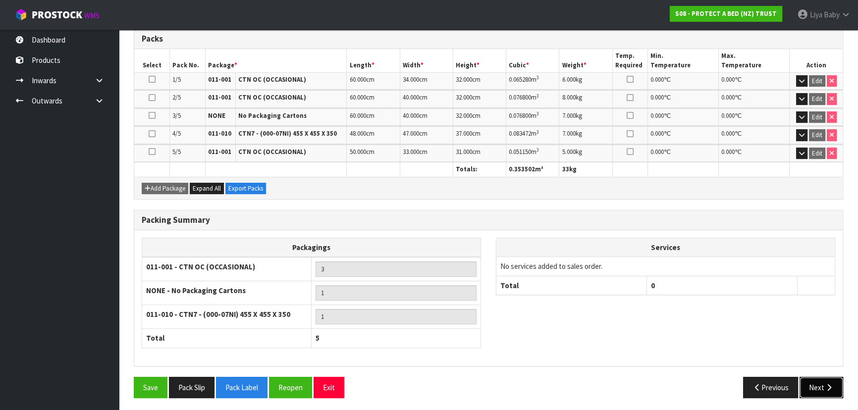
click at [818, 383] on button "Next" at bounding box center [822, 387] width 44 height 21
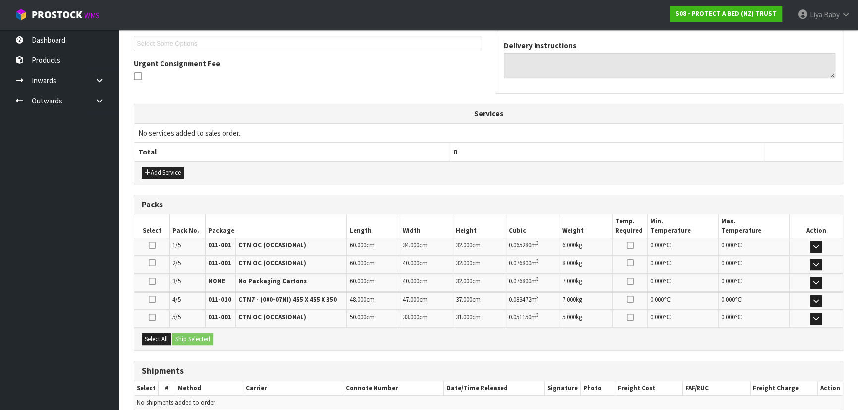
scroll to position [314, 0]
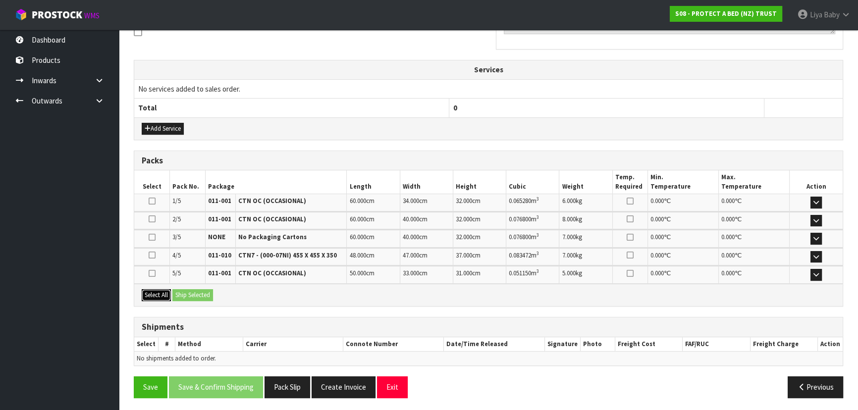
click at [156, 294] on button "Select All" at bounding box center [156, 295] width 29 height 12
click at [192, 294] on button "Ship Selected" at bounding box center [192, 295] width 41 height 12
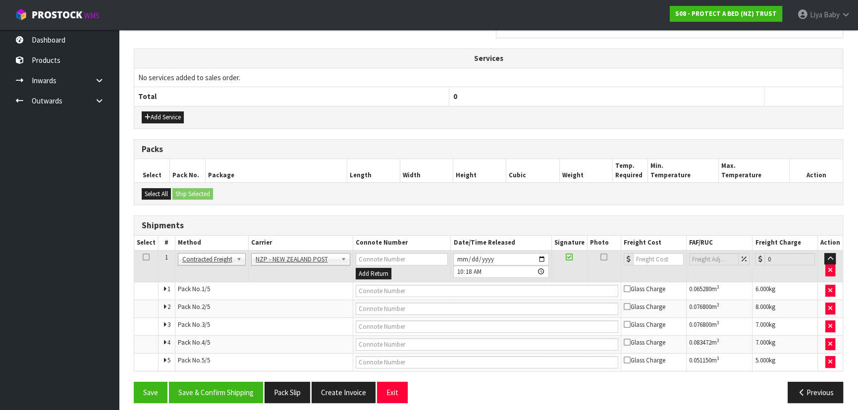
scroll to position [332, 0]
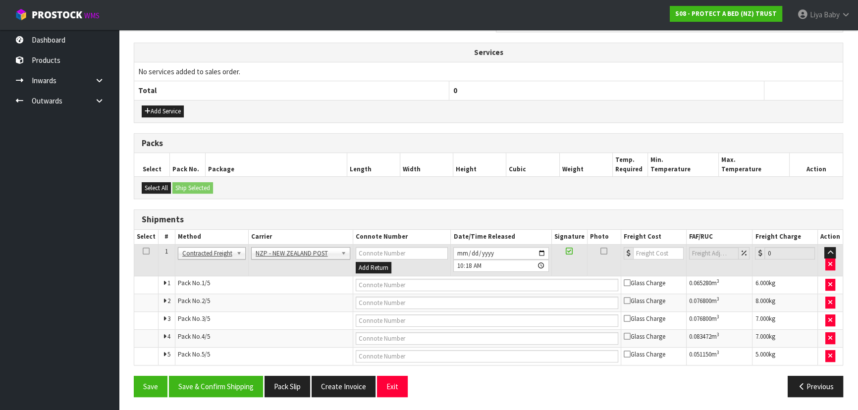
click at [145, 251] on icon at bounding box center [146, 251] width 7 height 0
click at [234, 384] on button "Save & Confirm Shipping" at bounding box center [216, 386] width 94 height 21
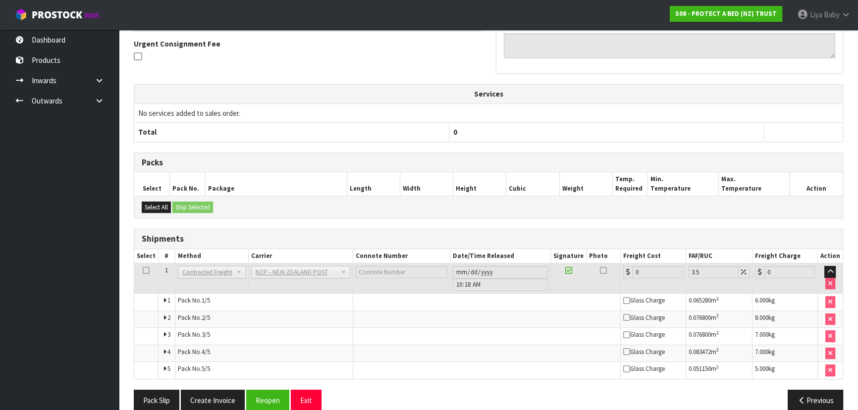
scroll to position [303, 0]
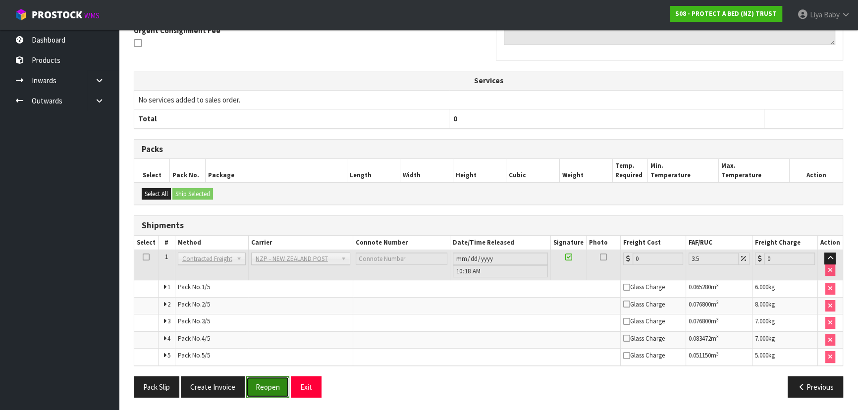
click at [271, 383] on button "Reopen" at bounding box center [267, 387] width 43 height 21
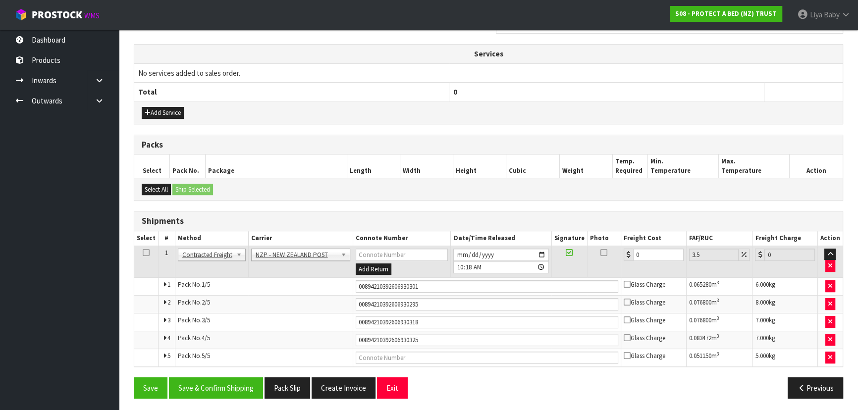
scroll to position [332, 0]
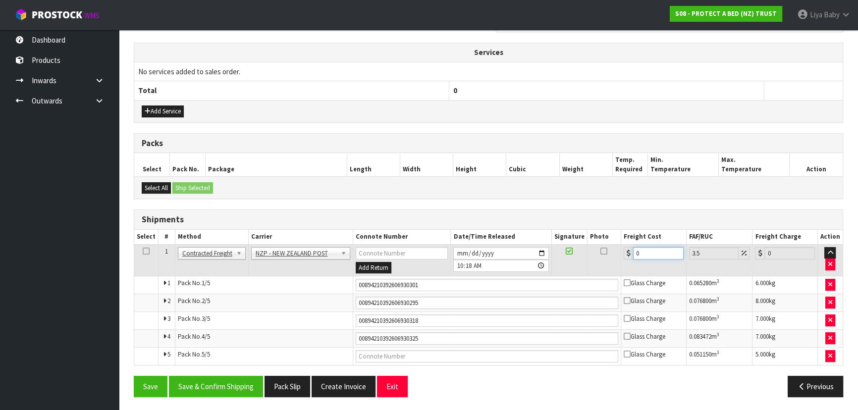
click at [640, 252] on input "0" at bounding box center [658, 253] width 51 height 12
click at [146, 251] on icon at bounding box center [146, 251] width 7 height 0
click at [216, 391] on button "Save & Confirm Shipping" at bounding box center [216, 386] width 94 height 21
